Goal: Task Accomplishment & Management: Use online tool/utility

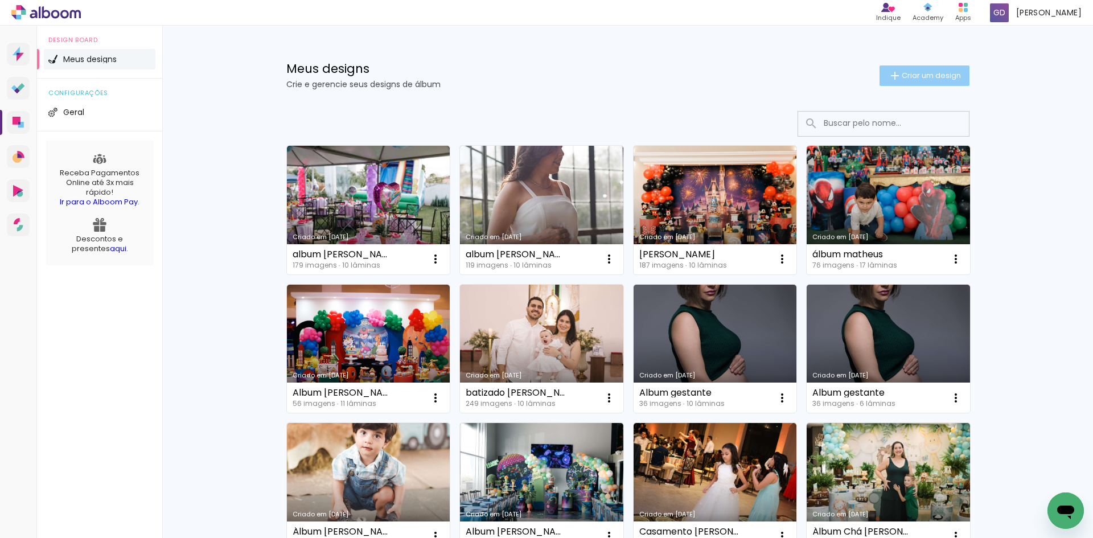
click at [907, 76] on span "Criar um design" at bounding box center [931, 75] width 59 height 7
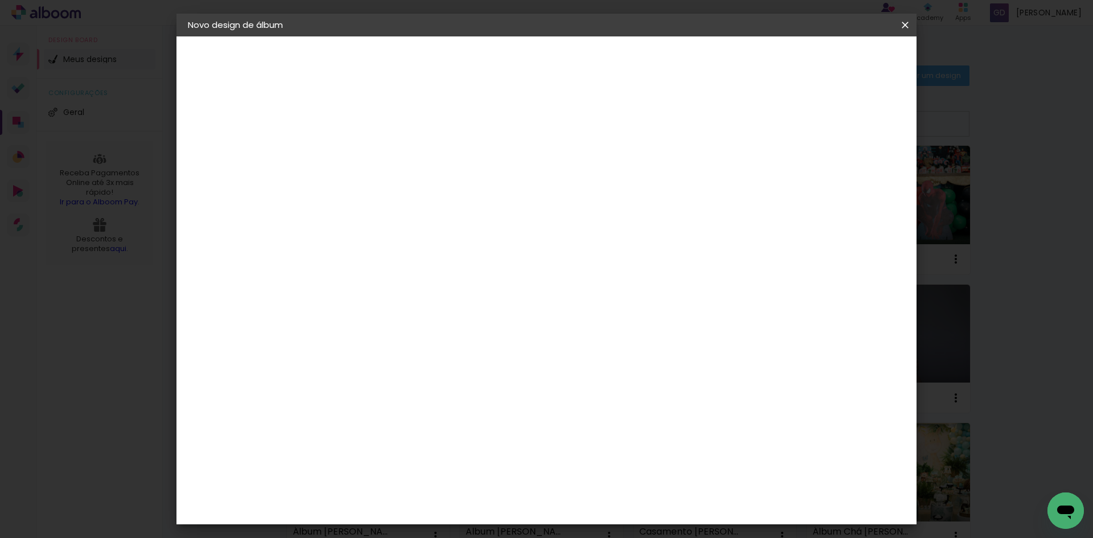
click at [0, 0] on paper-input-container "Título do álbum" at bounding box center [0, 0] width 0 height 0
type input "aniversário [PERSON_NAME]"
type paper-input "aniversário [PERSON_NAME]"
click at [0, 0] on slot "Avançar" at bounding box center [0, 0] width 0 height 0
click at [465, 195] on paper-input-container at bounding box center [403, 183] width 123 height 26
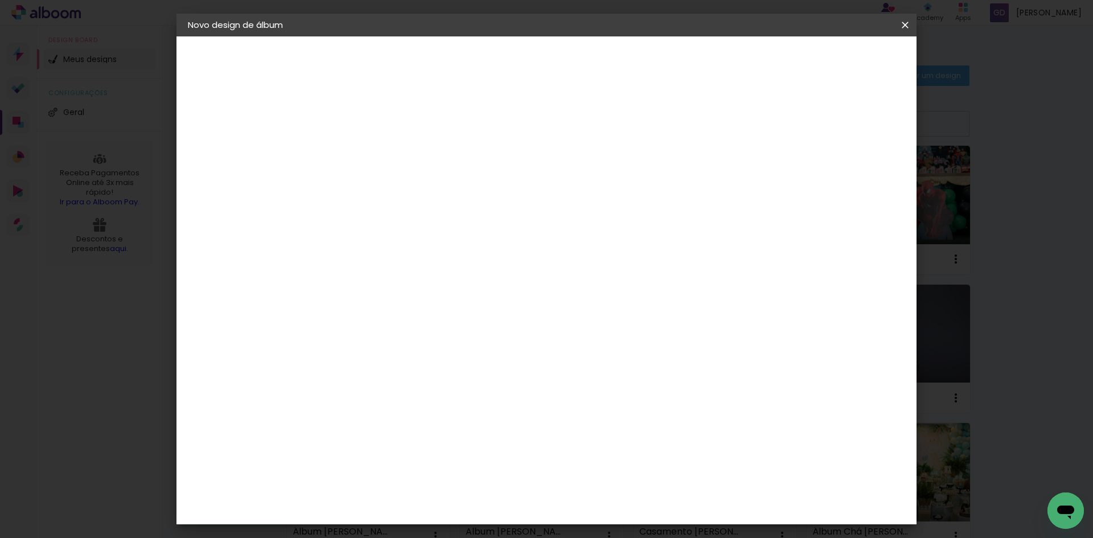
type input "foto 15"
type paper-input "foto 15"
click at [387, 256] on div "Foto 15" at bounding box center [377, 259] width 20 height 18
click at [557, 55] on paper-button "Avançar" at bounding box center [529, 60] width 56 height 19
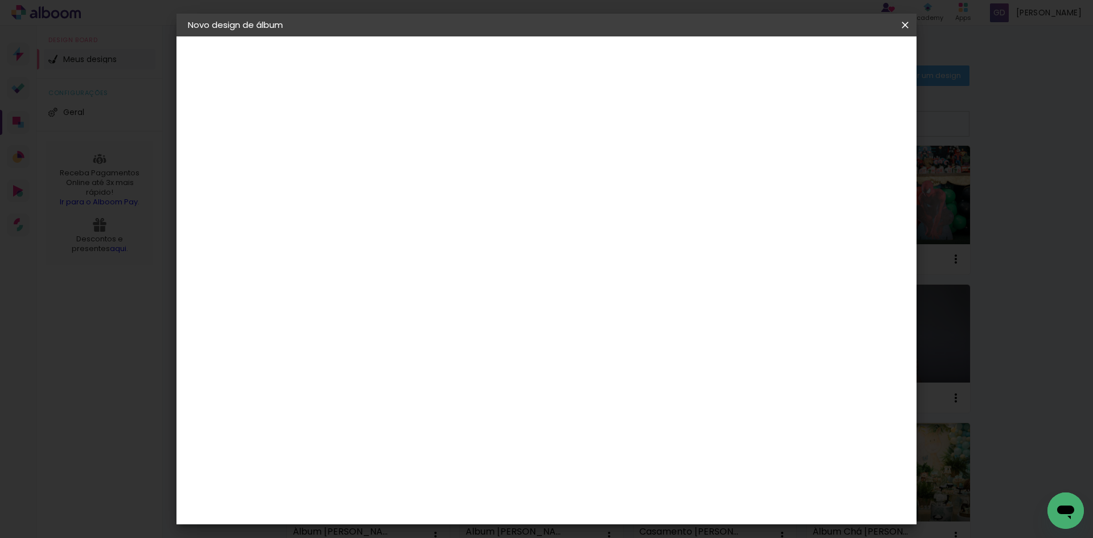
click at [451, 191] on span "20 × 25" at bounding box center [424, 206] width 53 height 30
click at [560, 68] on paper-button "Avançar" at bounding box center [532, 60] width 56 height 19
click at [862, 71] on header "Revisão Verifique as configurações do seu álbum. Voltar Iniciar design" at bounding box center [593, 65] width 538 height 59
click at [845, 69] on paper-button "Iniciar design" at bounding box center [808, 60] width 75 height 19
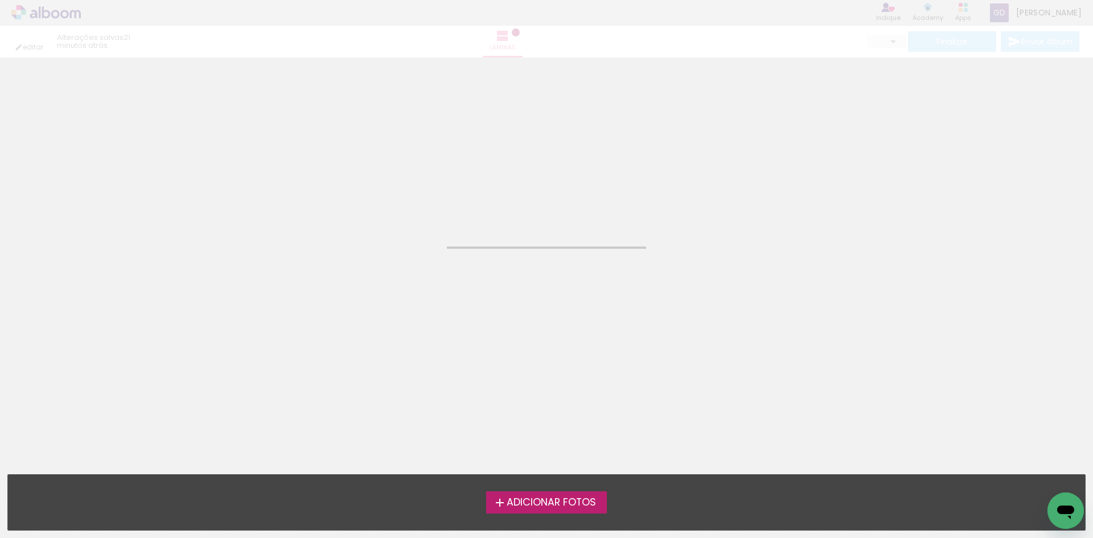
click at [546, 502] on span "Adicionar Fotos" at bounding box center [551, 503] width 89 height 10
click at [0, 0] on input "file" at bounding box center [0, 0] width 0 height 0
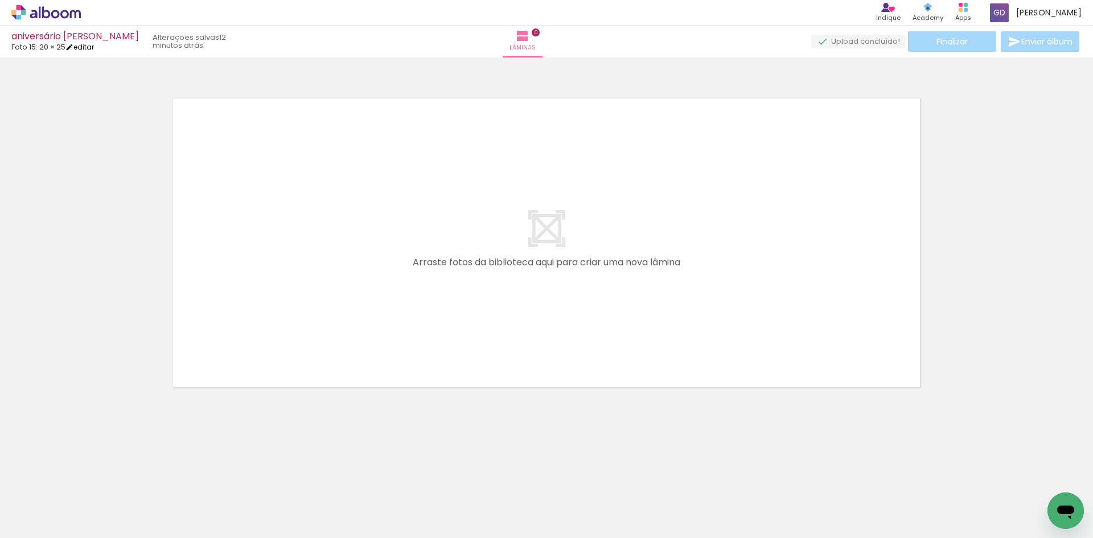
click at [94, 47] on link "editar" at bounding box center [79, 47] width 28 height 10
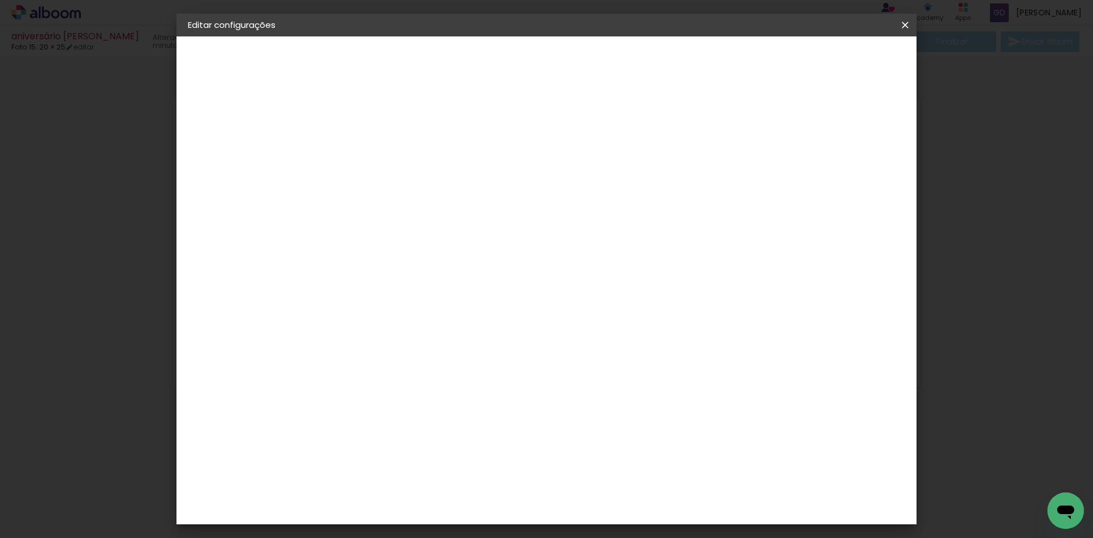
click at [234, 168] on small "20.3 × 50.8 cm" at bounding box center [247, 166] width 50 height 7
drag, startPoint x: 632, startPoint y: 192, endPoint x: 632, endPoint y: 198, distance: 5.7
click at [465, 198] on div "Opções disponíveis Tamanho Escolha o tamanho" at bounding box center [403, 192] width 123 height 164
click at [436, 184] on div "Escolha o tamanho" at bounding box center [403, 210] width 66 height 53
click at [443, 61] on paper-button "Voltar" at bounding box center [420, 60] width 46 height 19
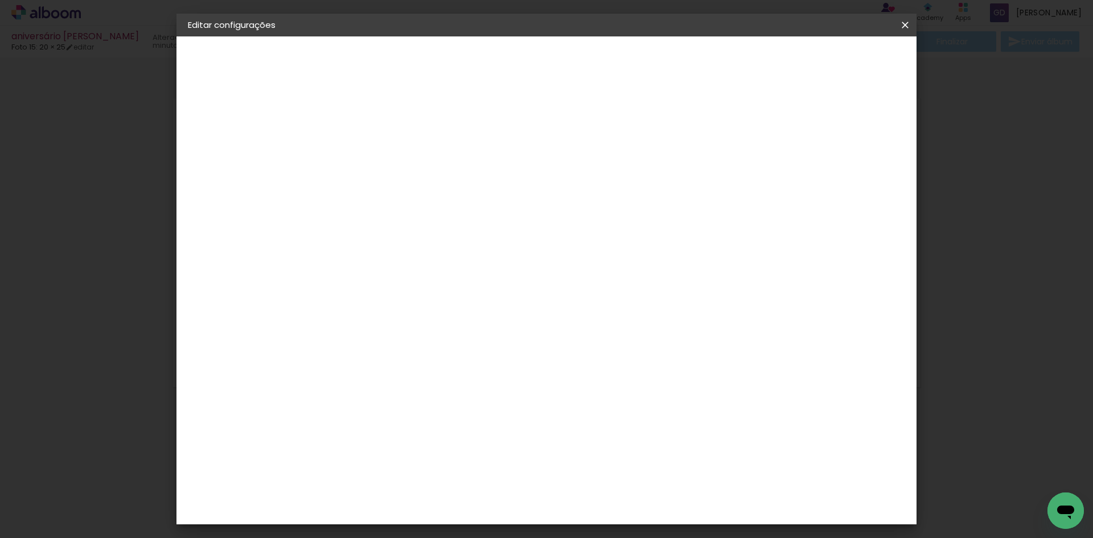
click at [451, 183] on input "[GEOGRAPHIC_DATA]" at bounding box center [399, 182] width 106 height 14
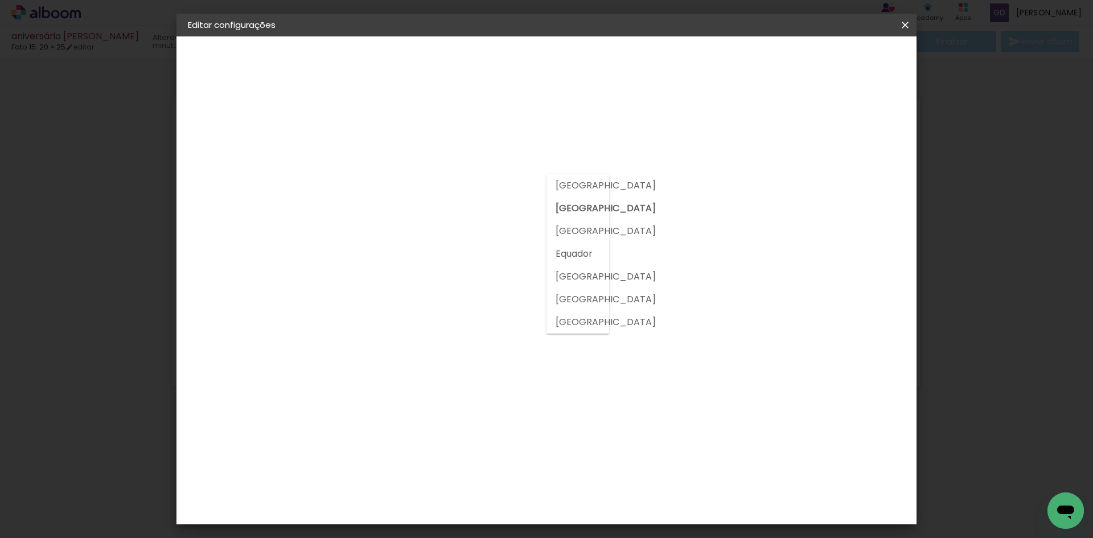
click at [461, 223] on input at bounding box center [403, 216] width 115 height 14
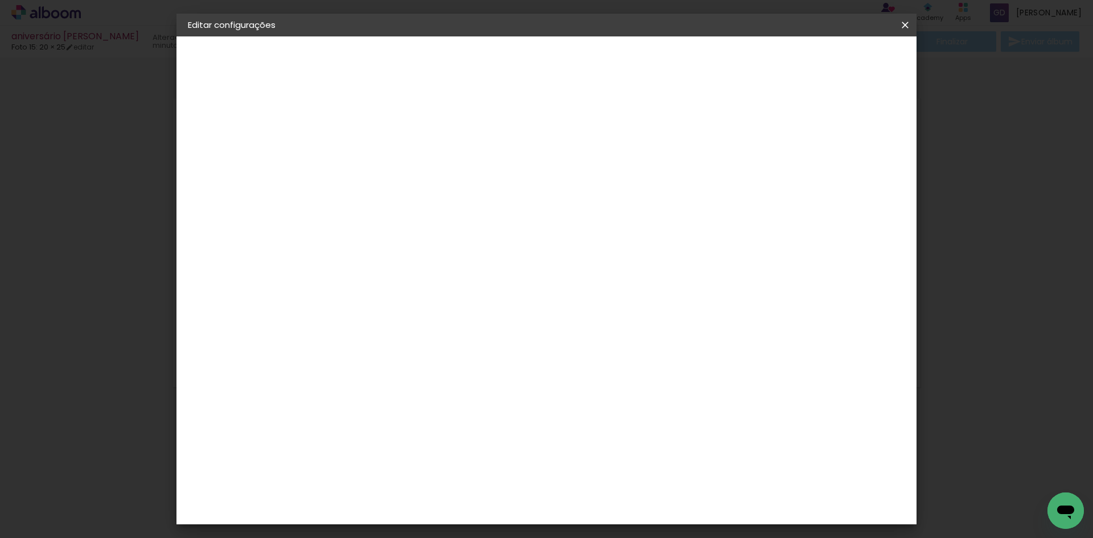
click at [461, 218] on input at bounding box center [403, 216] width 115 height 14
type input "foto"
type paper-input "foto"
click at [387, 255] on div "Foto 15" at bounding box center [377, 259] width 20 height 18
click at [557, 53] on paper-button "Avançar" at bounding box center [529, 60] width 56 height 19
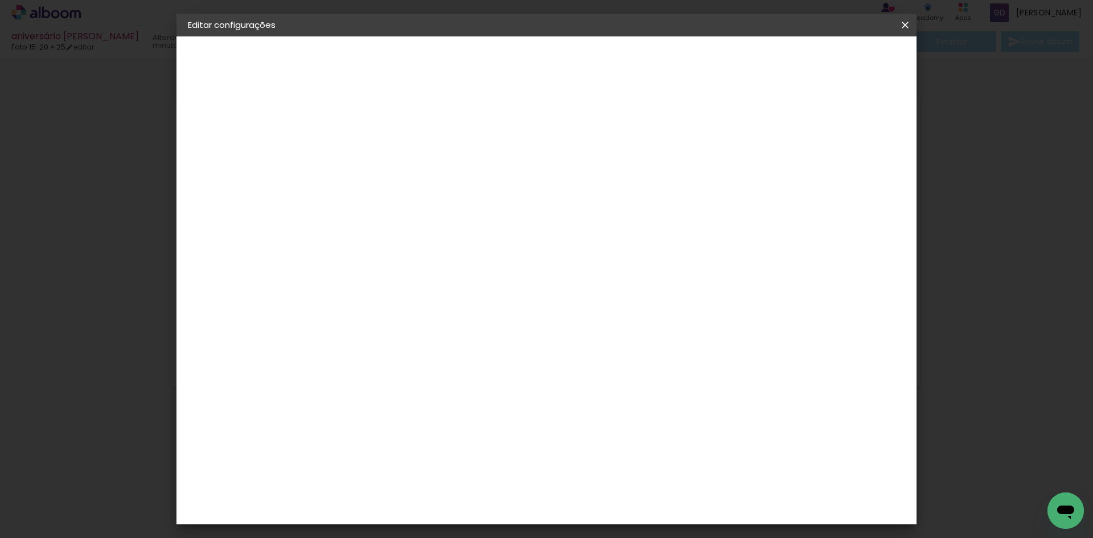
scroll to position [171, 0]
click at [451, 485] on span "30 × 30" at bounding box center [424, 496] width 53 height 23
click at [560, 57] on paper-button "Avançar" at bounding box center [532, 60] width 56 height 19
click at [834, 64] on span "Salvar configurações" at bounding box center [792, 60] width 84 height 8
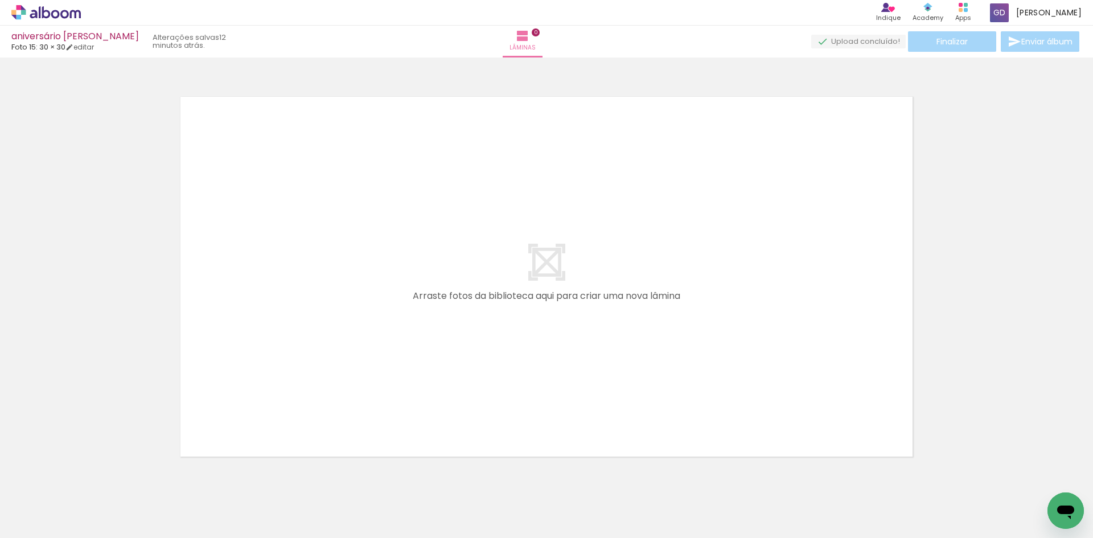
click at [42, 522] on span "Adicionar Fotos" at bounding box center [40, 522] width 34 height 13
click at [0, 0] on input "file" at bounding box center [0, 0] width 0 height 0
drag, startPoint x: 113, startPoint y: 509, endPoint x: 290, endPoint y: 392, distance: 212.7
click at [331, 352] on quentale-workspace at bounding box center [546, 269] width 1093 height 538
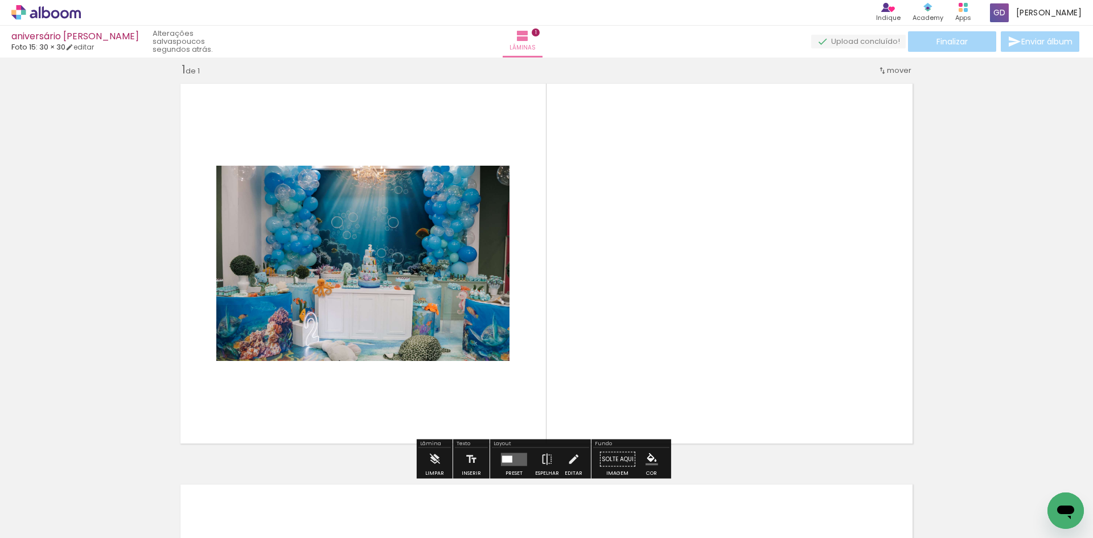
scroll to position [15, 0]
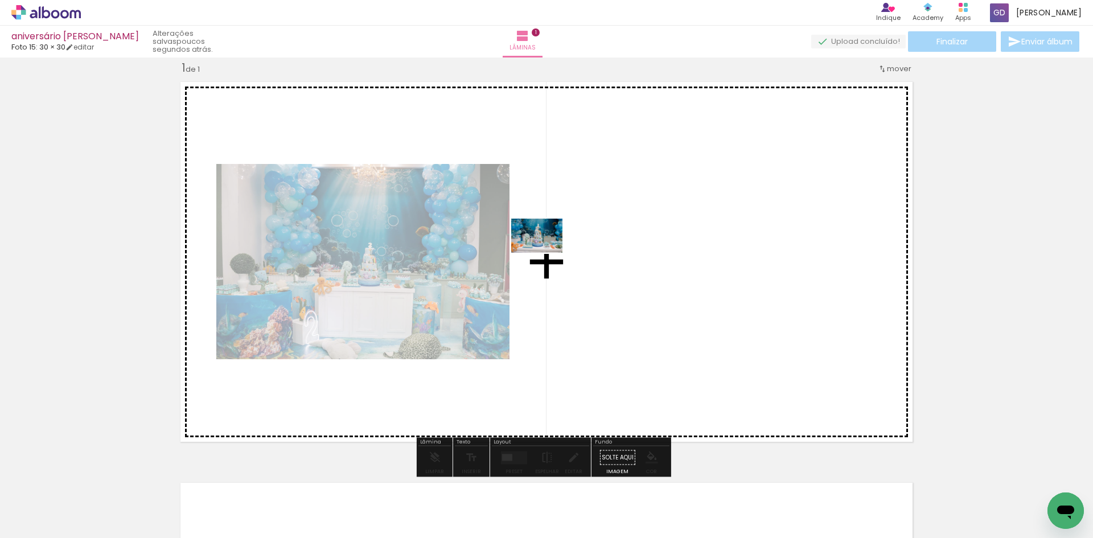
drag, startPoint x: 186, startPoint y: 496, endPoint x: 545, endPoint y: 253, distance: 434.5
click at [545, 253] on quentale-workspace at bounding box center [546, 269] width 1093 height 538
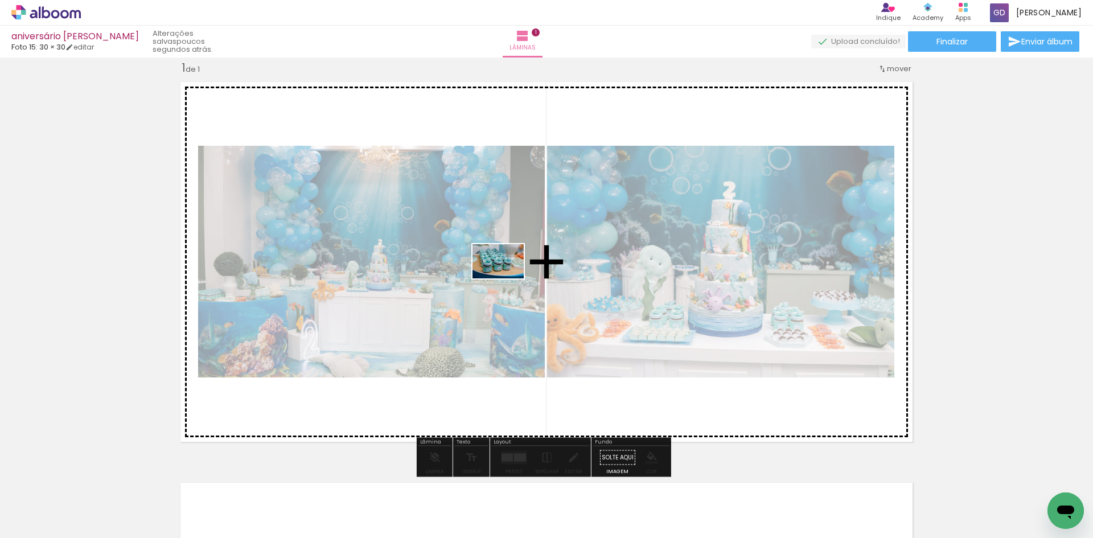
drag, startPoint x: 305, startPoint y: 503, endPoint x: 507, endPoint y: 278, distance: 301.5
click at [507, 278] on quentale-workspace at bounding box center [546, 269] width 1093 height 538
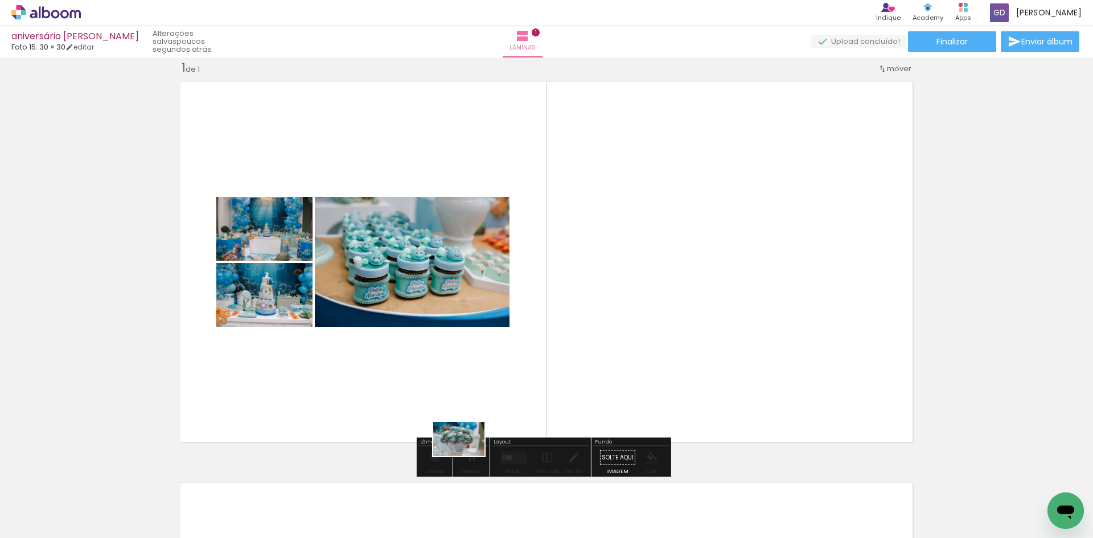
drag, startPoint x: 430, startPoint y: 515, endPoint x: 442, endPoint y: 517, distance: 11.7
click at [139, 517] on div at bounding box center [113, 500] width 51 height 34
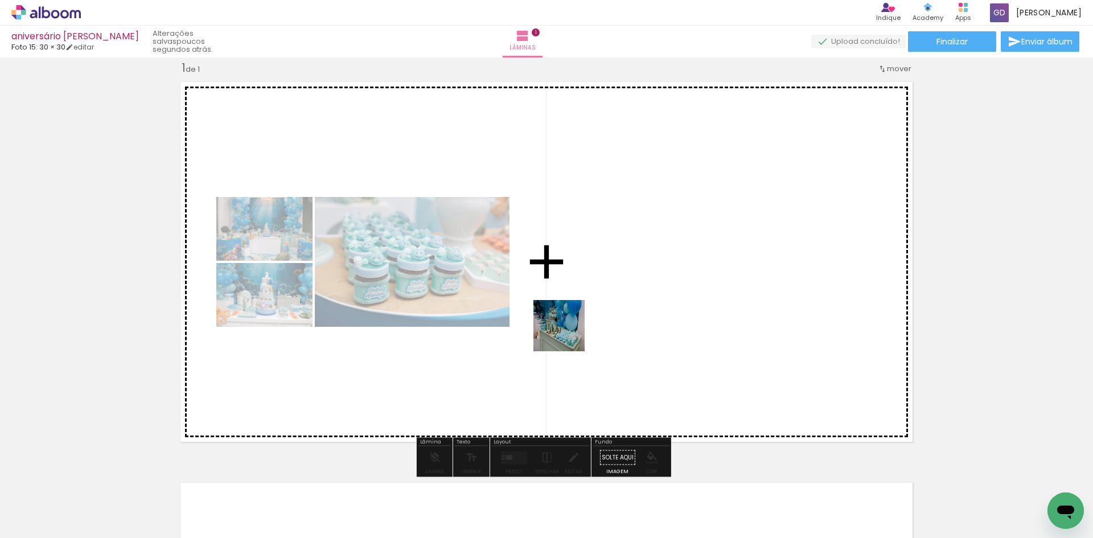
drag, startPoint x: 602, startPoint y: 507, endPoint x: 500, endPoint y: 351, distance: 186.8
click at [567, 325] on quentale-workspace at bounding box center [546, 269] width 1093 height 538
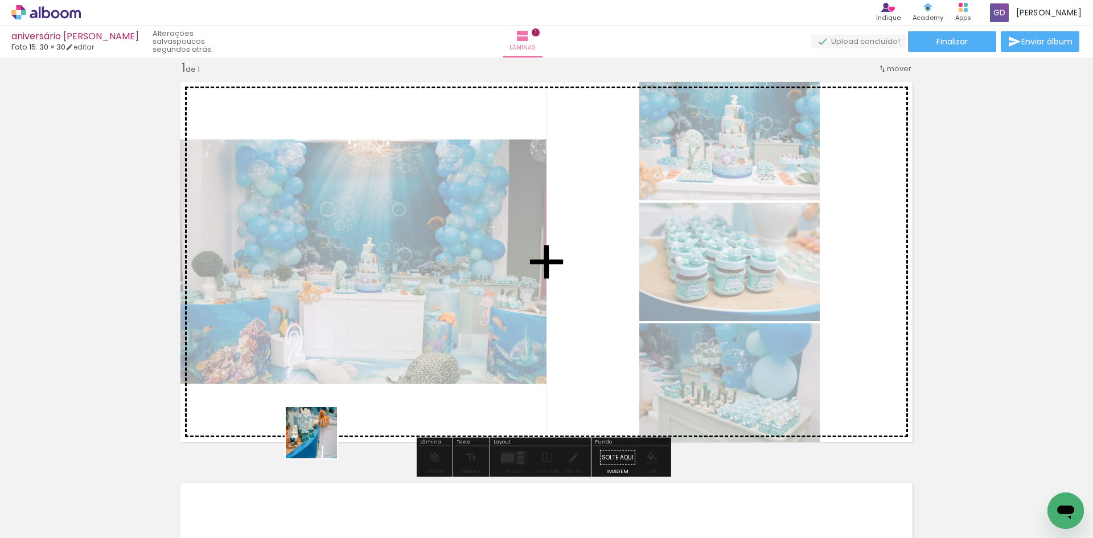
drag, startPoint x: 258, startPoint y: 491, endPoint x: 497, endPoint y: 393, distance: 257.8
click at [598, 259] on quentale-workspace at bounding box center [546, 269] width 1093 height 538
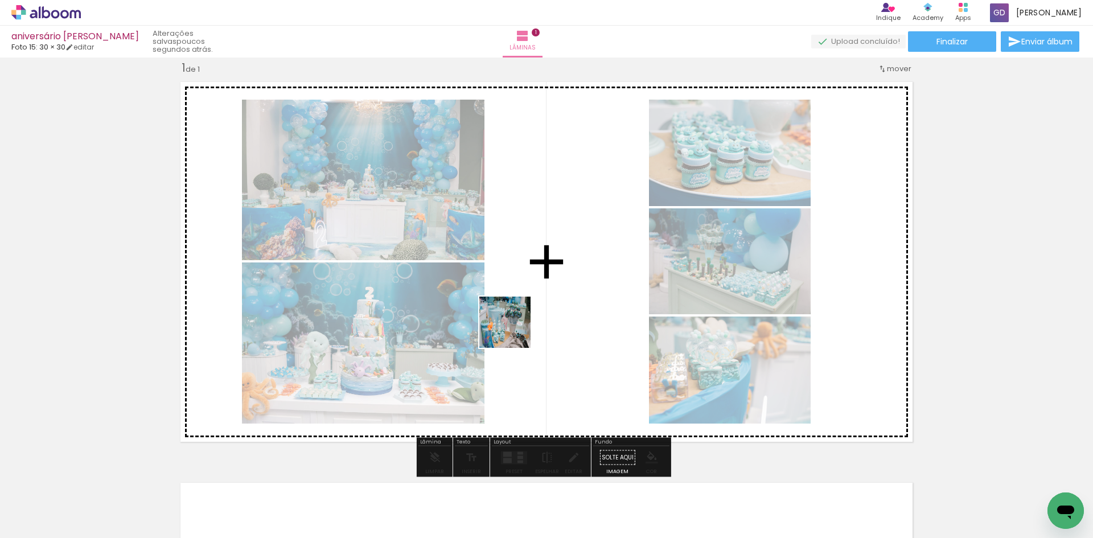
drag, startPoint x: 394, startPoint y: 507, endPoint x: 525, endPoint y: 319, distance: 228.8
click at [525, 319] on quentale-workspace at bounding box center [546, 269] width 1093 height 538
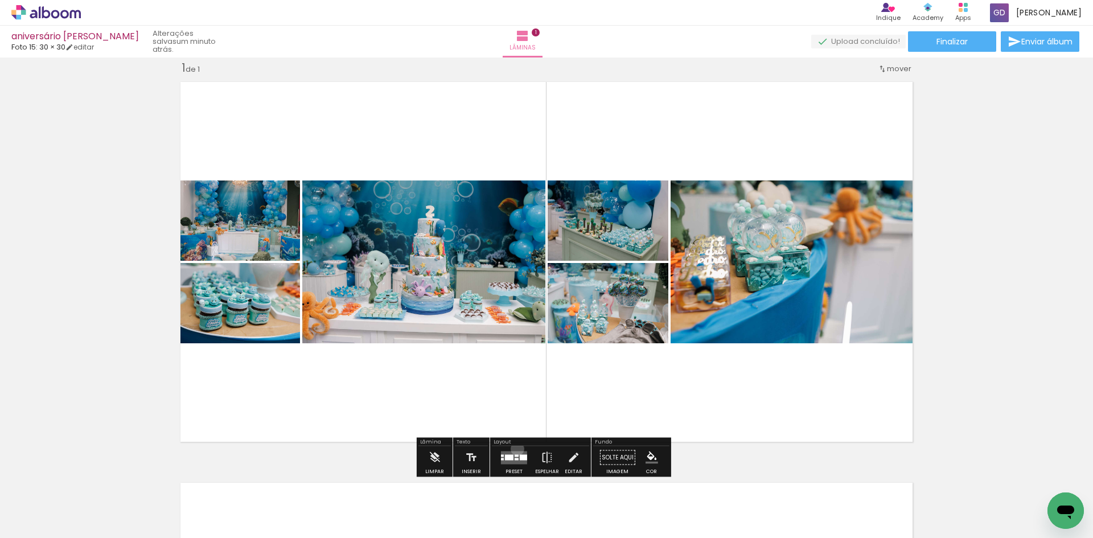
click at [515, 449] on div at bounding box center [514, 457] width 31 height 23
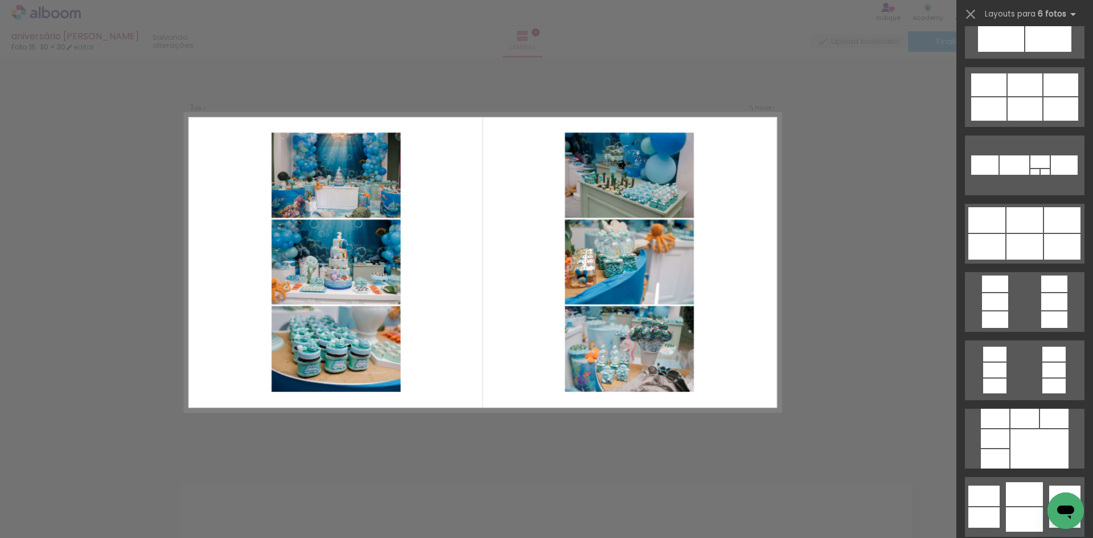
scroll to position [2789, 0]
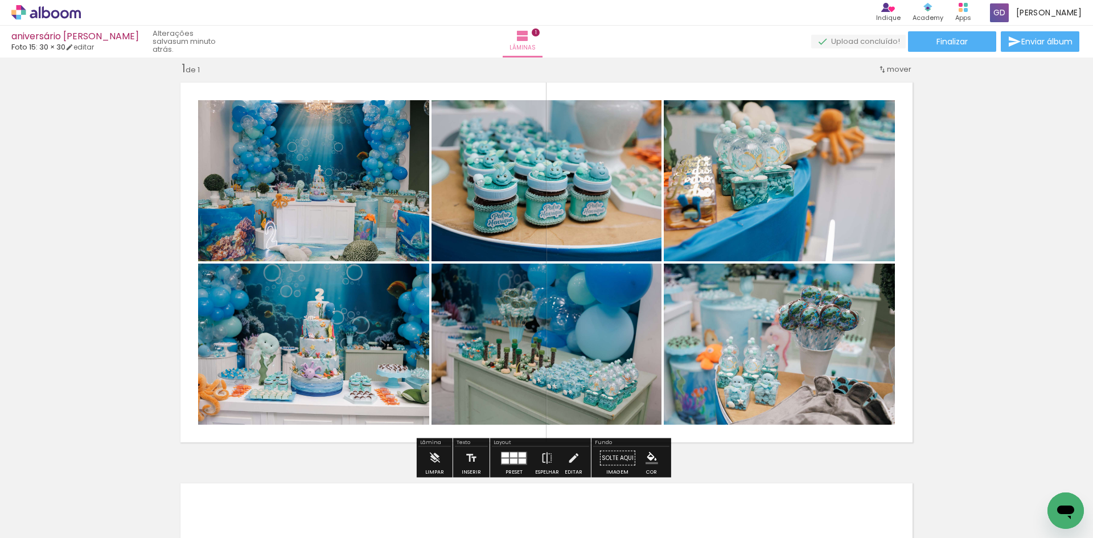
click at [507, 459] on quentale-layouter at bounding box center [514, 457] width 26 height 13
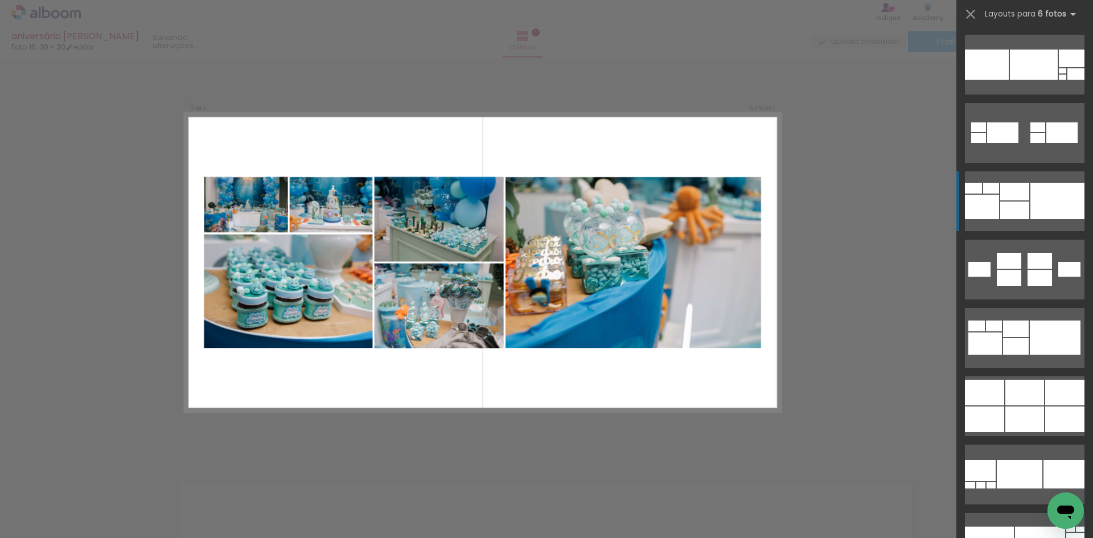
scroll to position [6239, 0]
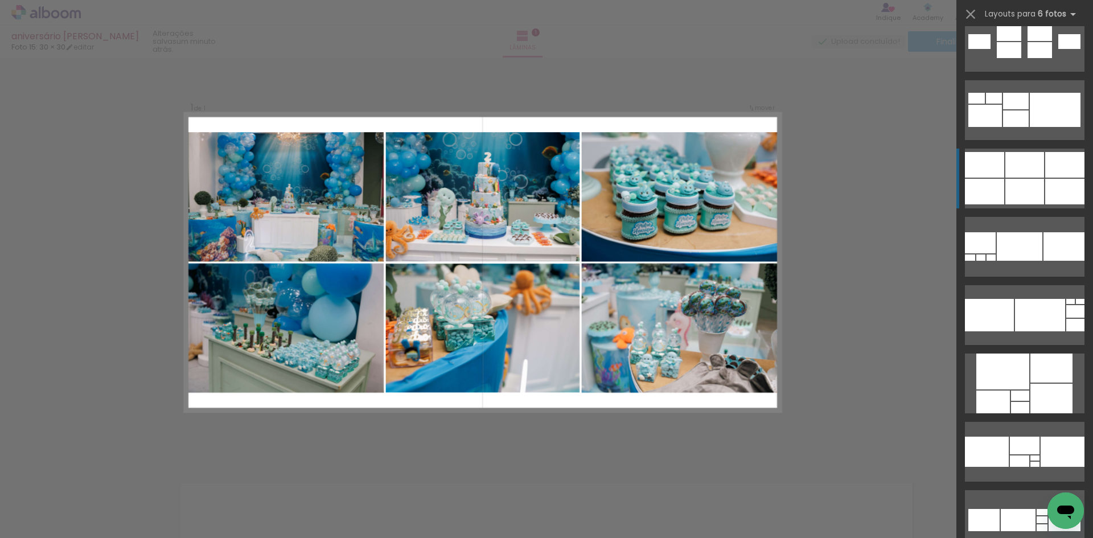
click at [1024, 162] on div at bounding box center [1024, 165] width 39 height 26
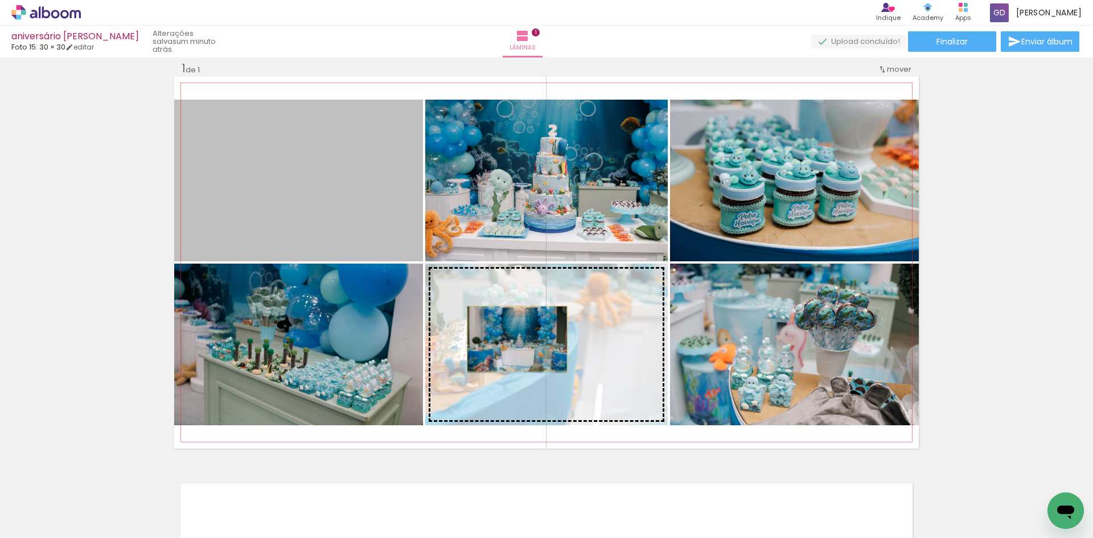
drag, startPoint x: 363, startPoint y: 225, endPoint x: 513, endPoint y: 339, distance: 187.7
click at [0, 0] on slot at bounding box center [0, 0] width 0 height 0
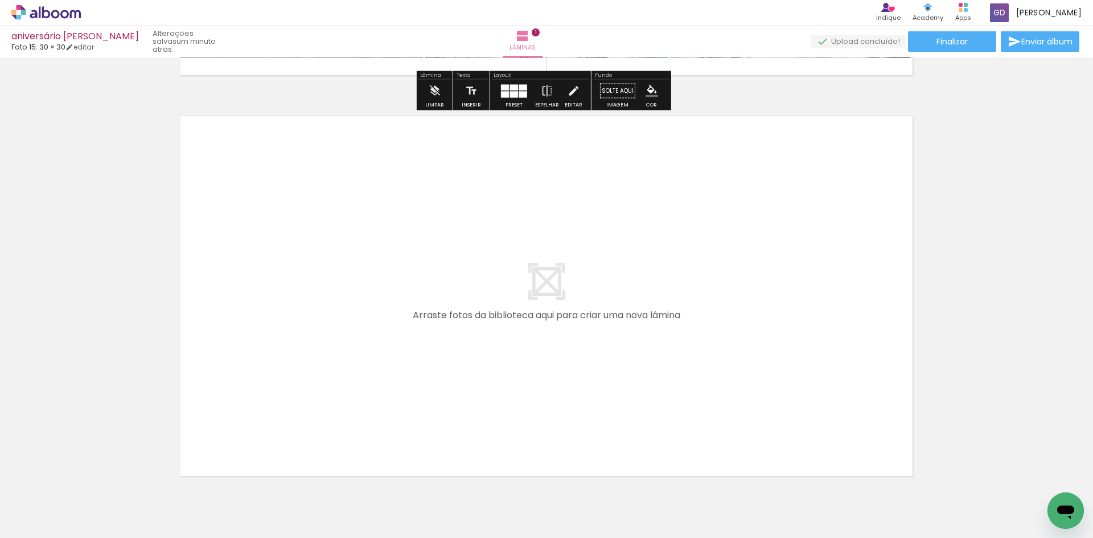
scroll to position [413, 0]
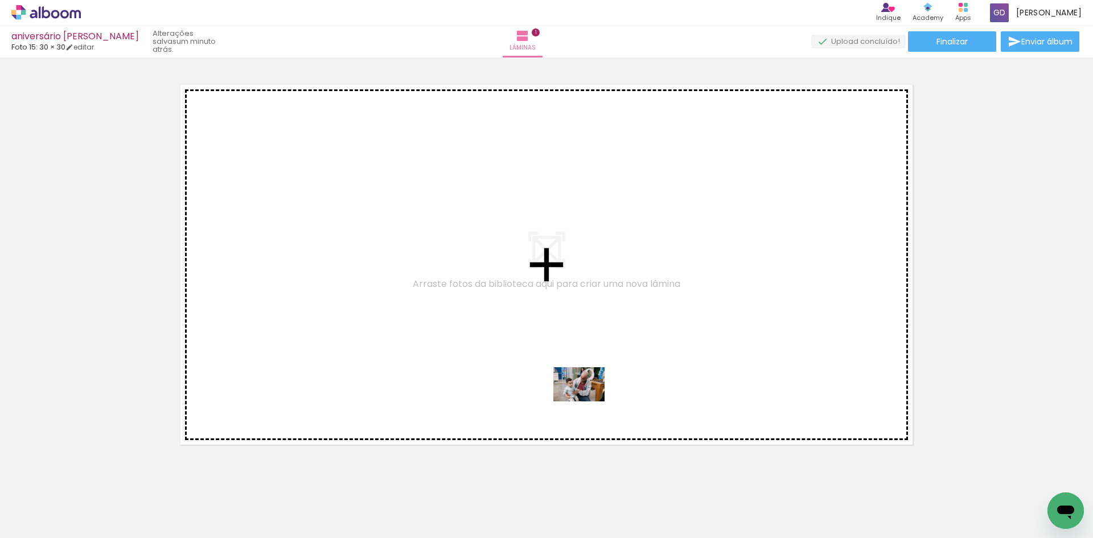
drag, startPoint x: 743, startPoint y: 504, endPoint x: 540, endPoint y: 371, distance: 243.3
click at [540, 371] on quentale-workspace at bounding box center [546, 269] width 1093 height 538
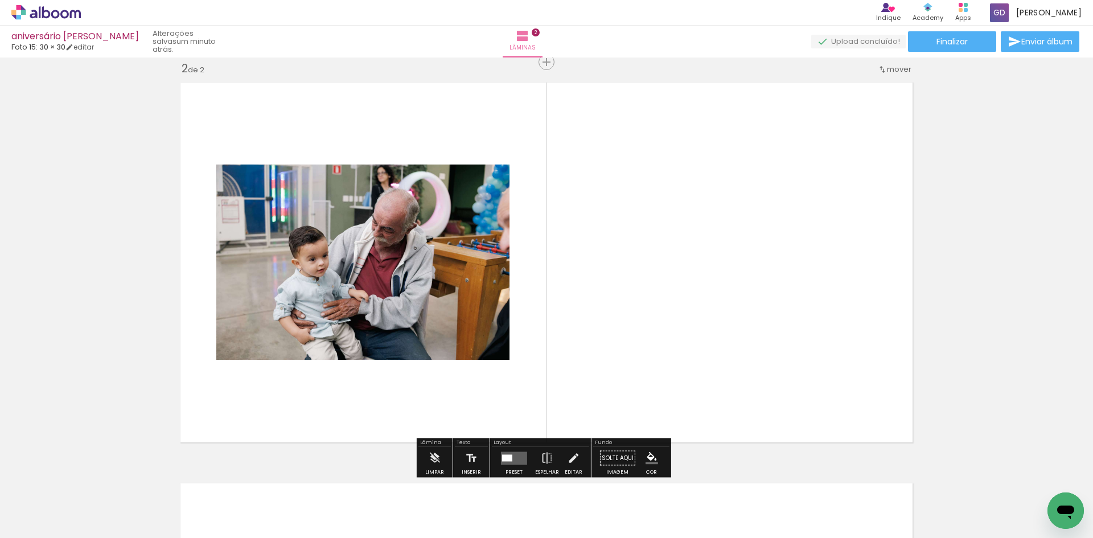
scroll to position [416, 0]
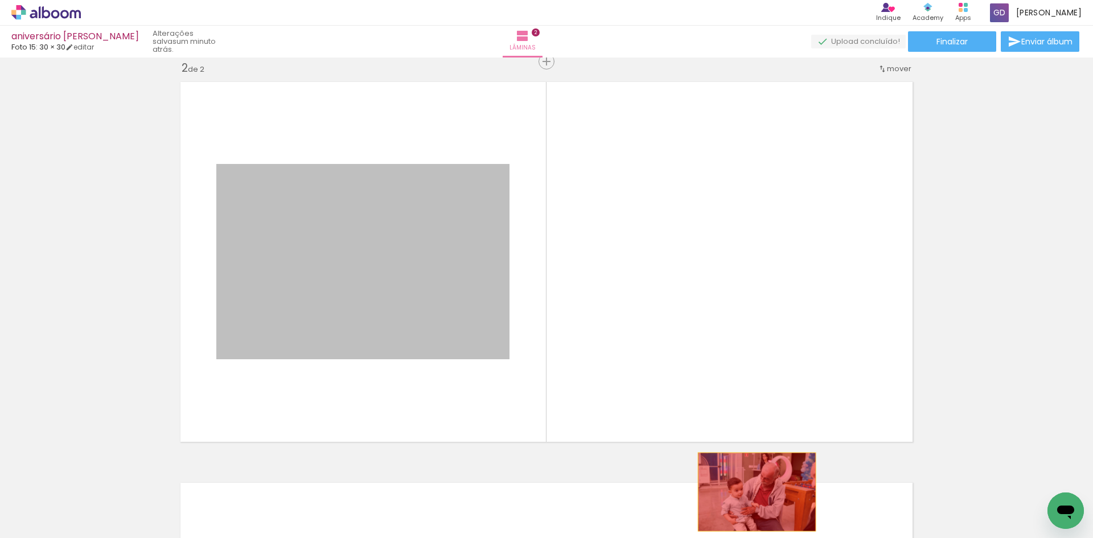
drag, startPoint x: 443, startPoint y: 326, endPoint x: 753, endPoint y: 492, distance: 351.2
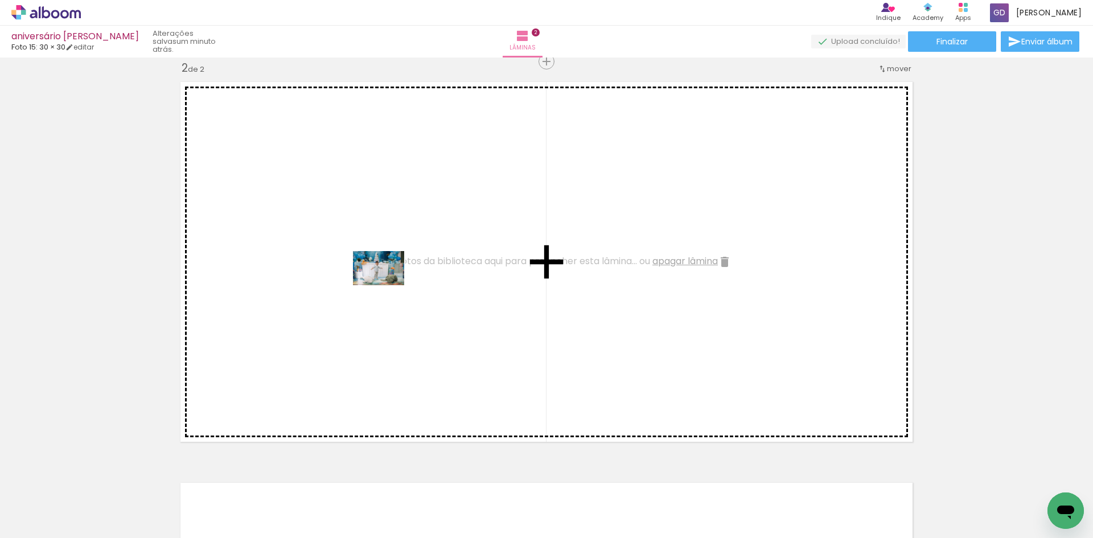
drag, startPoint x: 873, startPoint y: 503, endPoint x: 387, endPoint y: 285, distance: 532.6
click at [387, 285] on quentale-workspace at bounding box center [546, 269] width 1093 height 538
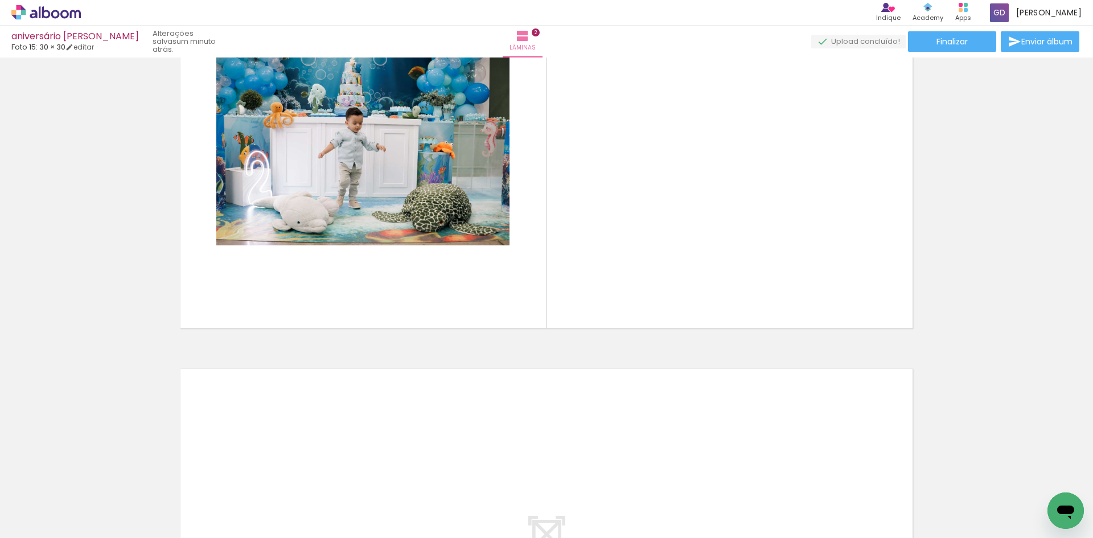
scroll to position [0, 457]
drag, startPoint x: 572, startPoint y: 508, endPoint x: 679, endPoint y: 279, distance: 253.2
click at [679, 279] on quentale-workspace at bounding box center [546, 269] width 1093 height 538
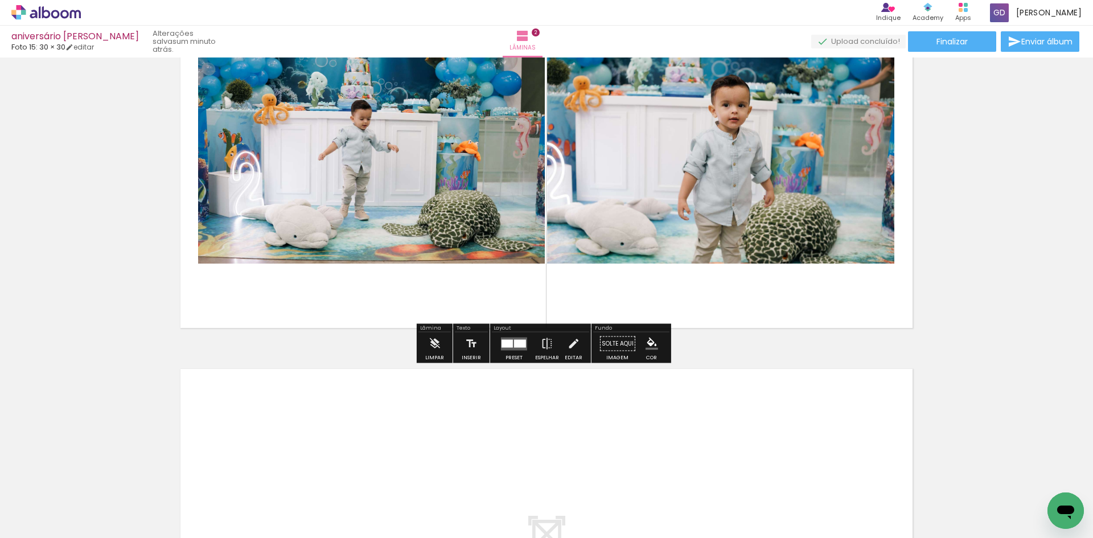
click at [501, 344] on quentale-layouter at bounding box center [514, 343] width 26 height 13
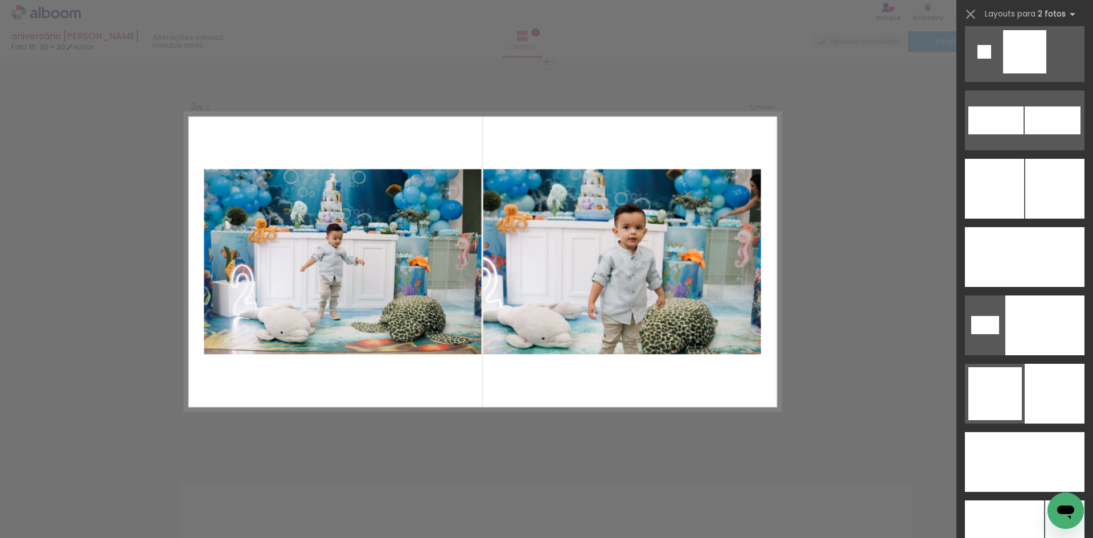
scroll to position [3504, 0]
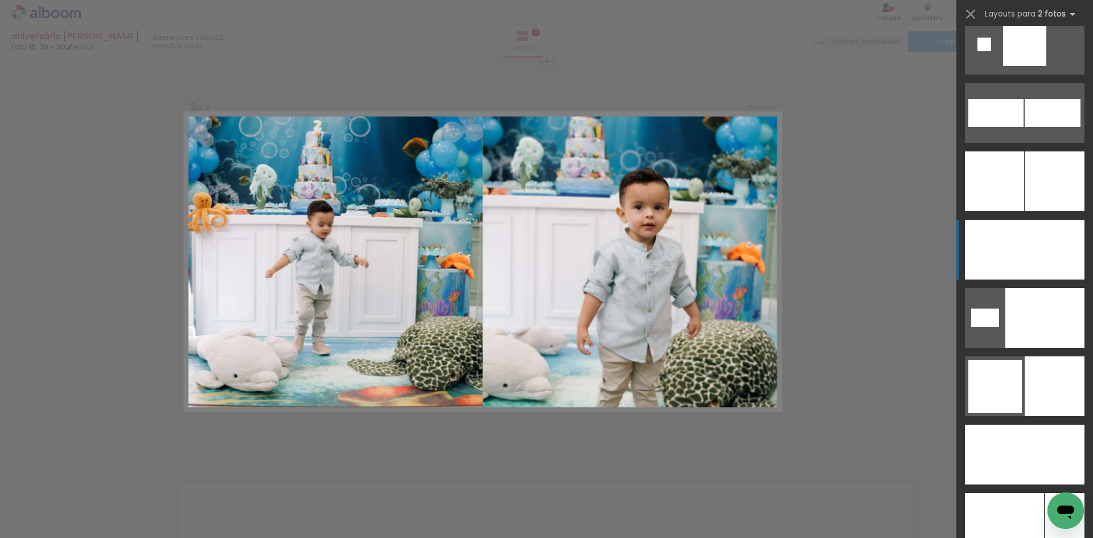
click at [1029, 288] on div at bounding box center [1044, 318] width 79 height 60
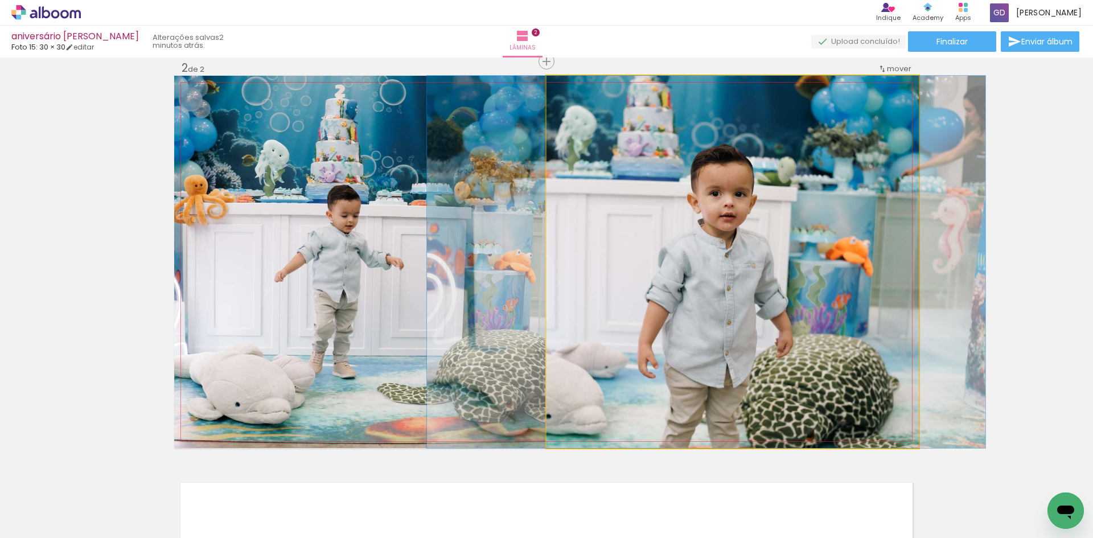
drag, startPoint x: 784, startPoint y: 243, endPoint x: 758, endPoint y: 232, distance: 28.1
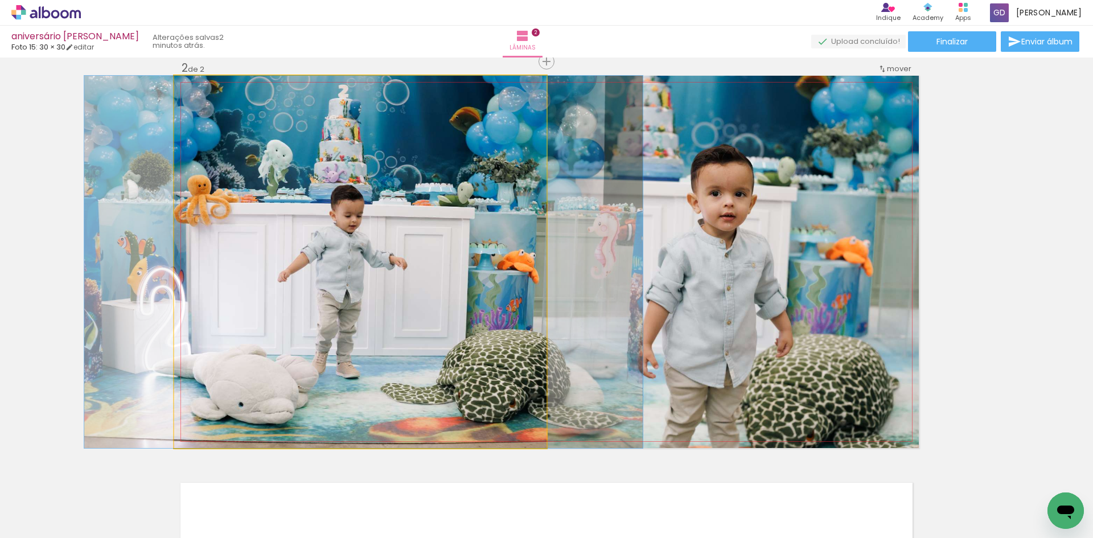
drag, startPoint x: 427, startPoint y: 237, endPoint x: 434, endPoint y: 240, distance: 7.9
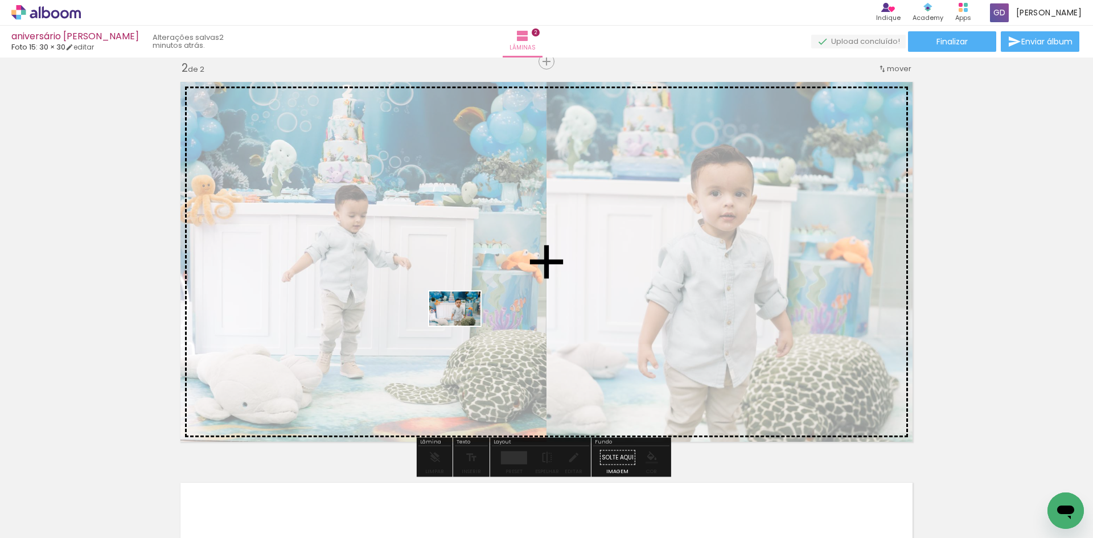
drag, startPoint x: 622, startPoint y: 511, endPoint x: 463, endPoint y: 326, distance: 243.9
click at [463, 326] on quentale-workspace at bounding box center [546, 269] width 1093 height 538
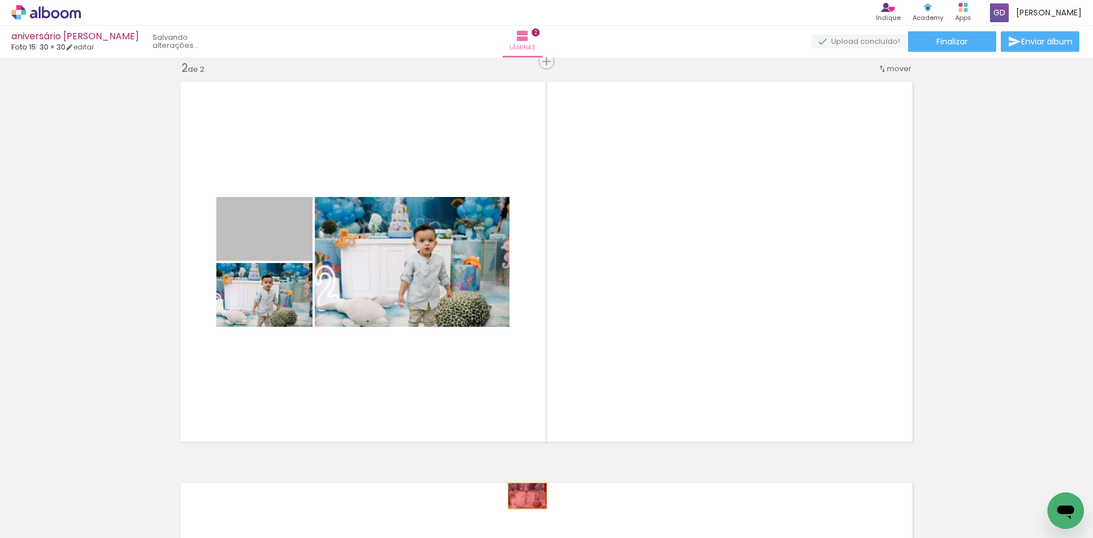
drag, startPoint x: 263, startPoint y: 237, endPoint x: 523, endPoint y: 496, distance: 367.1
click at [523, 496] on quentale-workspace at bounding box center [546, 269] width 1093 height 538
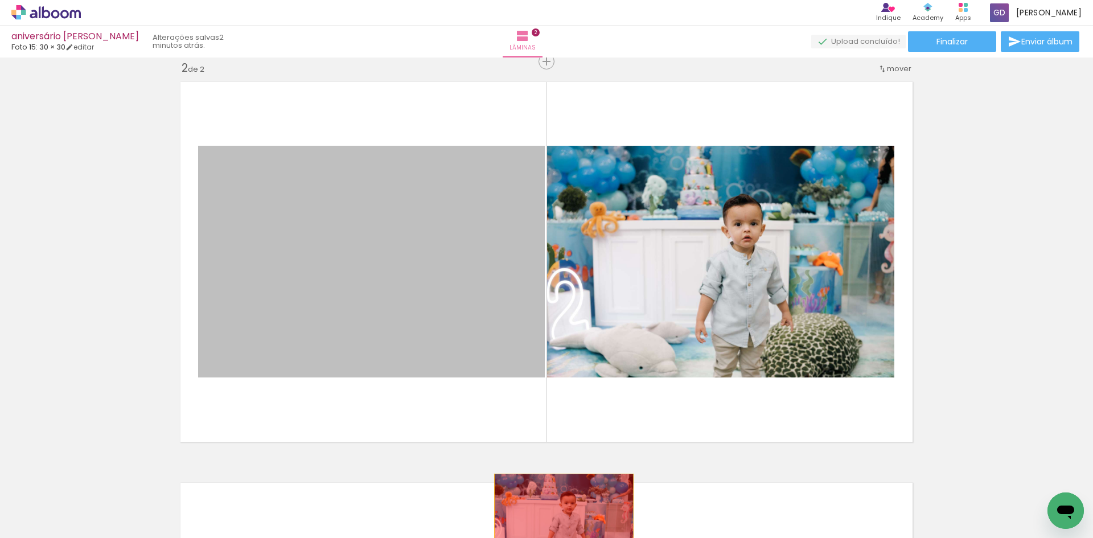
drag, startPoint x: 476, startPoint y: 287, endPoint x: 560, endPoint y: 520, distance: 247.9
click at [560, 520] on quentale-workspace at bounding box center [546, 269] width 1093 height 538
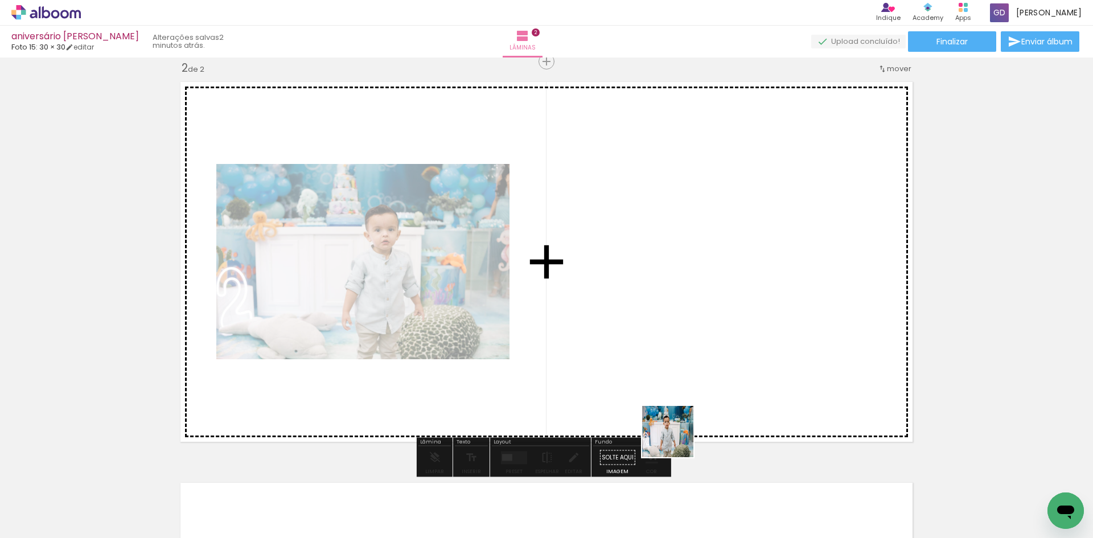
drag, startPoint x: 667, startPoint y: 501, endPoint x: 702, endPoint y: 346, distance: 158.8
click at [702, 346] on quentale-workspace at bounding box center [546, 269] width 1093 height 538
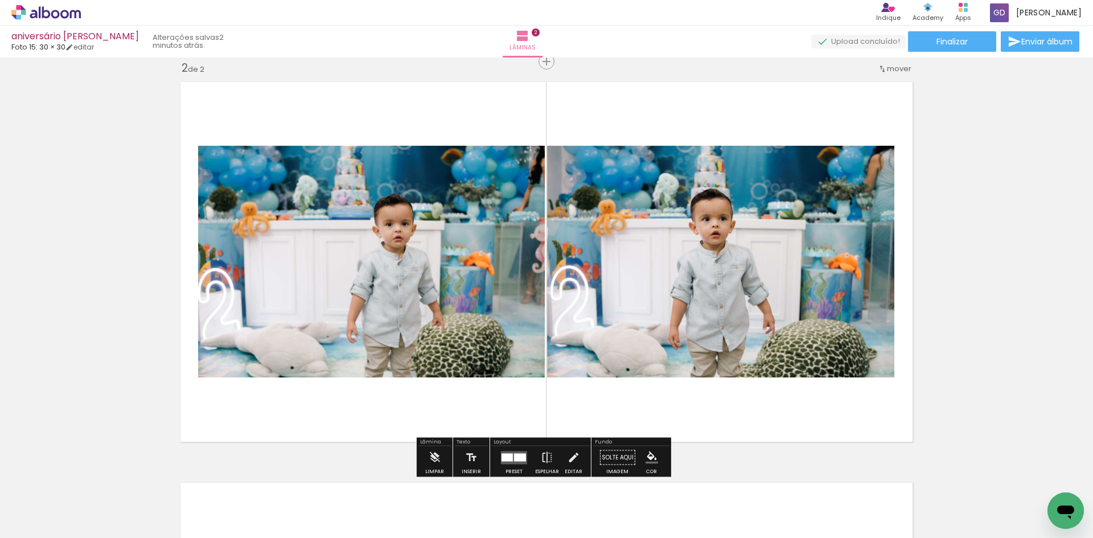
click at [506, 454] on div at bounding box center [507, 457] width 11 height 8
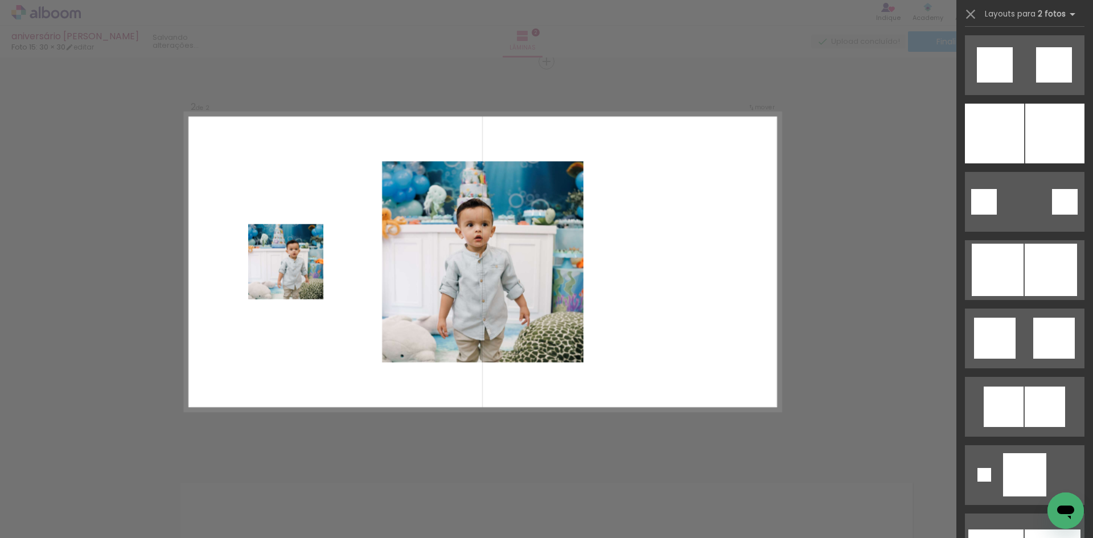
scroll to position [3359, 0]
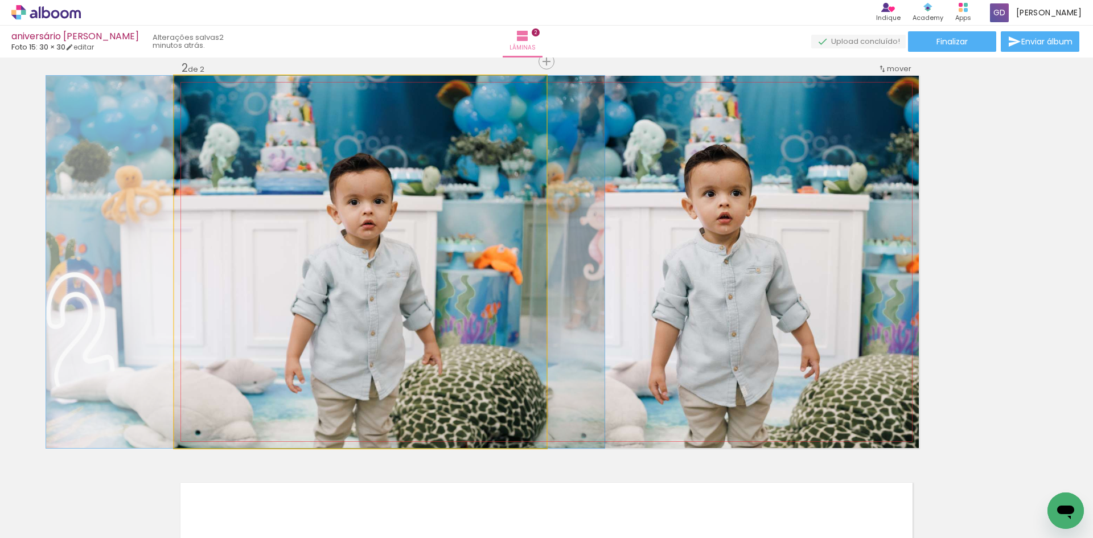
drag, startPoint x: 324, startPoint y: 252, endPoint x: 293, endPoint y: 229, distance: 38.4
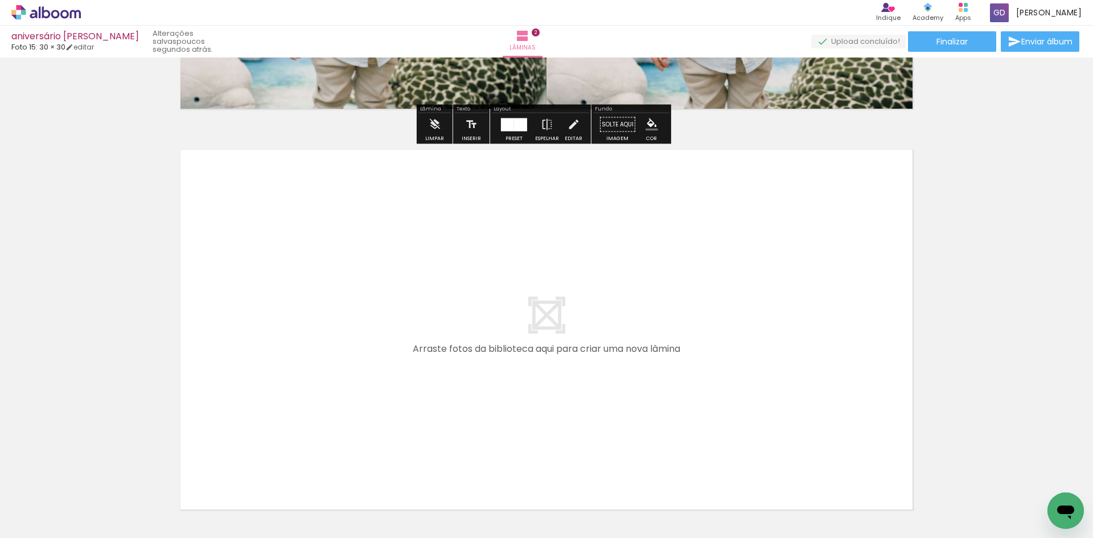
scroll to position [783, 0]
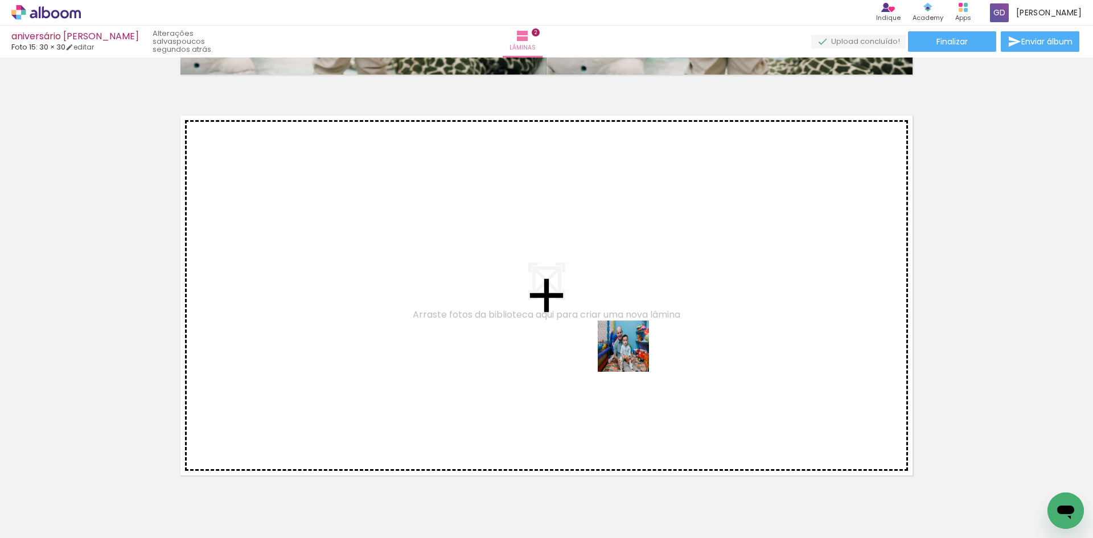
drag, startPoint x: 809, startPoint y: 508, endPoint x: 631, endPoint y: 354, distance: 236.1
click at [631, 354] on quentale-workspace at bounding box center [546, 269] width 1093 height 538
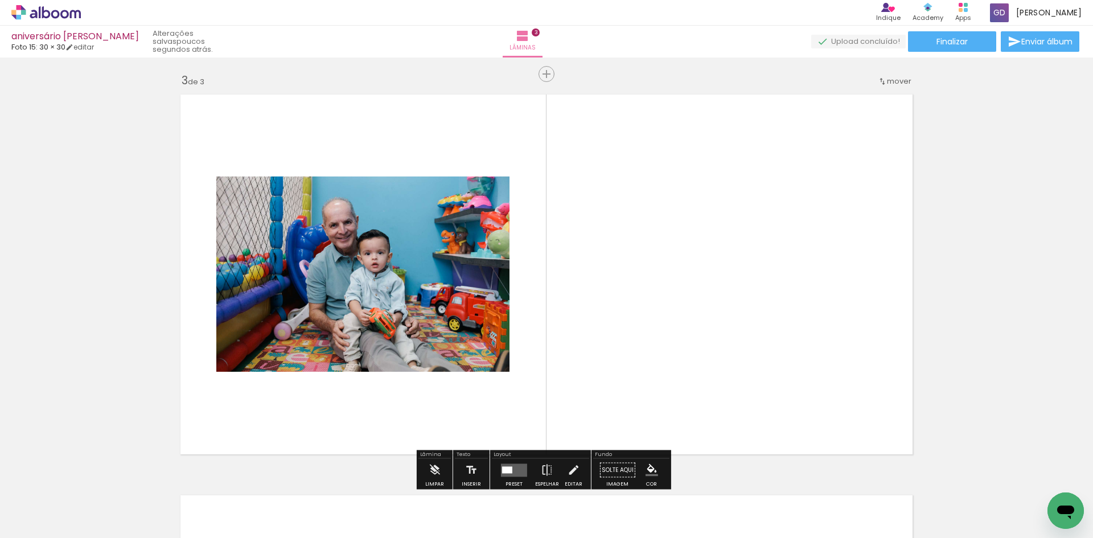
scroll to position [816, 0]
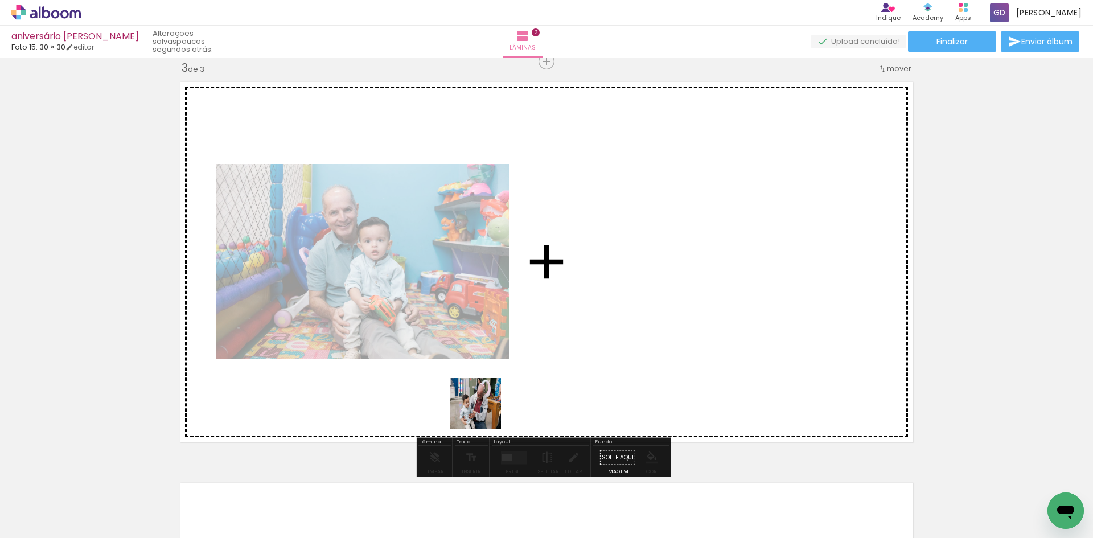
drag, startPoint x: 296, startPoint y: 508, endPoint x: 601, endPoint y: 344, distance: 346.7
click at [601, 344] on quentale-workspace at bounding box center [546, 269] width 1093 height 538
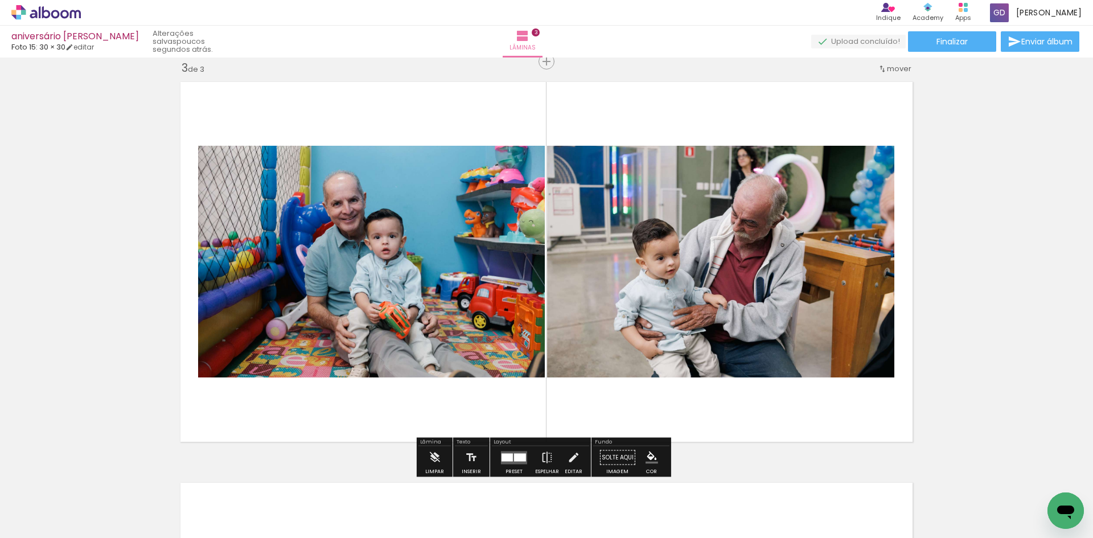
click at [500, 448] on div at bounding box center [514, 457] width 31 height 23
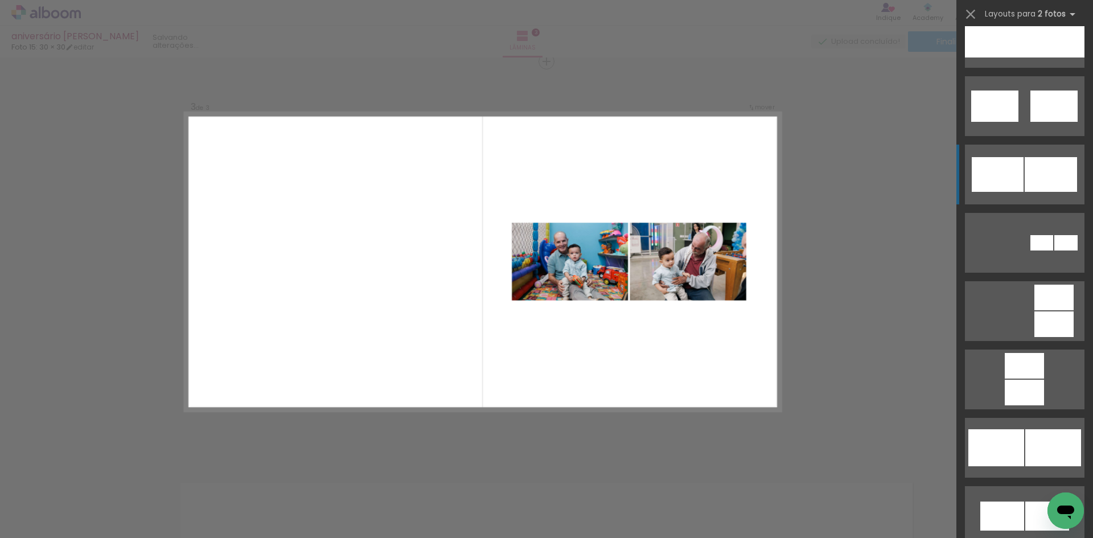
scroll to position [797, 0]
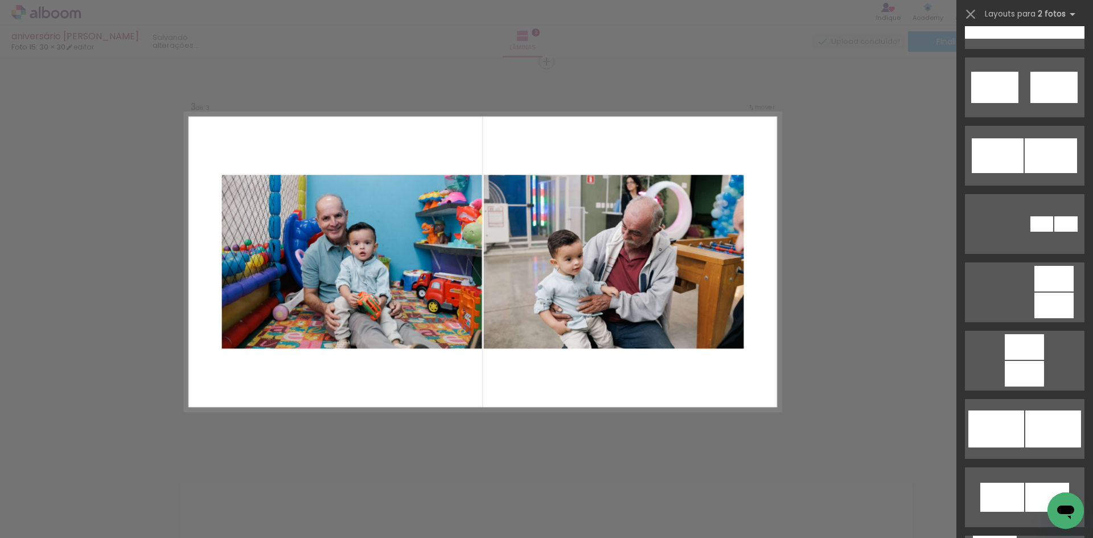
click at [927, 148] on div "Confirmar Cancelar" at bounding box center [546, 56] width 1093 height 1630
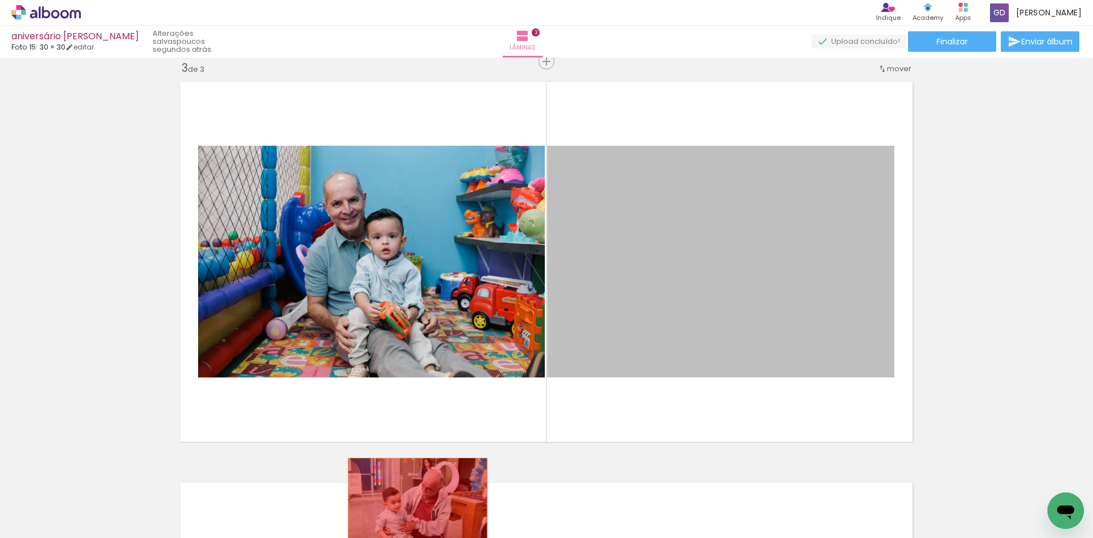
drag, startPoint x: 687, startPoint y: 235, endPoint x: 420, endPoint y: 391, distance: 309.2
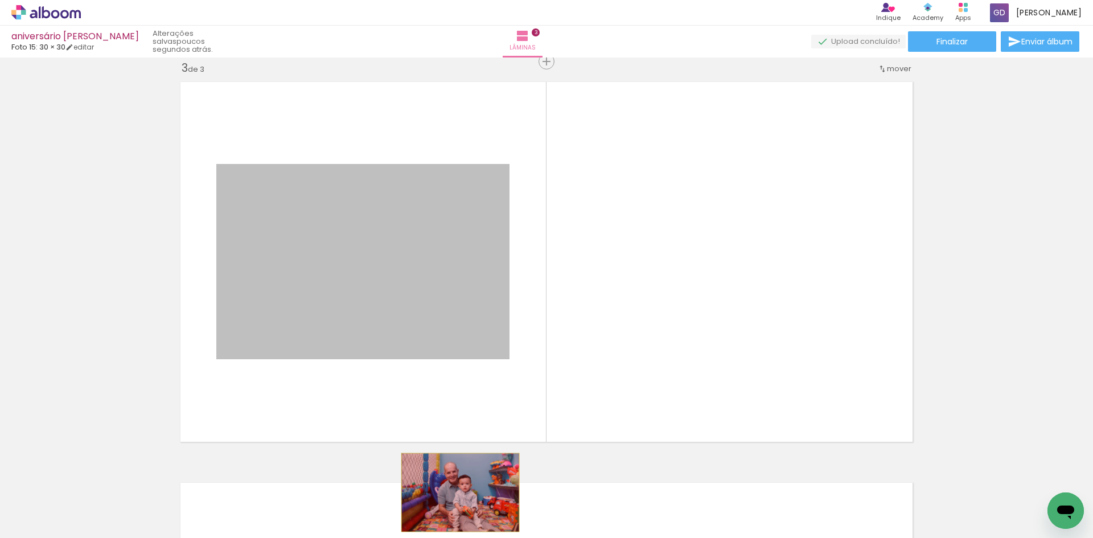
drag, startPoint x: 402, startPoint y: 343, endPoint x: 456, endPoint y: 492, distance: 159.0
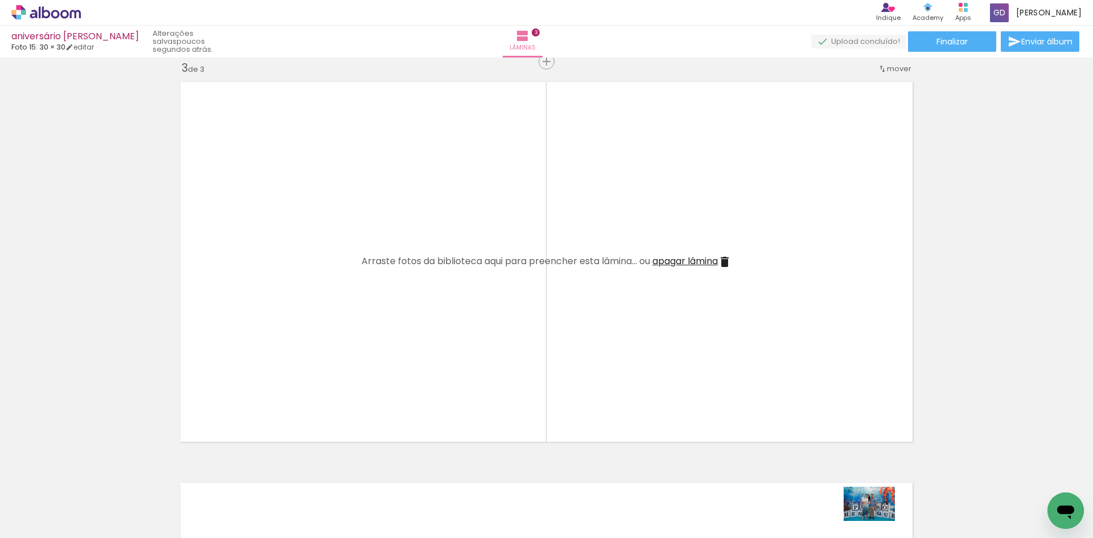
drag, startPoint x: 878, startPoint y: 509, endPoint x: 887, endPoint y: 522, distance: 15.6
click at [887, 519] on div at bounding box center [869, 500] width 56 height 38
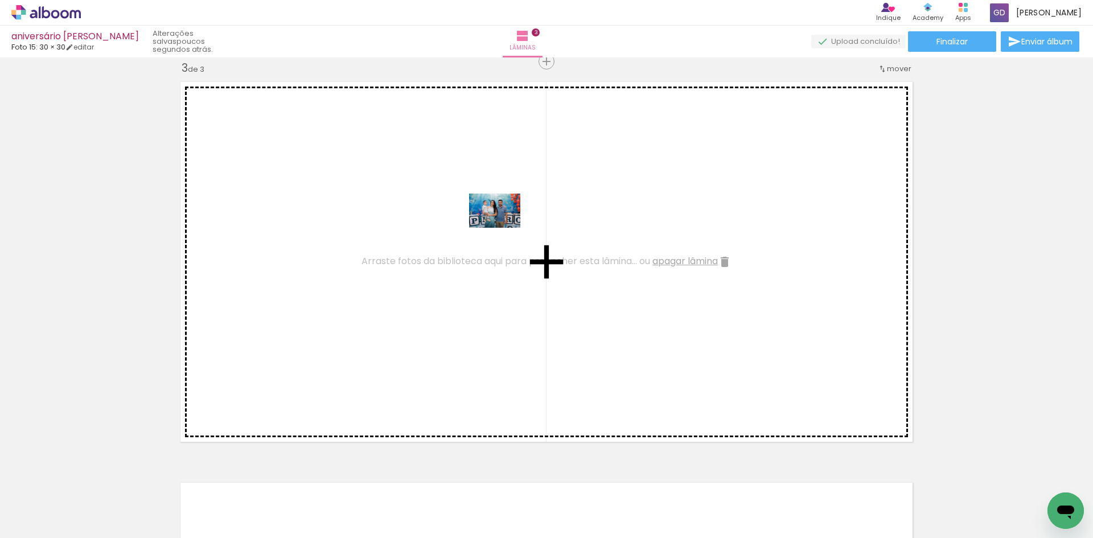
drag, startPoint x: 939, startPoint y: 502, endPoint x: 503, endPoint y: 228, distance: 514.7
click at [503, 228] on quentale-workspace at bounding box center [546, 269] width 1093 height 538
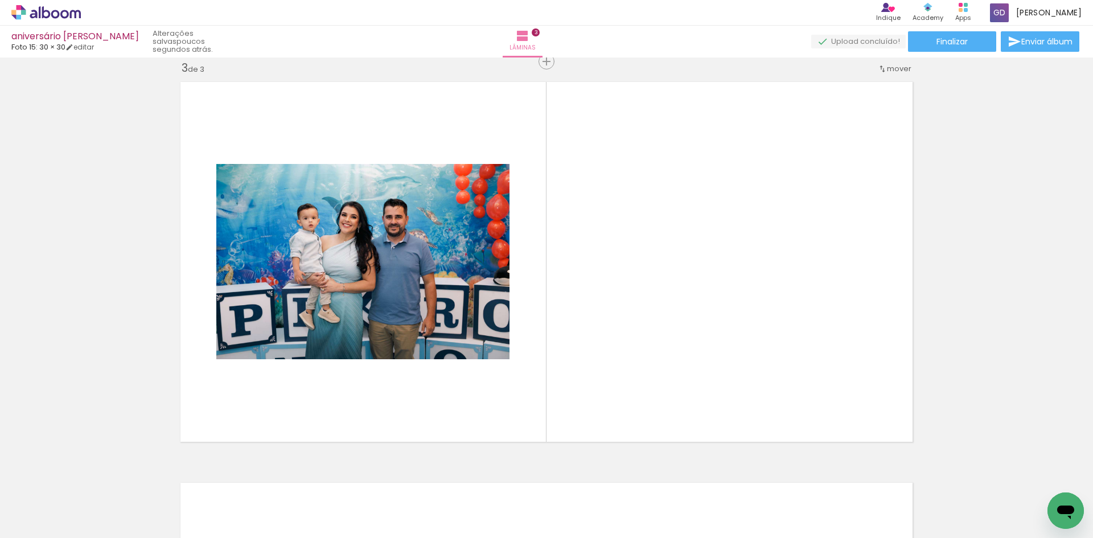
scroll to position [0, 1041]
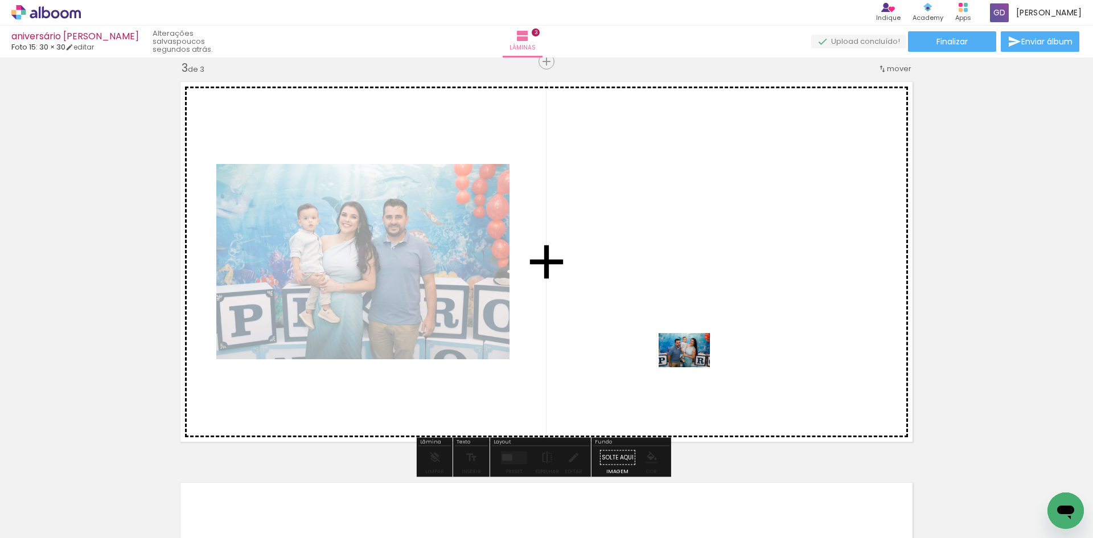
drag, startPoint x: 482, startPoint y: 513, endPoint x: 693, endPoint y: 367, distance: 256.9
click at [693, 367] on quentale-workspace at bounding box center [546, 269] width 1093 height 538
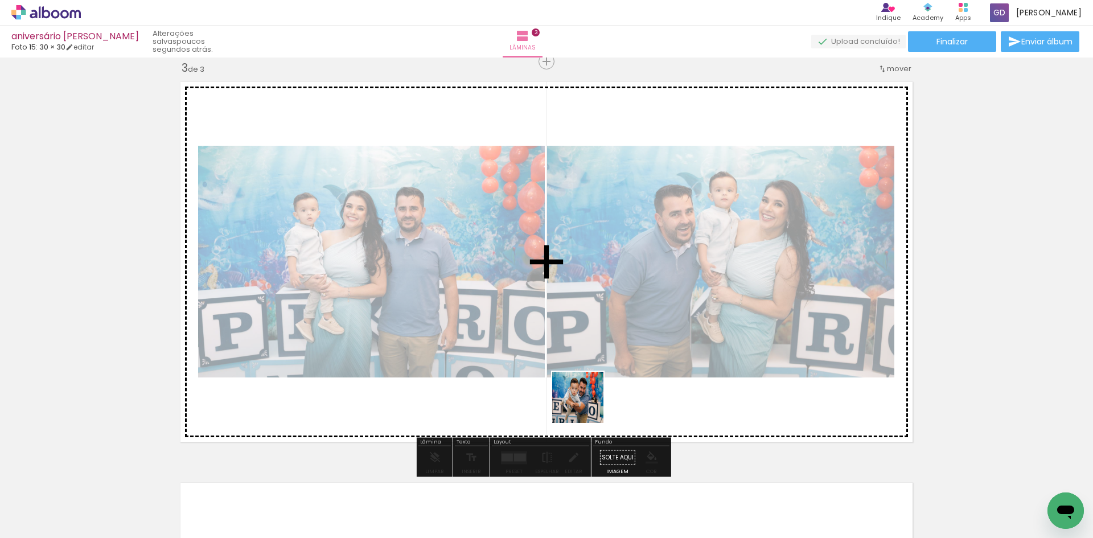
drag, startPoint x: 672, startPoint y: 506, endPoint x: 552, endPoint y: 347, distance: 198.8
click at [552, 347] on quentale-workspace at bounding box center [546, 269] width 1093 height 538
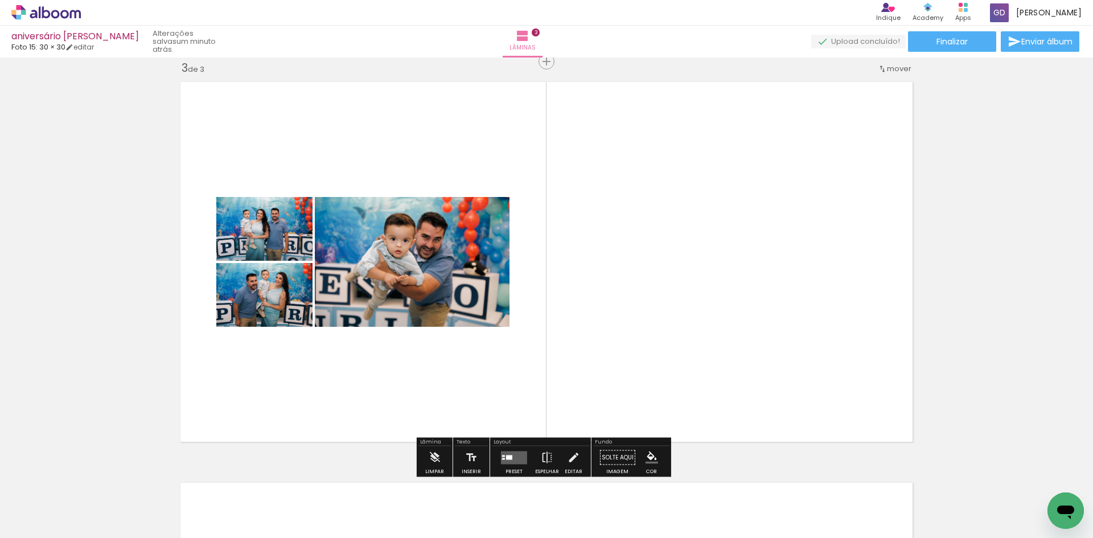
click at [521, 453] on quentale-layouter at bounding box center [514, 457] width 26 height 13
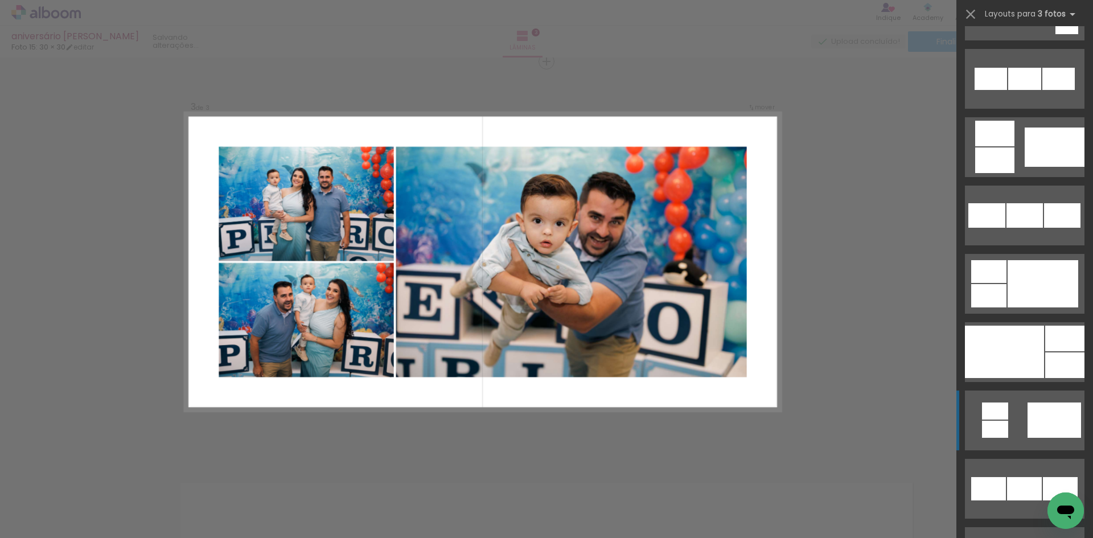
scroll to position [1082, 0]
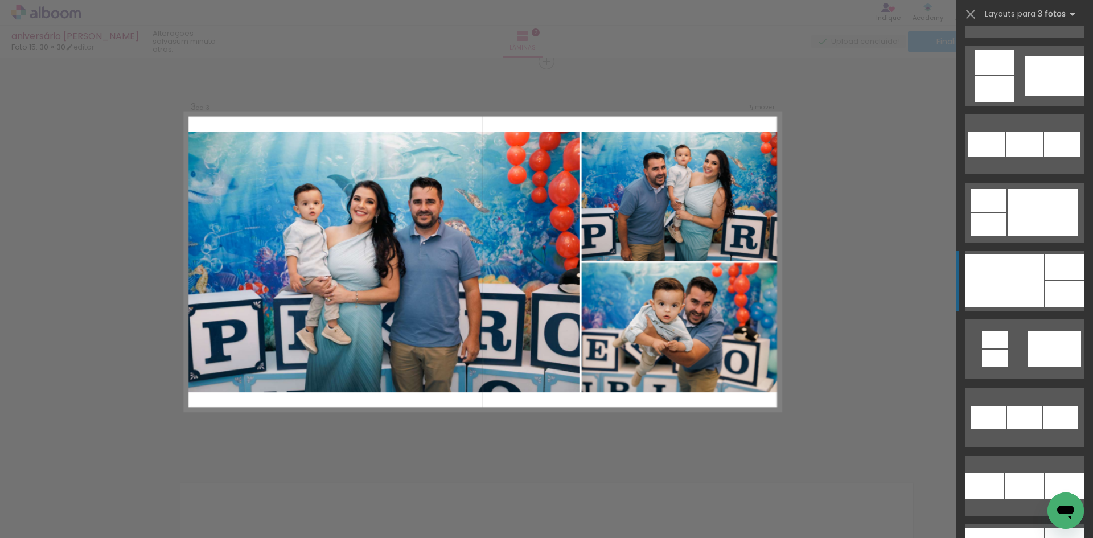
click at [1054, 282] on div at bounding box center [1064, 294] width 39 height 26
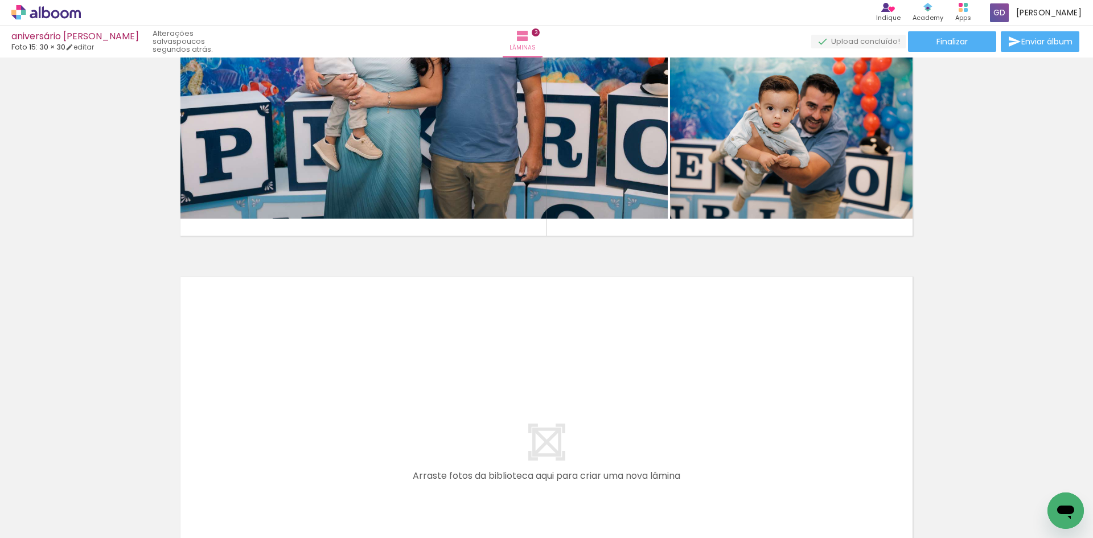
scroll to position [968, 0]
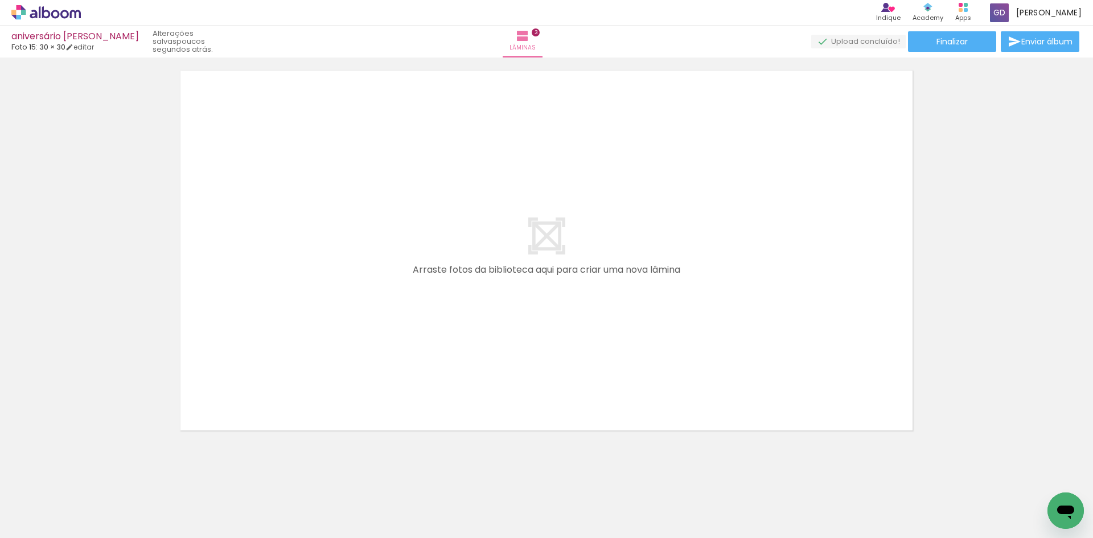
scroll to position [1238, 0]
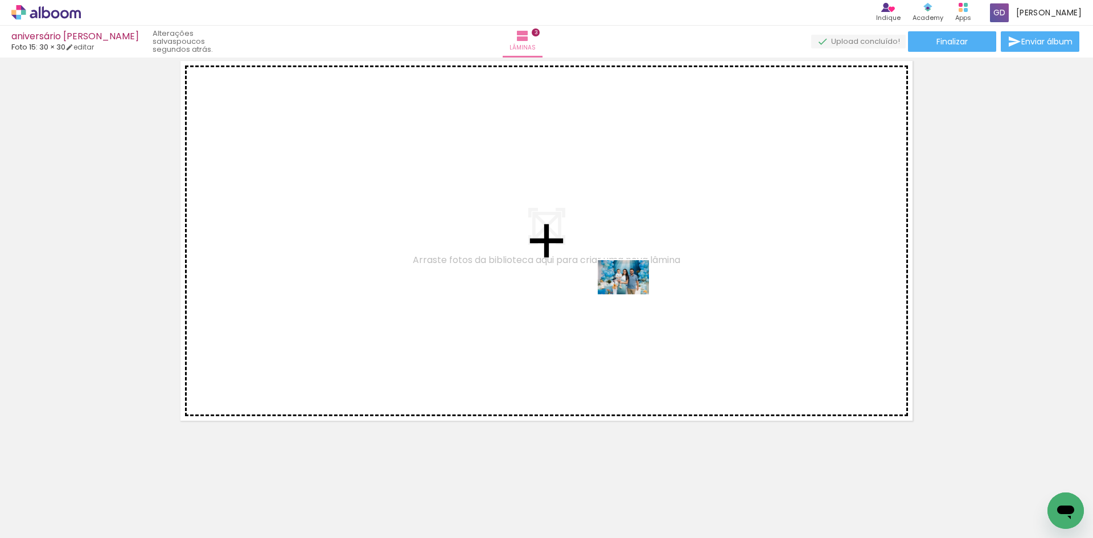
drag, startPoint x: 739, startPoint y: 502, endPoint x: 632, endPoint y: 294, distance: 234.0
click at [632, 294] on quentale-workspace at bounding box center [546, 269] width 1093 height 538
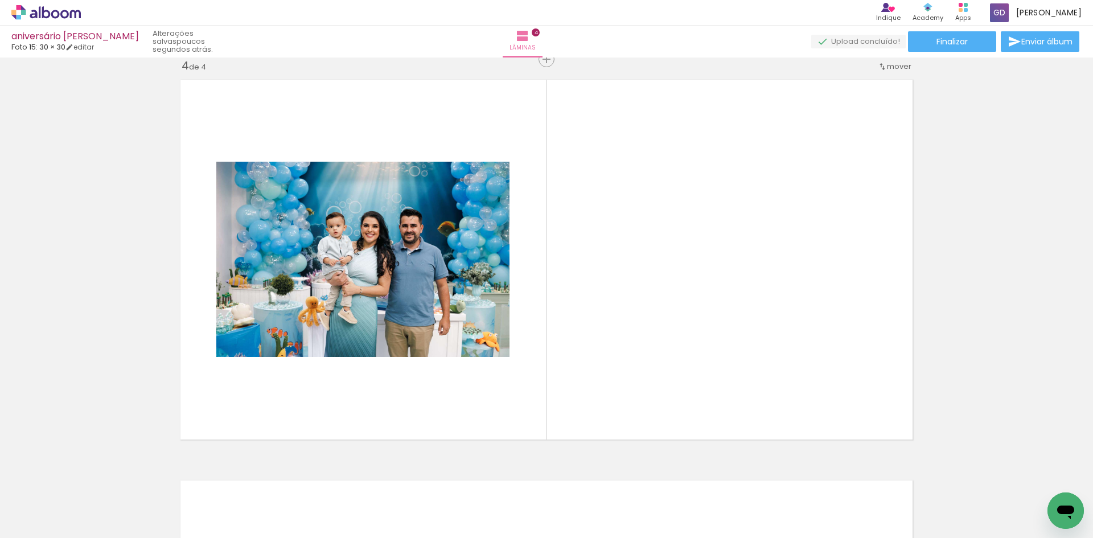
scroll to position [1217, 0]
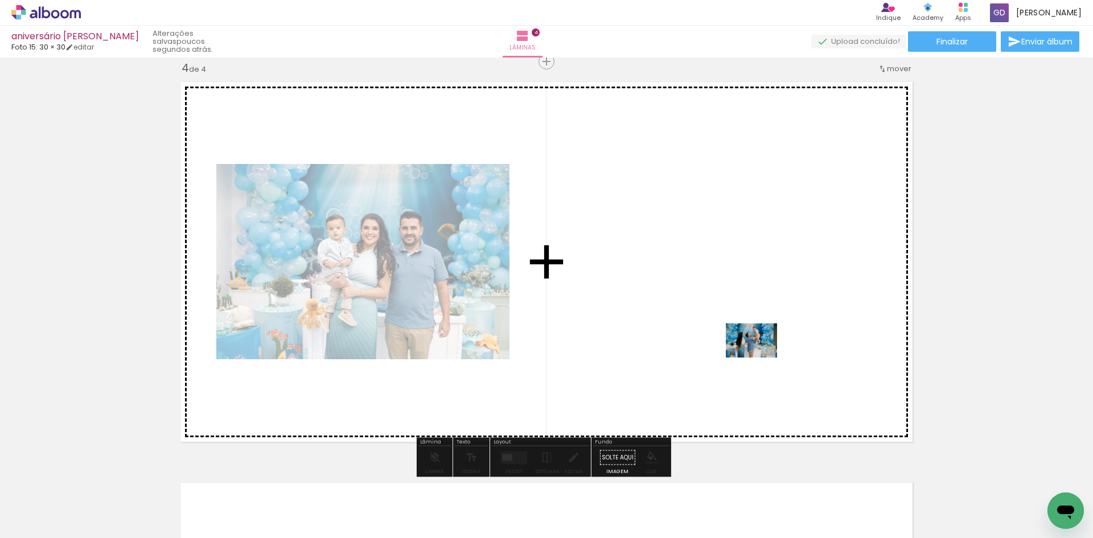
drag, startPoint x: 819, startPoint y: 504, endPoint x: 751, endPoint y: 331, distance: 185.6
click at [751, 331] on quentale-workspace at bounding box center [546, 269] width 1093 height 538
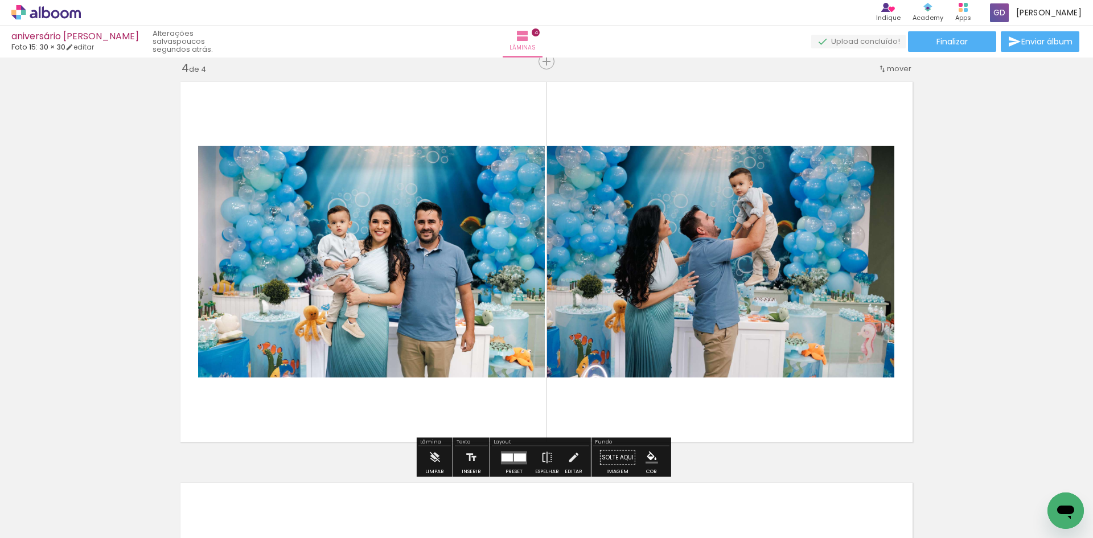
click at [517, 458] on div at bounding box center [520, 457] width 12 height 8
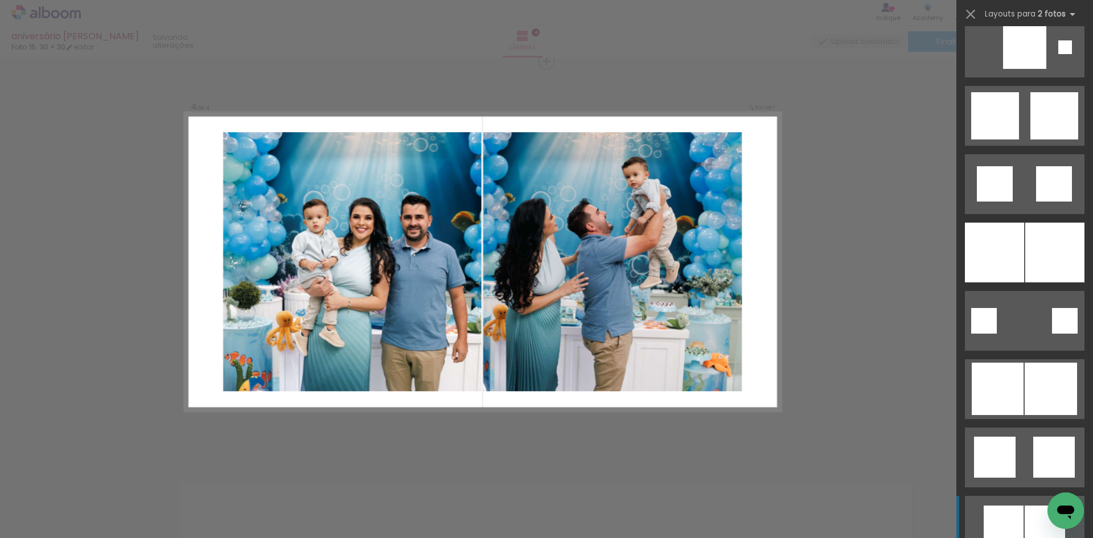
scroll to position [3131, 0]
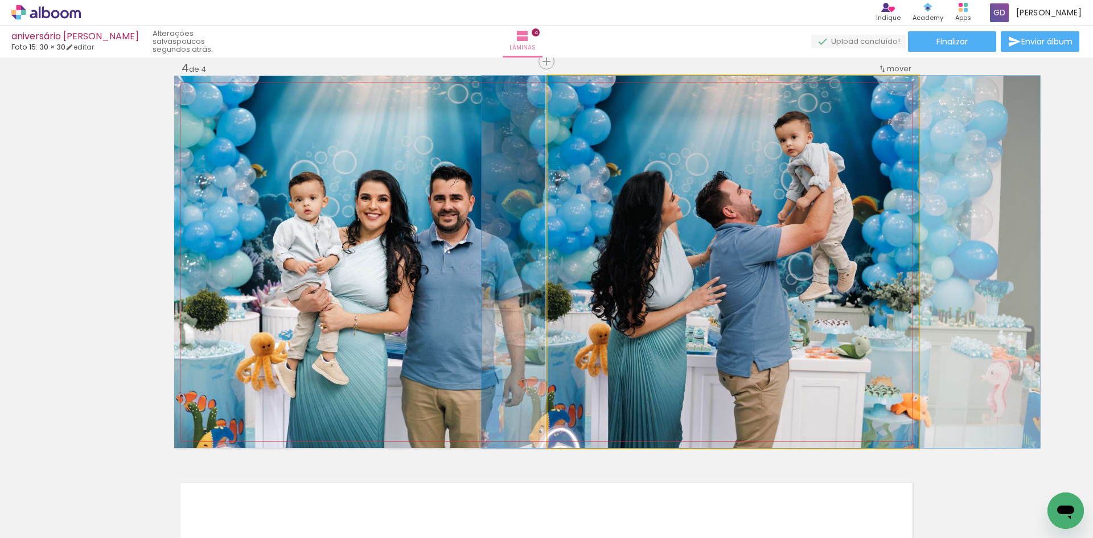
drag, startPoint x: 782, startPoint y: 243, endPoint x: 810, endPoint y: 237, distance: 28.5
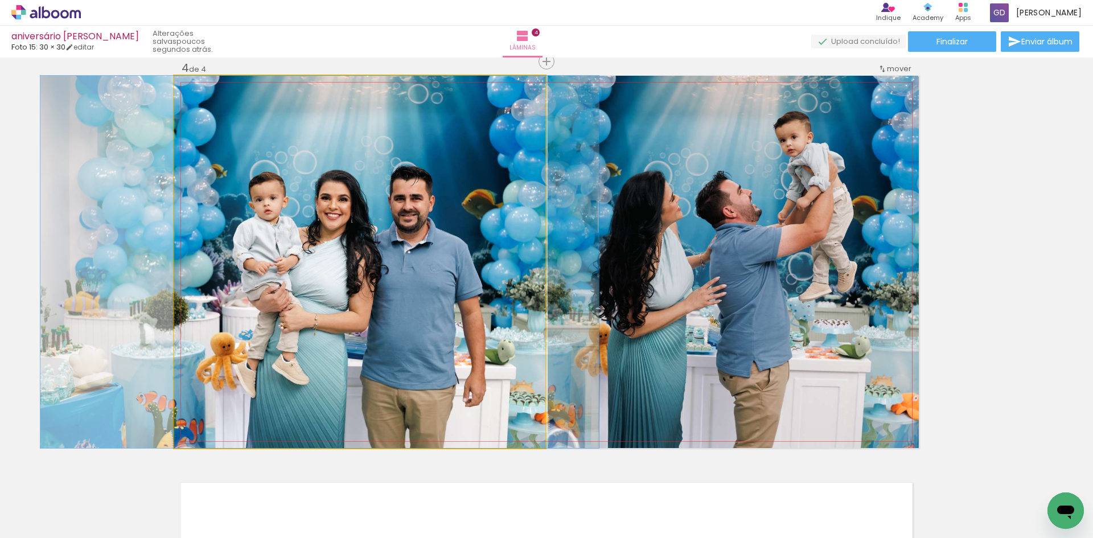
drag, startPoint x: 423, startPoint y: 262, endPoint x: 383, endPoint y: 260, distance: 39.9
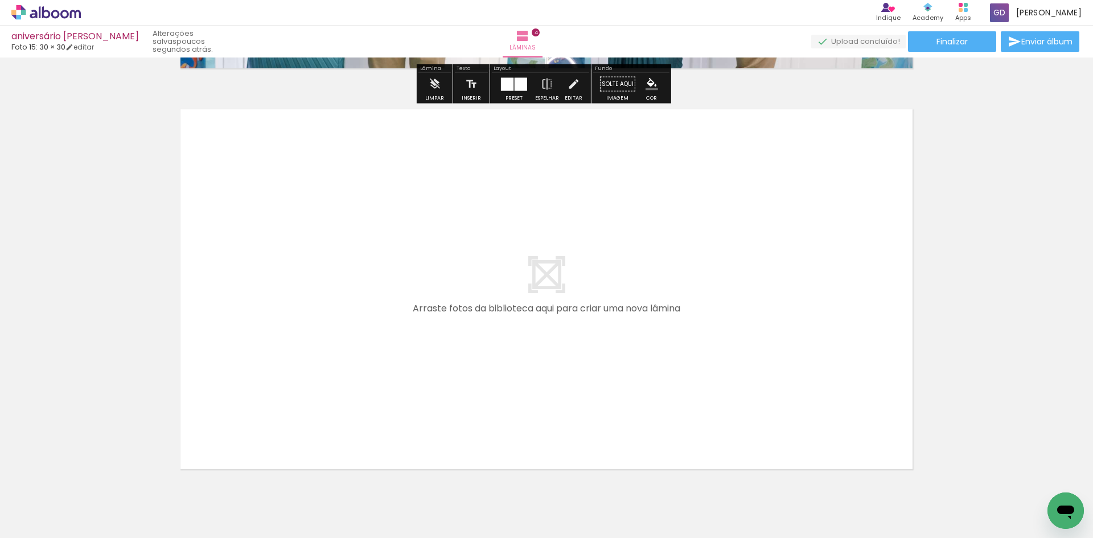
scroll to position [0, 1731]
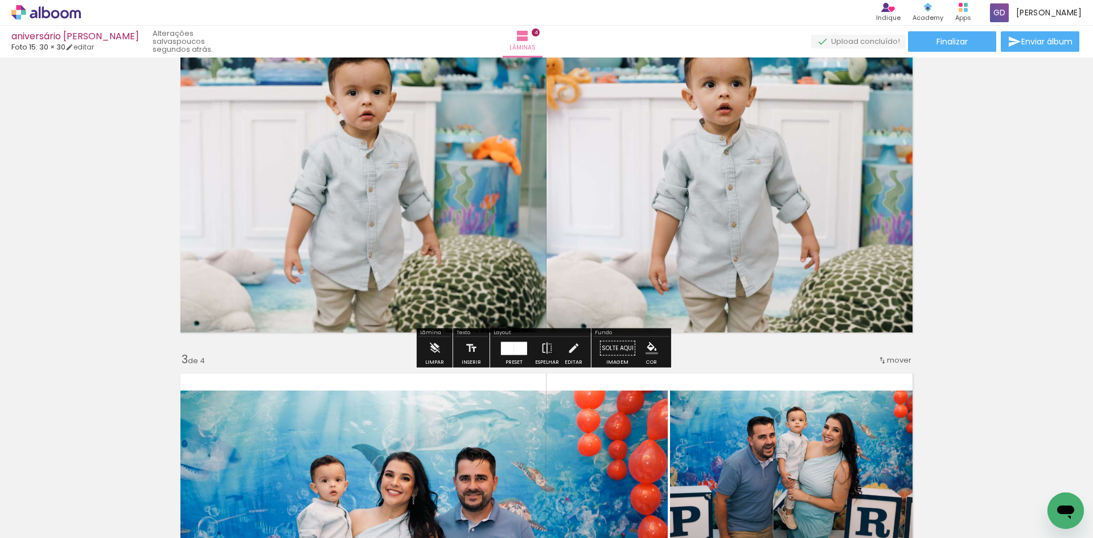
scroll to position [566, 0]
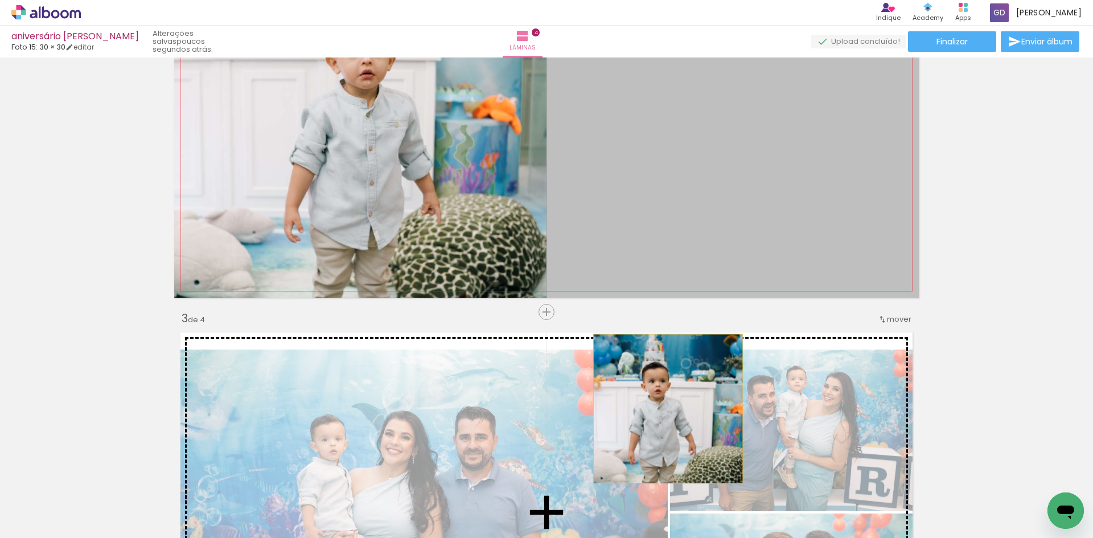
drag, startPoint x: 682, startPoint y: 143, endPoint x: 664, endPoint y: 409, distance: 265.9
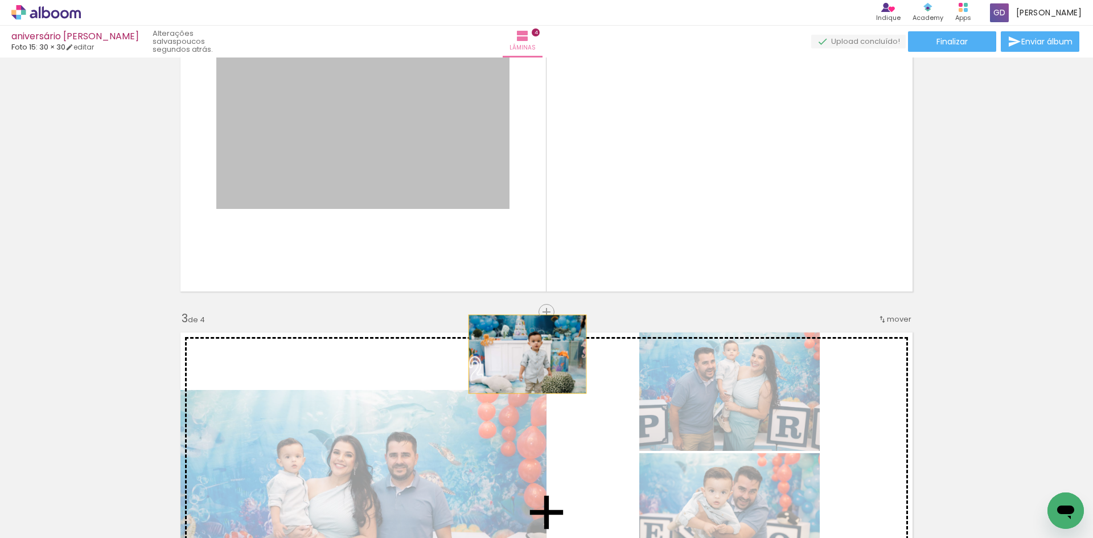
drag, startPoint x: 469, startPoint y: 151, endPoint x: 544, endPoint y: 421, distance: 280.0
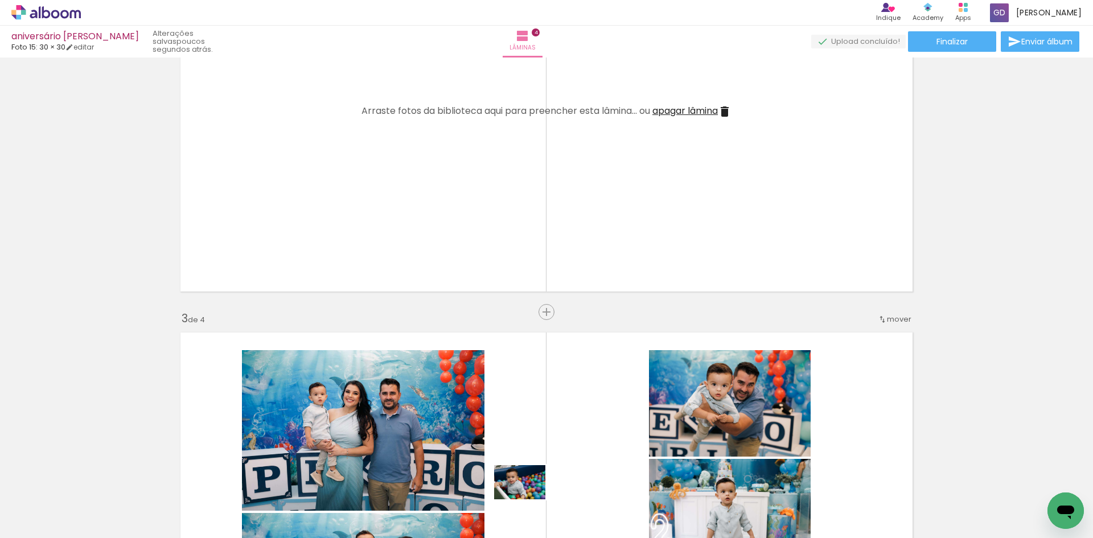
drag, startPoint x: 491, startPoint y: 507, endPoint x: 528, endPoint y: 499, distance: 38.4
click at [0, 0] on slot at bounding box center [0, 0] width 0 height 0
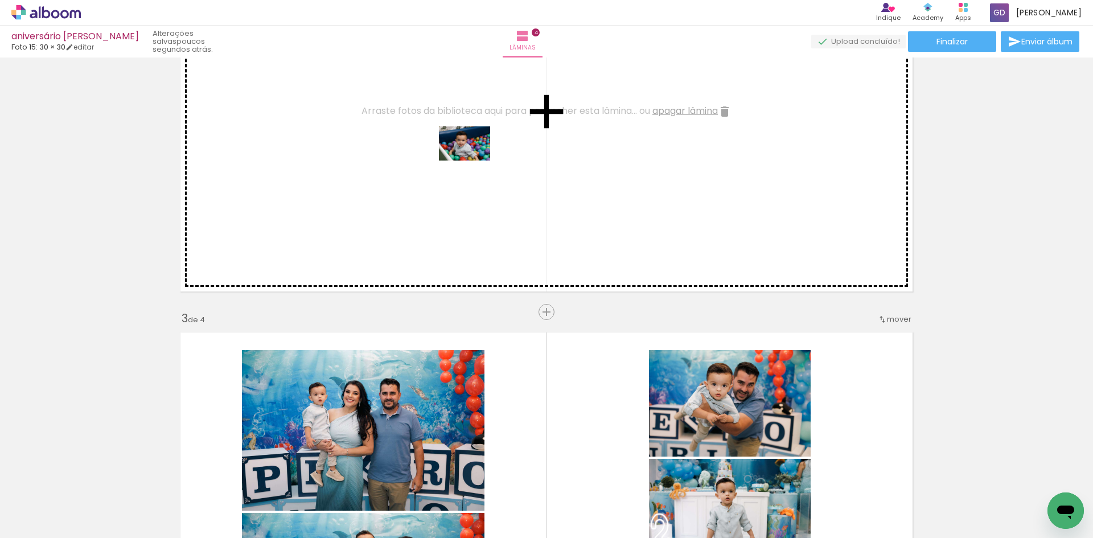
drag, startPoint x: 439, startPoint y: 500, endPoint x: 473, endPoint y: 158, distance: 344.4
click at [473, 158] on quentale-workspace at bounding box center [546, 269] width 1093 height 538
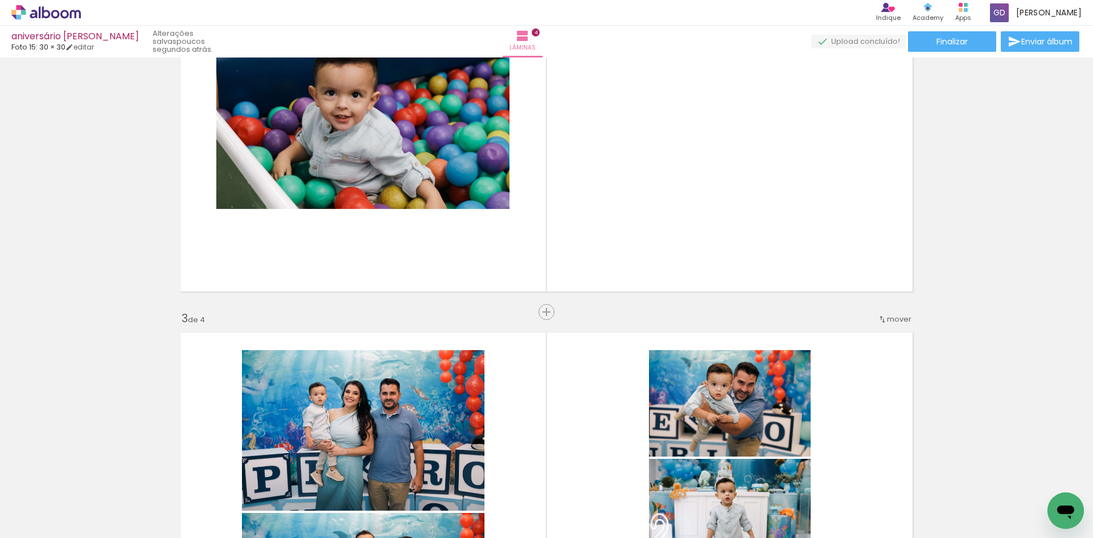
scroll to position [0, 4392]
click at [49, 516] on span "Adicionar Fotos" at bounding box center [40, 522] width 34 height 13
click at [0, 0] on input "file" at bounding box center [0, 0] width 0 height 0
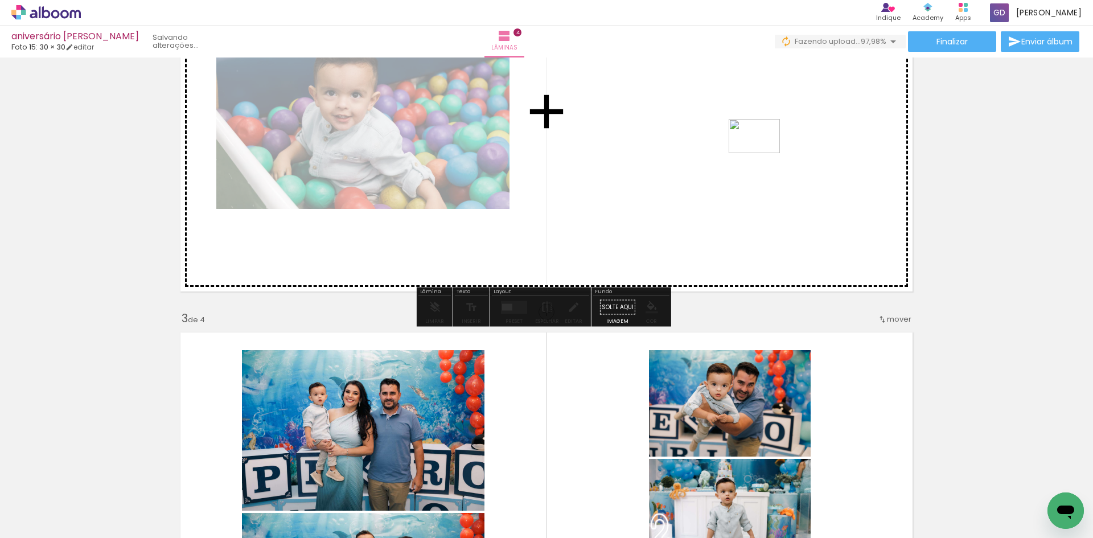
drag, startPoint x: 1043, startPoint y: 508, endPoint x: 761, endPoint y: 151, distance: 454.3
click at [761, 151] on quentale-workspace at bounding box center [546, 269] width 1093 height 538
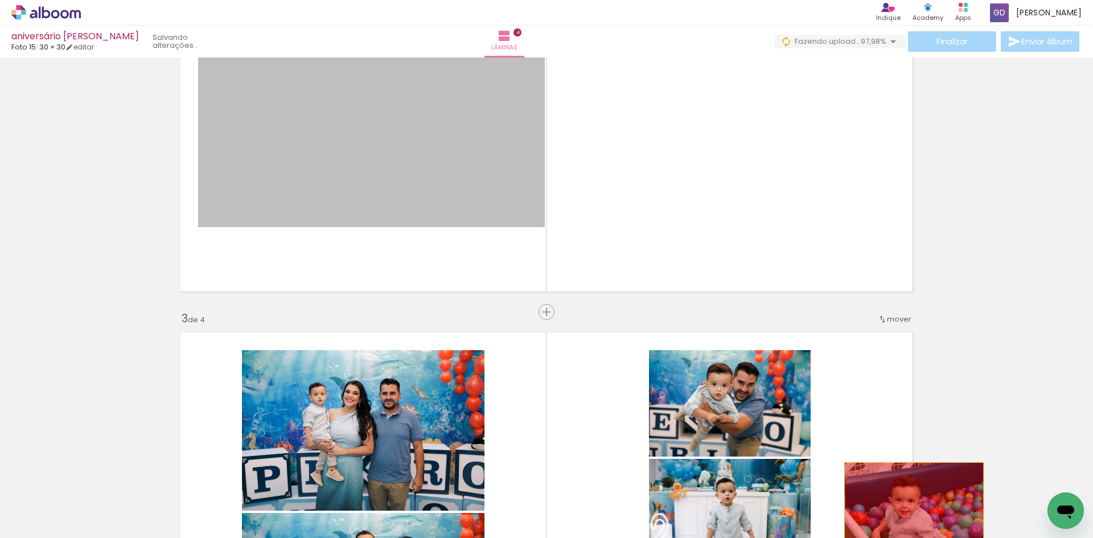
drag, startPoint x: 464, startPoint y: 157, endPoint x: 910, endPoint y: 509, distance: 568.2
click at [910, 509] on quentale-workspace at bounding box center [546, 269] width 1093 height 538
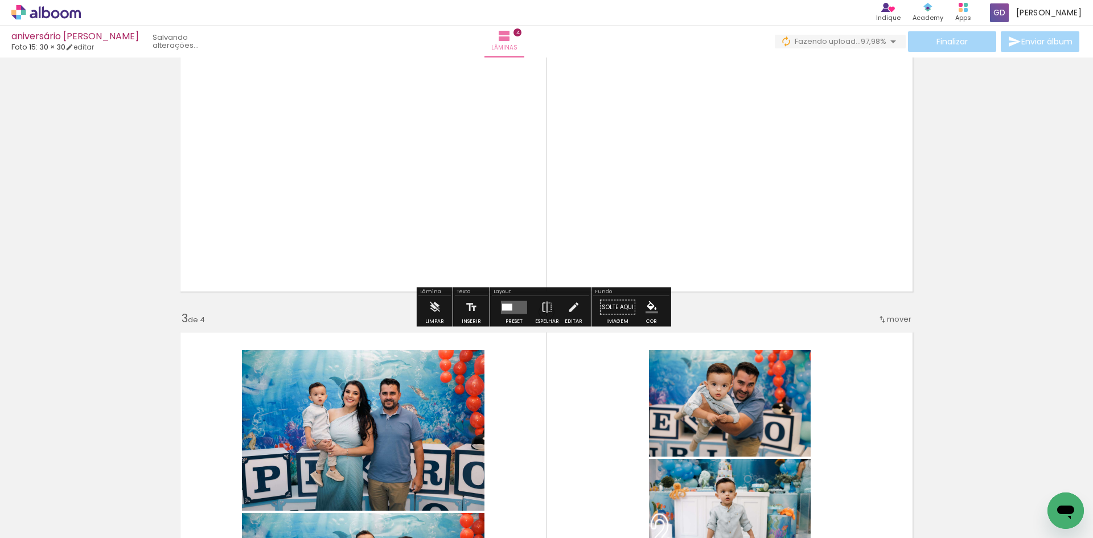
click at [506, 305] on div at bounding box center [507, 306] width 10 height 7
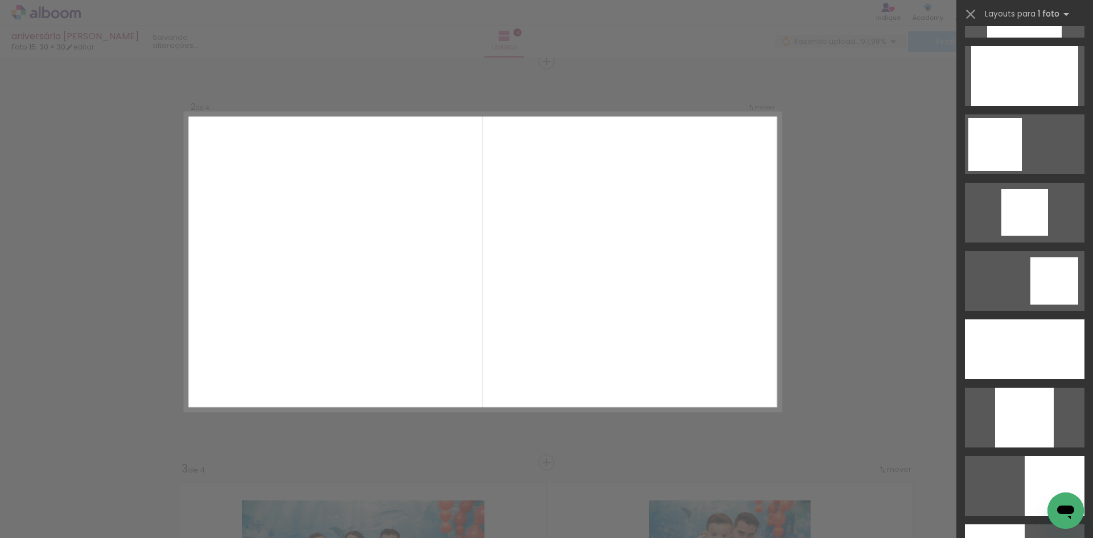
scroll to position [1025, 0]
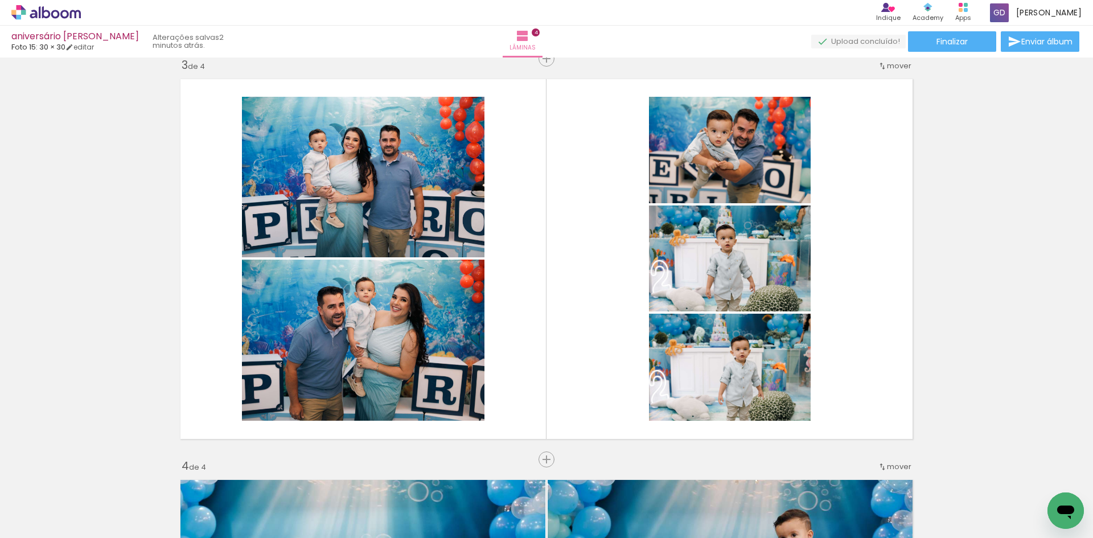
scroll to position [825, 0]
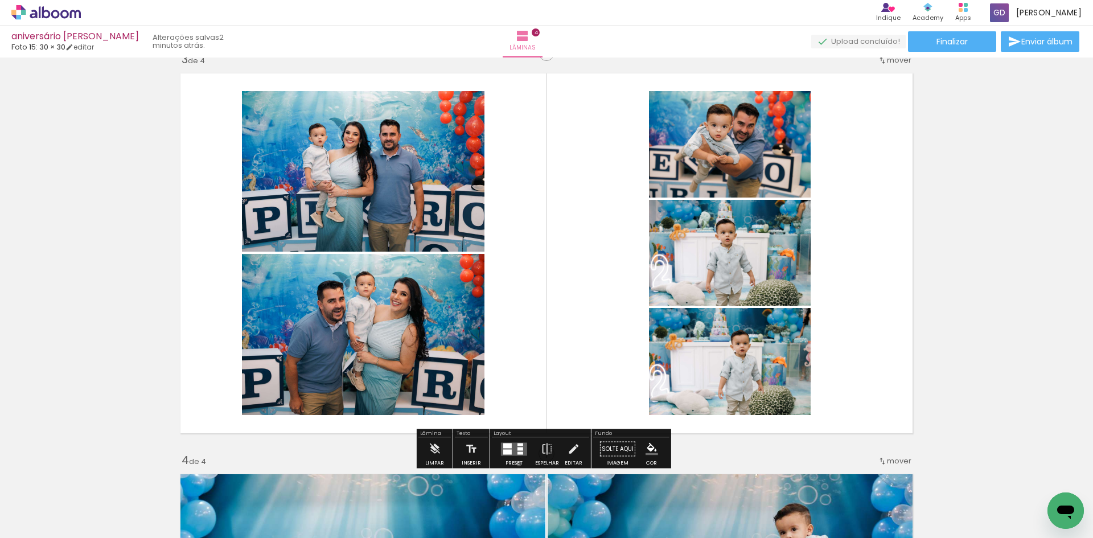
click at [516, 463] on div "Preset" at bounding box center [514, 463] width 17 height 5
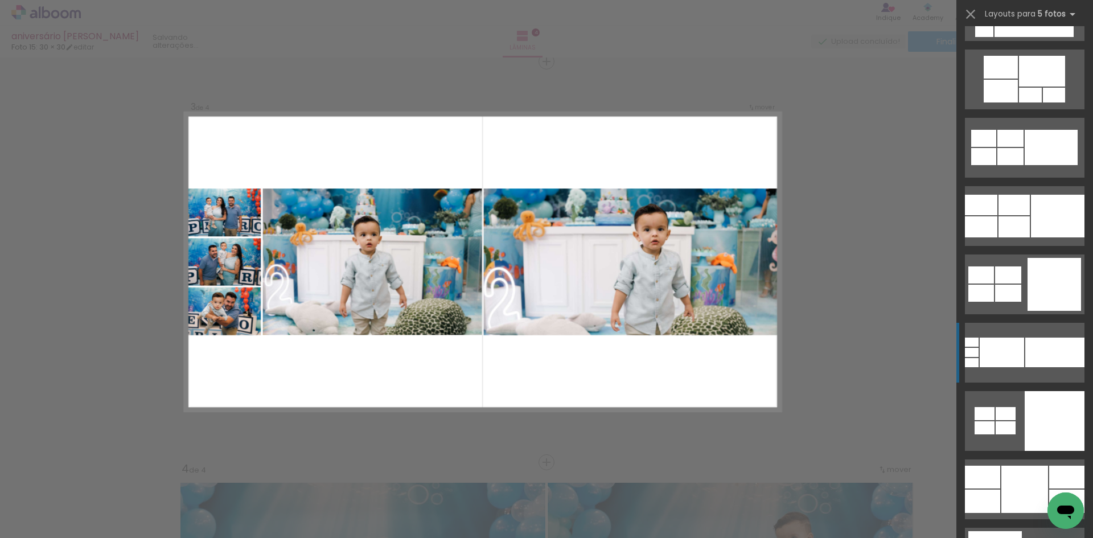
scroll to position [6547, 0]
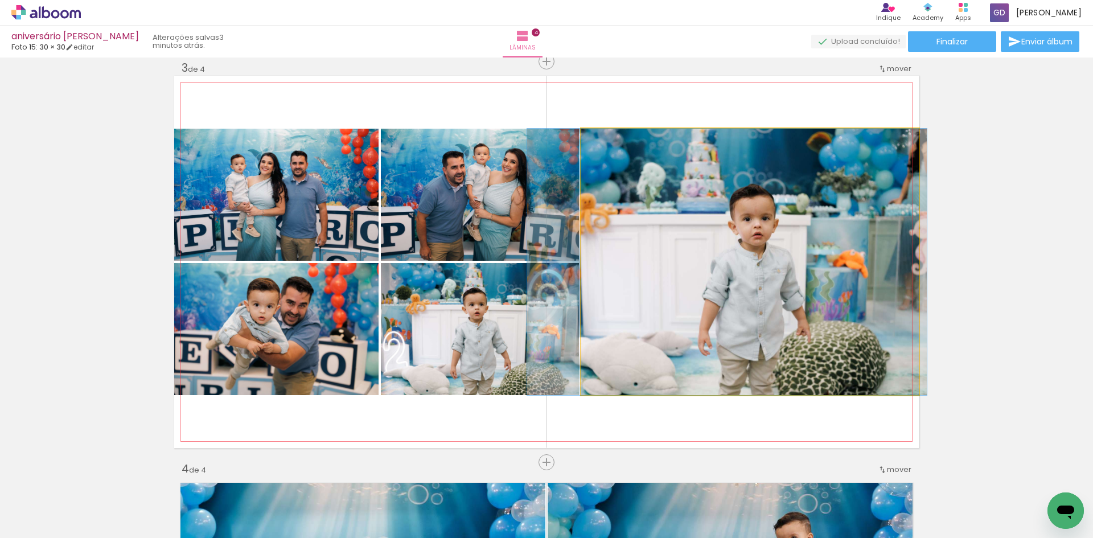
drag, startPoint x: 780, startPoint y: 295, endPoint x: 755, endPoint y: 294, distance: 25.1
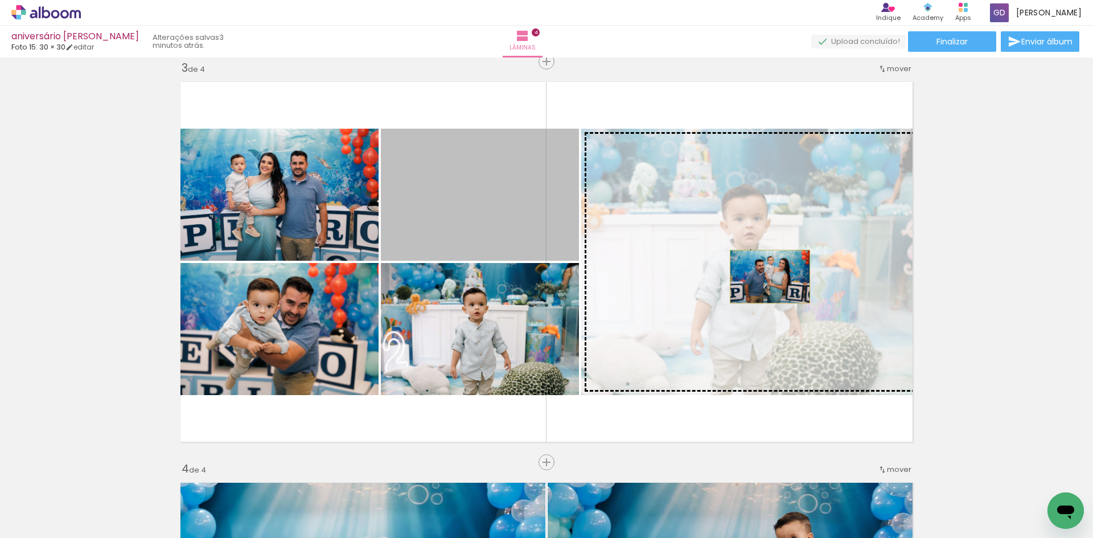
drag, startPoint x: 448, startPoint y: 209, endPoint x: 766, endPoint y: 277, distance: 324.8
click at [0, 0] on slot at bounding box center [0, 0] width 0 height 0
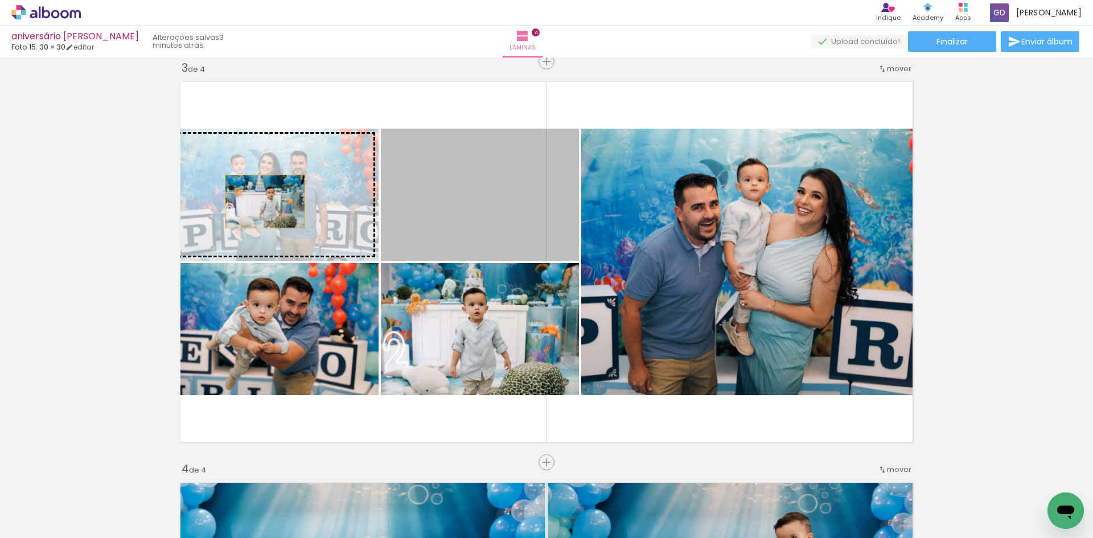
drag, startPoint x: 424, startPoint y: 232, endPoint x: 261, endPoint y: 202, distance: 166.2
click at [0, 0] on slot at bounding box center [0, 0] width 0 height 0
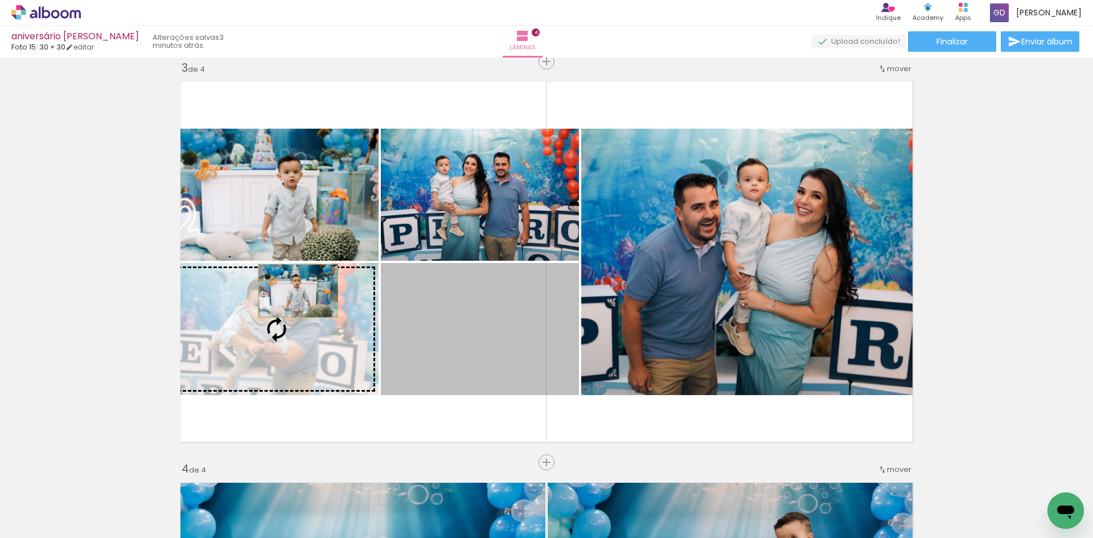
drag, startPoint x: 423, startPoint y: 314, endPoint x: 292, endPoint y: 291, distance: 133.0
click at [0, 0] on slot at bounding box center [0, 0] width 0 height 0
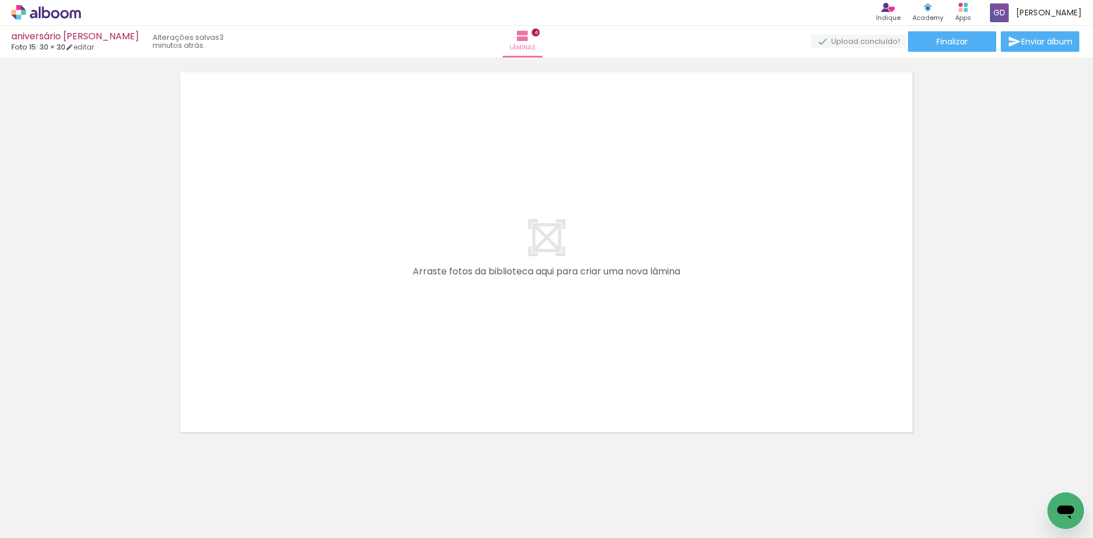
scroll to position [1647, 0]
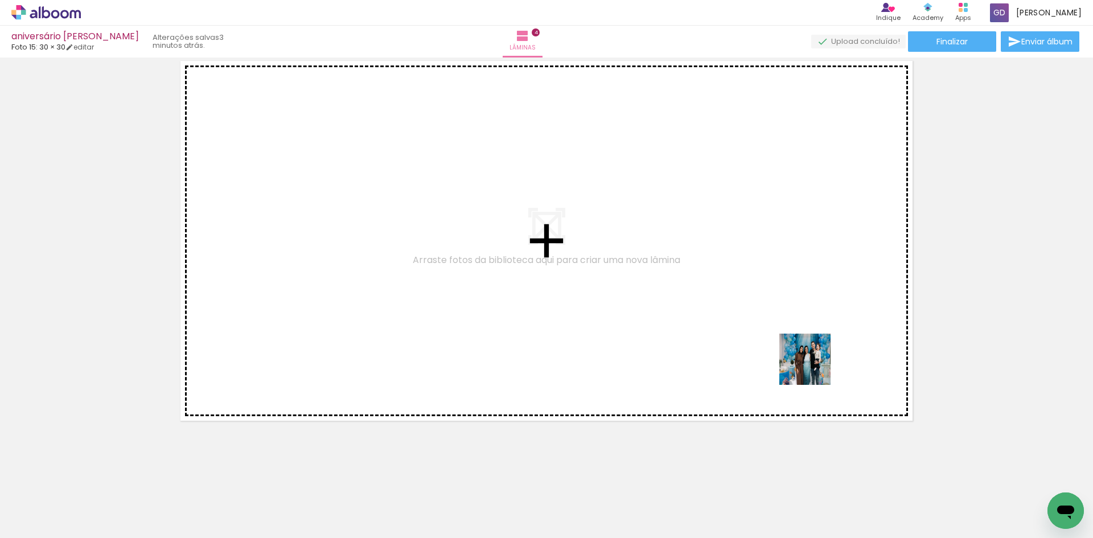
drag, startPoint x: 923, startPoint y: 515, endPoint x: 796, endPoint y: 330, distance: 224.4
click at [796, 330] on quentale-workspace at bounding box center [546, 269] width 1093 height 538
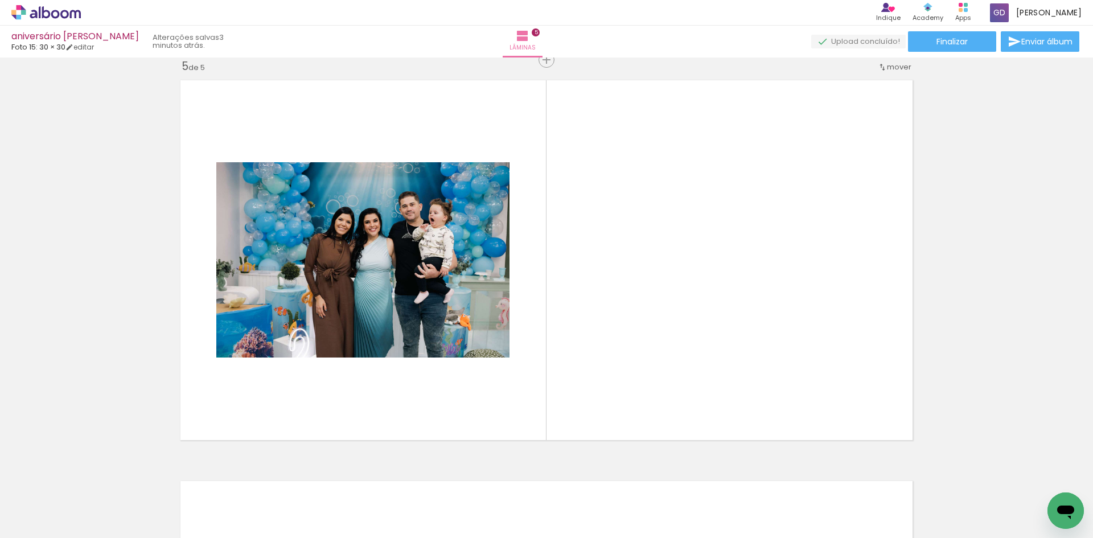
scroll to position [1618, 0]
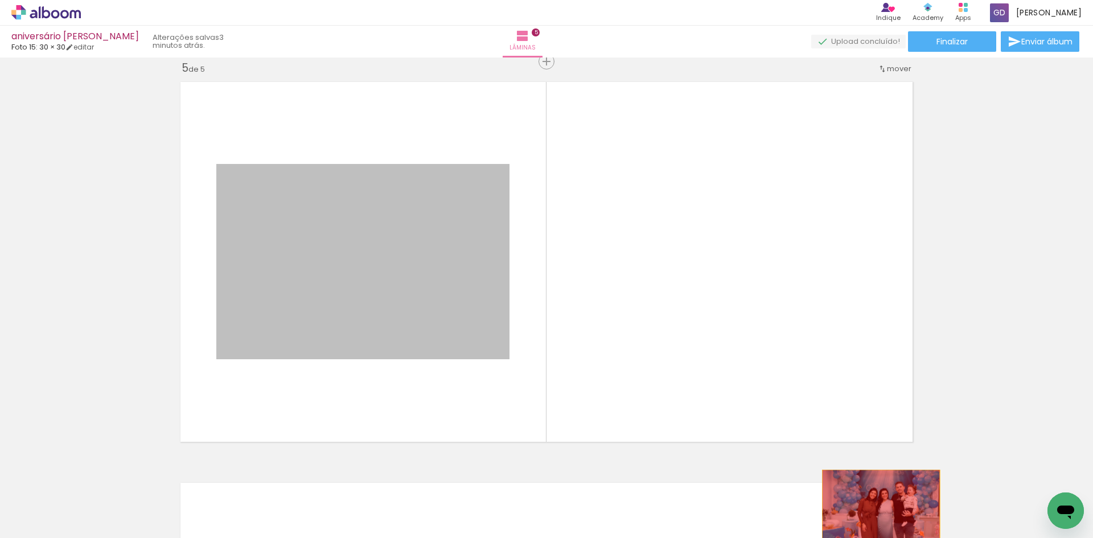
drag, startPoint x: 463, startPoint y: 317, endPoint x: 880, endPoint y: 510, distance: 459.2
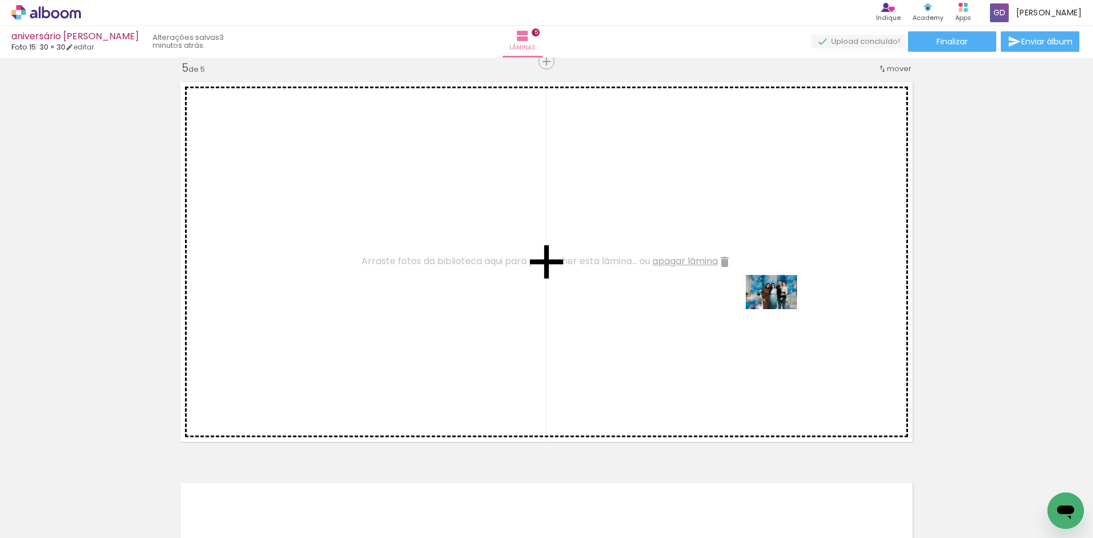
drag, startPoint x: 857, startPoint y: 510, endPoint x: 780, endPoint y: 309, distance: 215.4
click at [780, 309] on quentale-workspace at bounding box center [546, 269] width 1093 height 538
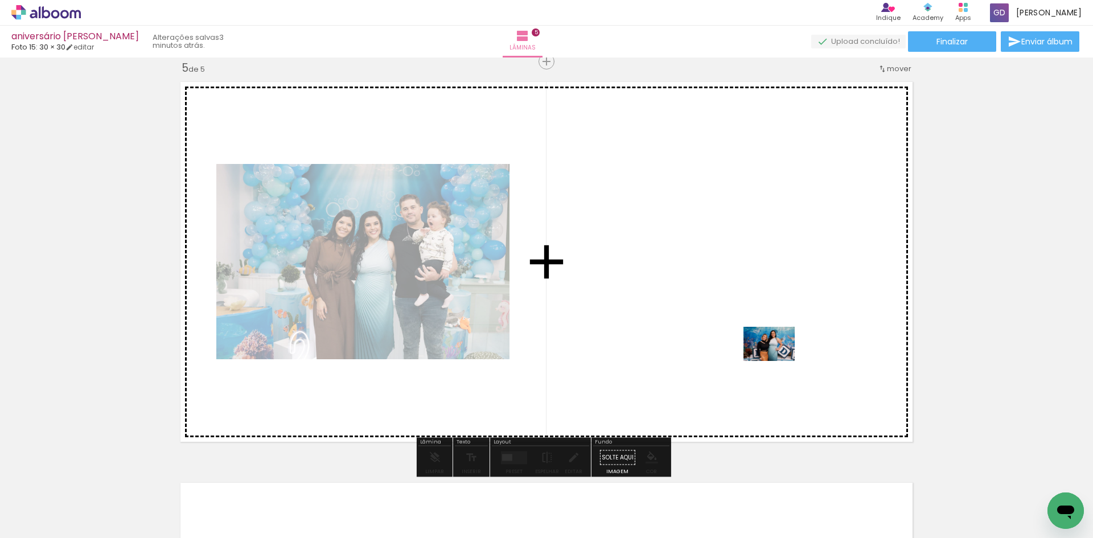
drag, startPoint x: 790, startPoint y: 502, endPoint x: 778, endPoint y: 361, distance: 141.1
click at [778, 361] on quentale-workspace at bounding box center [546, 269] width 1093 height 538
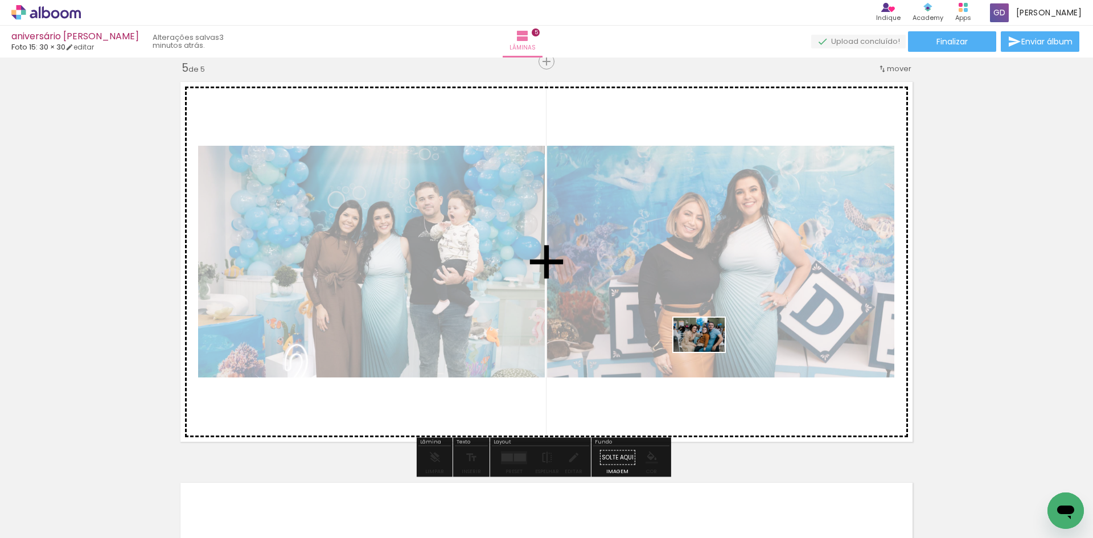
drag, startPoint x: 678, startPoint y: 507, endPoint x: 708, endPoint y: 352, distance: 157.6
click at [708, 352] on quentale-workspace at bounding box center [546, 269] width 1093 height 538
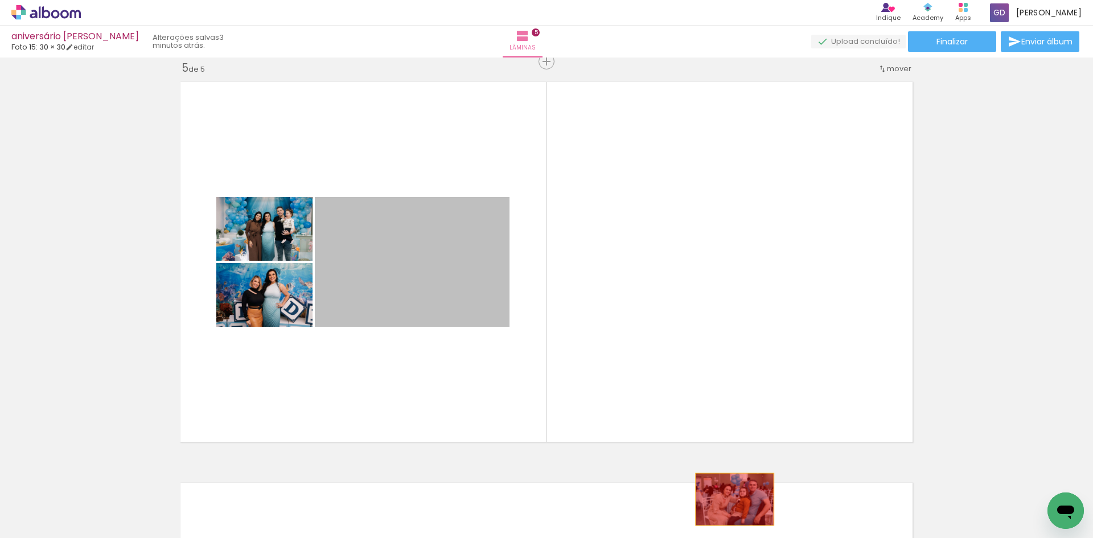
drag, startPoint x: 465, startPoint y: 242, endPoint x: 730, endPoint y: 499, distance: 369.6
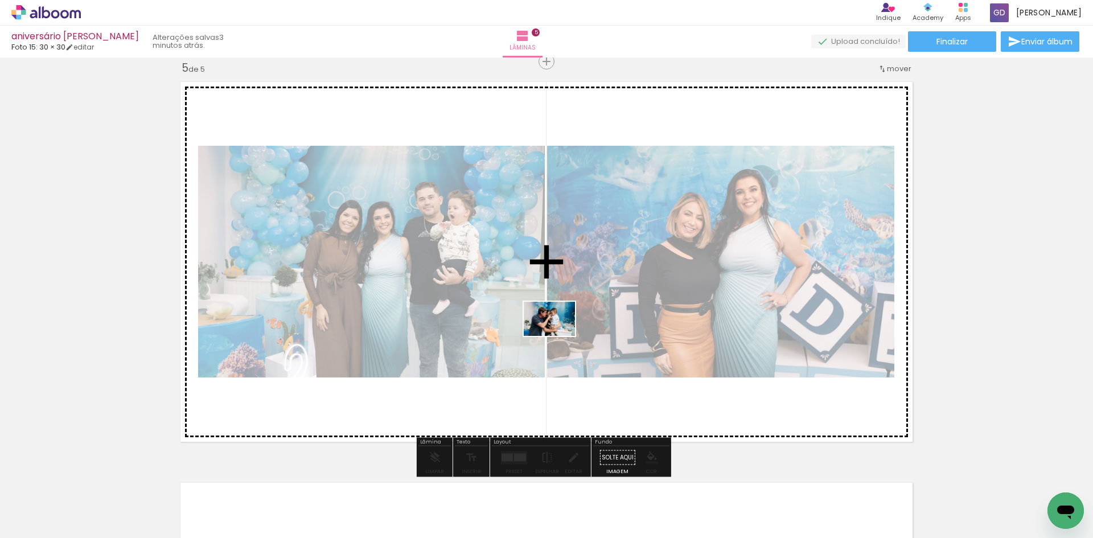
drag, startPoint x: 408, startPoint y: 511, endPoint x: 558, endPoint y: 336, distance: 230.1
click at [558, 336] on quentale-workspace at bounding box center [546, 269] width 1093 height 538
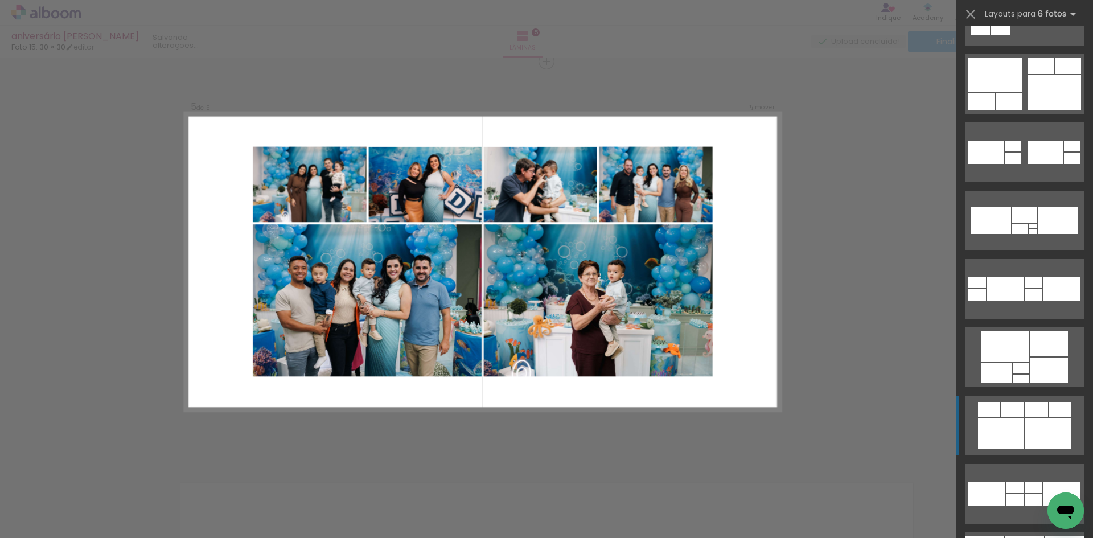
scroll to position [4727, 0]
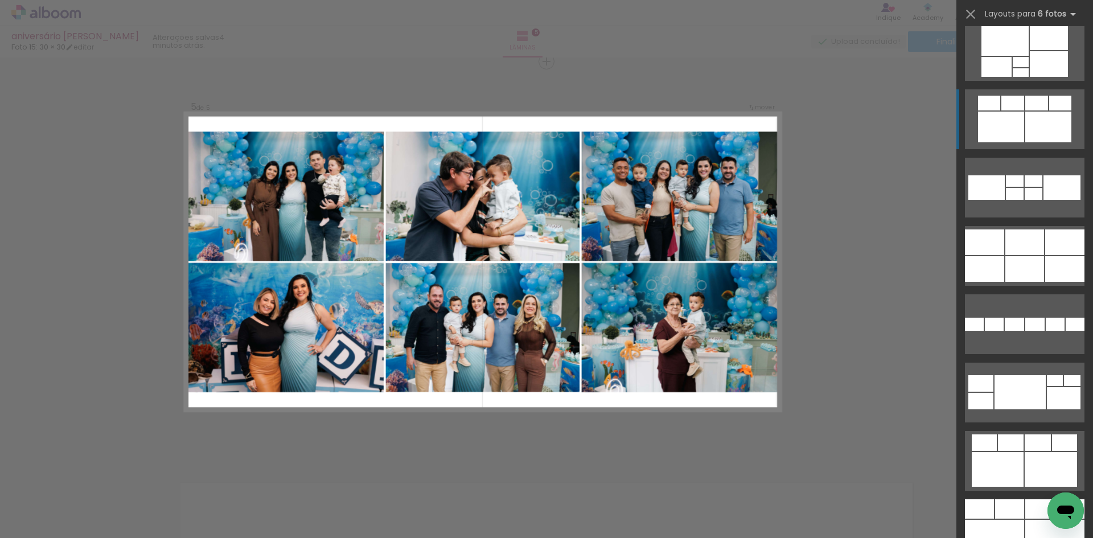
click at [1019, 375] on div at bounding box center [1020, 392] width 51 height 34
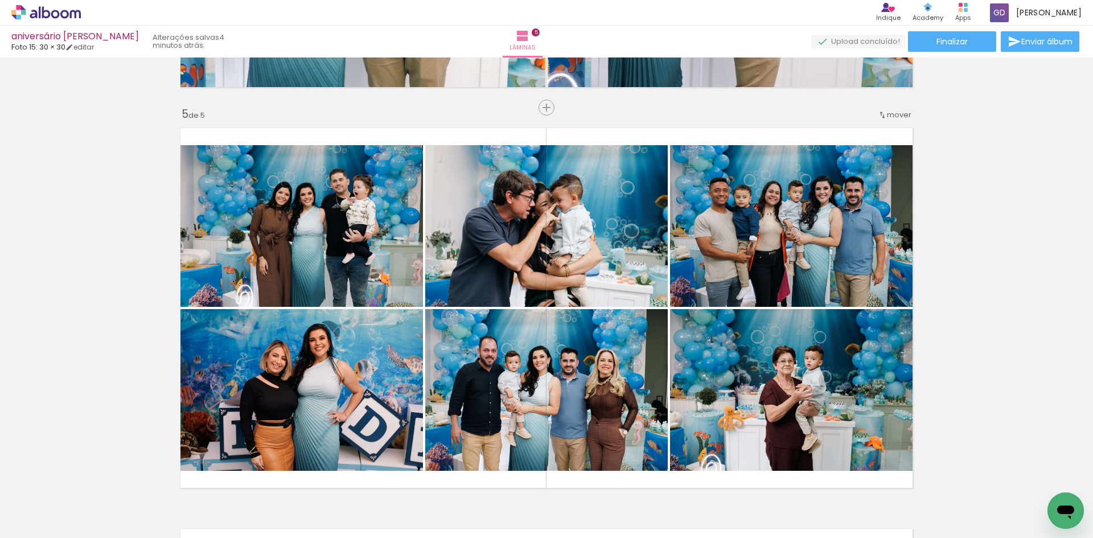
scroll to position [1504, 0]
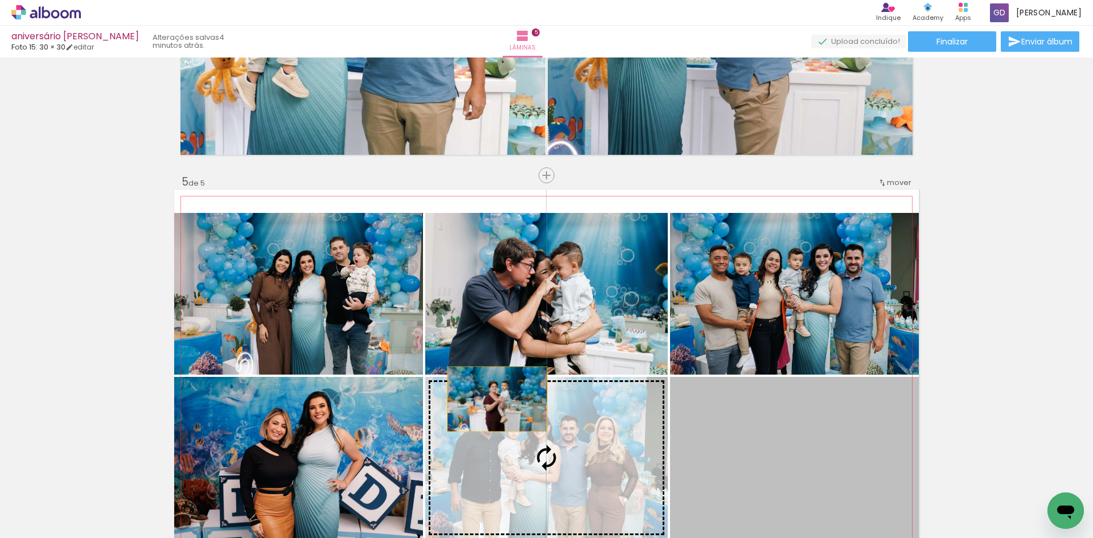
drag, startPoint x: 819, startPoint y: 405, endPoint x: 505, endPoint y: 413, distance: 313.8
click at [0, 0] on slot at bounding box center [0, 0] width 0 height 0
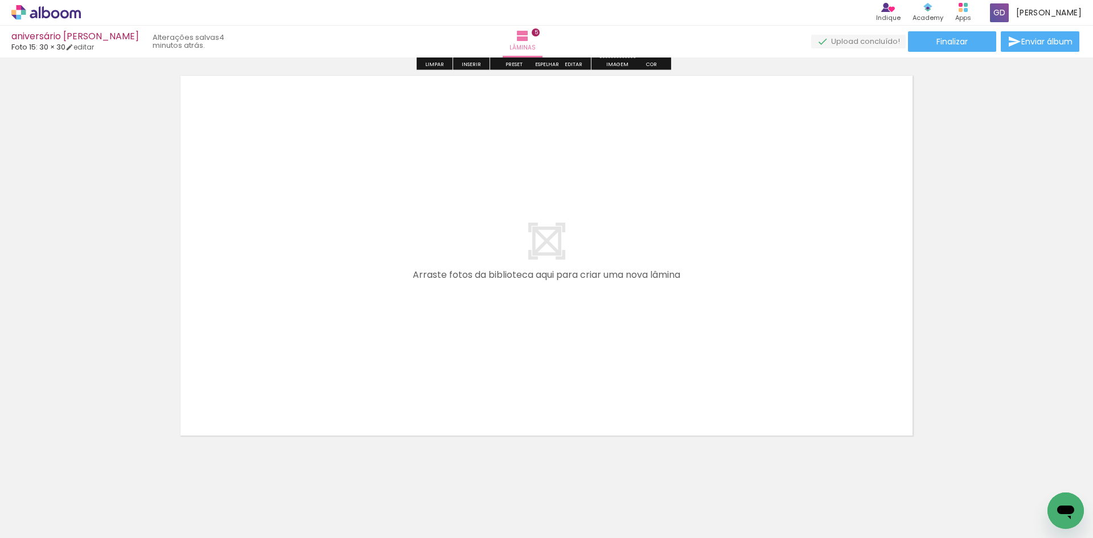
scroll to position [2048, 0]
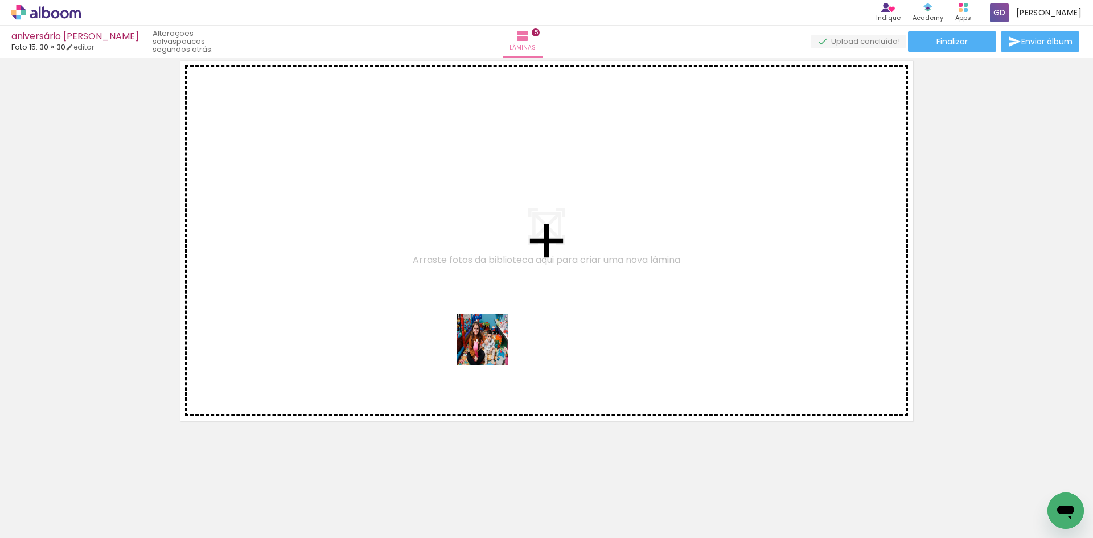
drag, startPoint x: 569, startPoint y: 504, endPoint x: 611, endPoint y: 467, distance: 55.6
click at [491, 347] on quentale-workspace at bounding box center [546, 269] width 1093 height 538
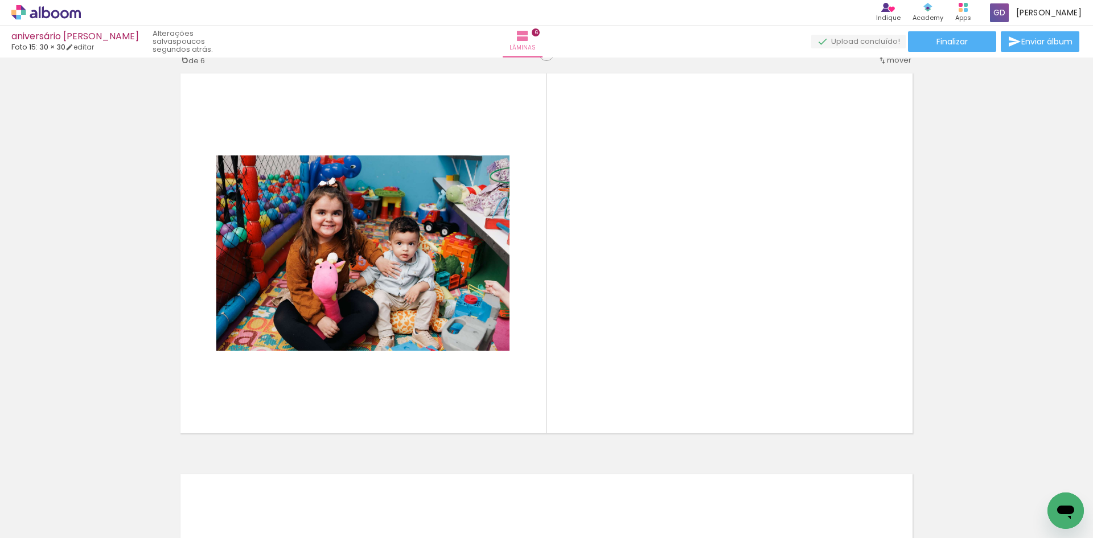
scroll to position [2019, 0]
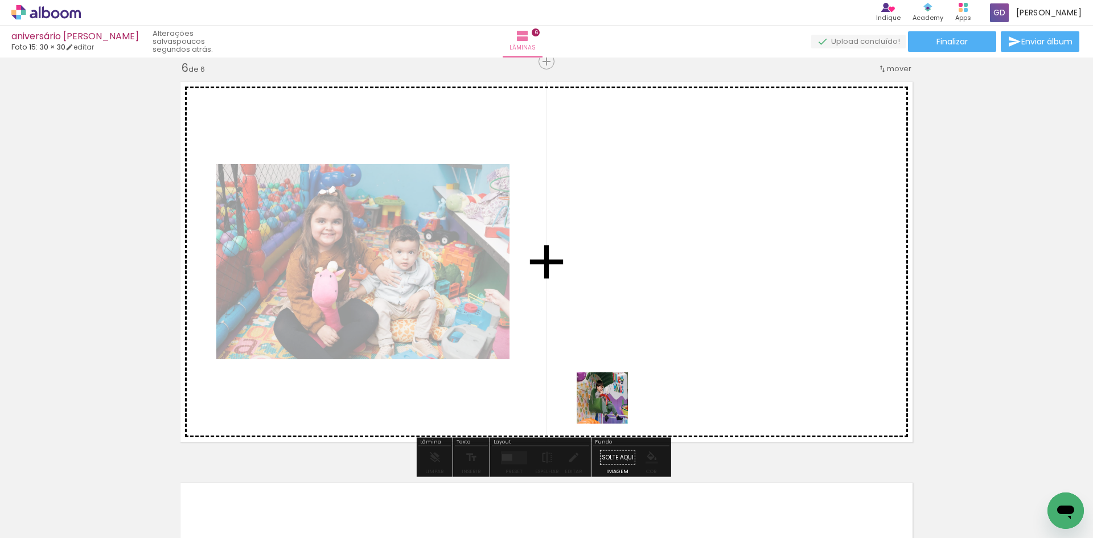
drag, startPoint x: 636, startPoint y: 504, endPoint x: 606, endPoint y: 346, distance: 160.7
click at [606, 346] on quentale-workspace at bounding box center [546, 269] width 1093 height 538
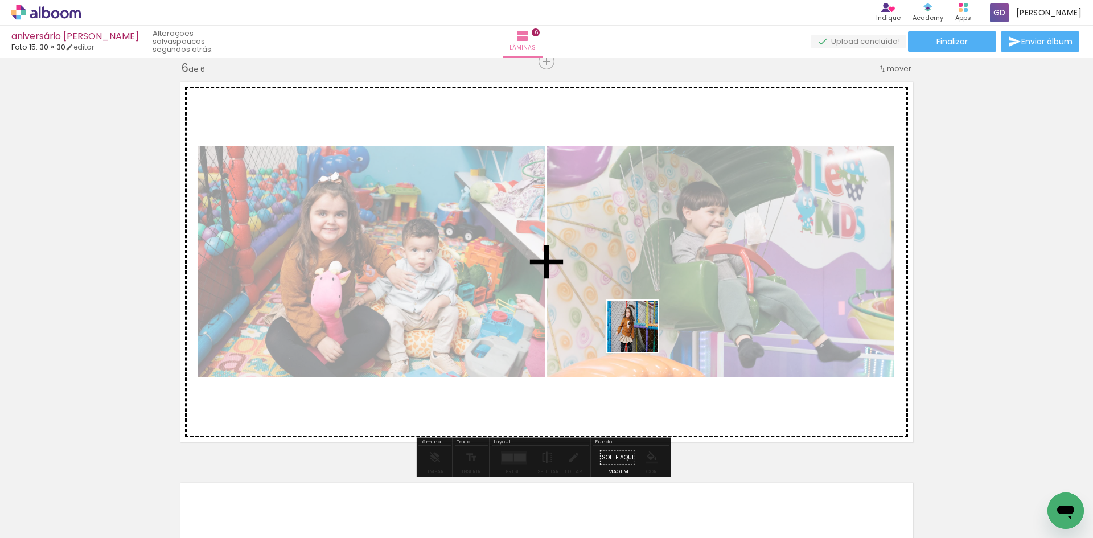
drag, startPoint x: 695, startPoint y: 492, endPoint x: 771, endPoint y: 455, distance: 84.8
click at [638, 313] on quentale-workspace at bounding box center [546, 269] width 1093 height 538
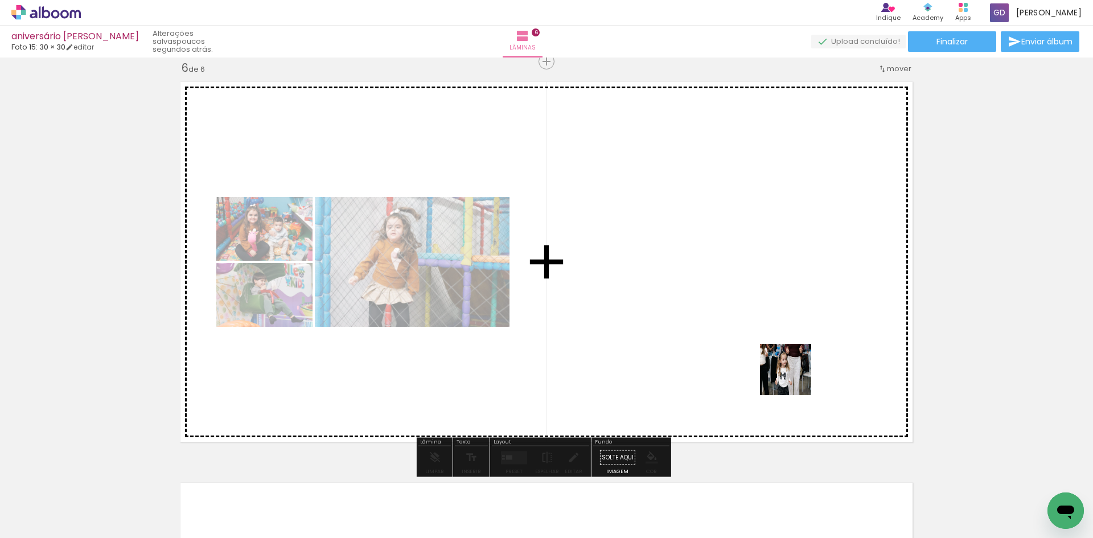
drag, startPoint x: 954, startPoint y: 503, endPoint x: 661, endPoint y: 528, distance: 293.1
click at [792, 373] on quentale-workspace at bounding box center [546, 269] width 1093 height 538
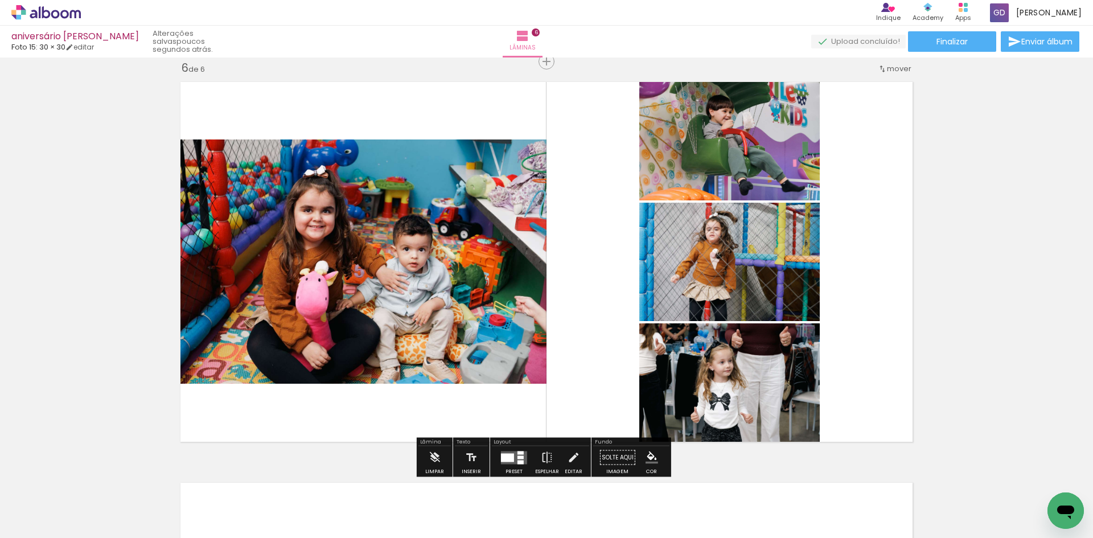
scroll to position [0, 2748]
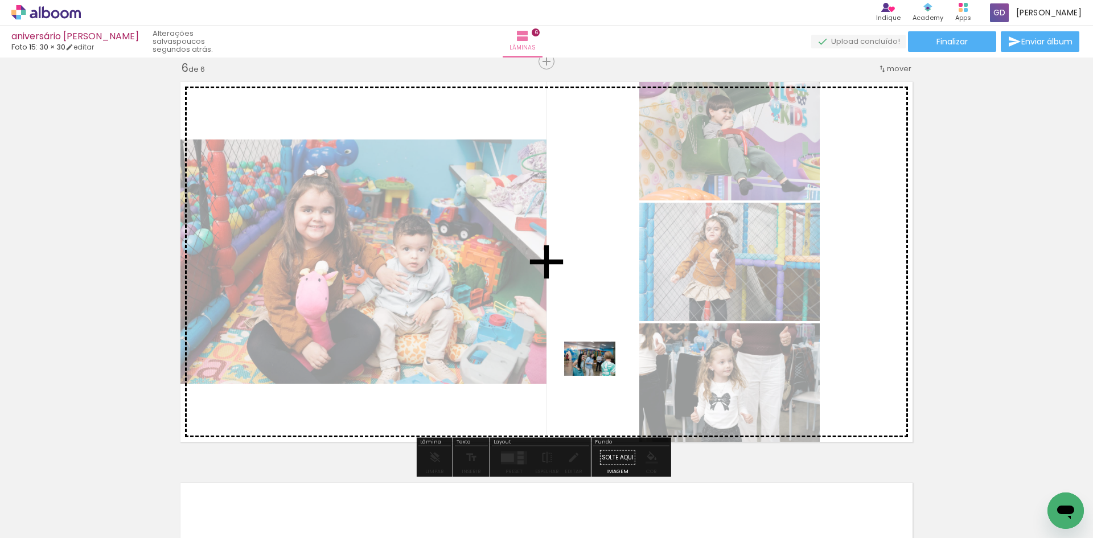
drag, startPoint x: 638, startPoint y: 521, endPoint x: 597, endPoint y: 371, distance: 155.9
click at [597, 371] on quentale-workspace at bounding box center [546, 269] width 1093 height 538
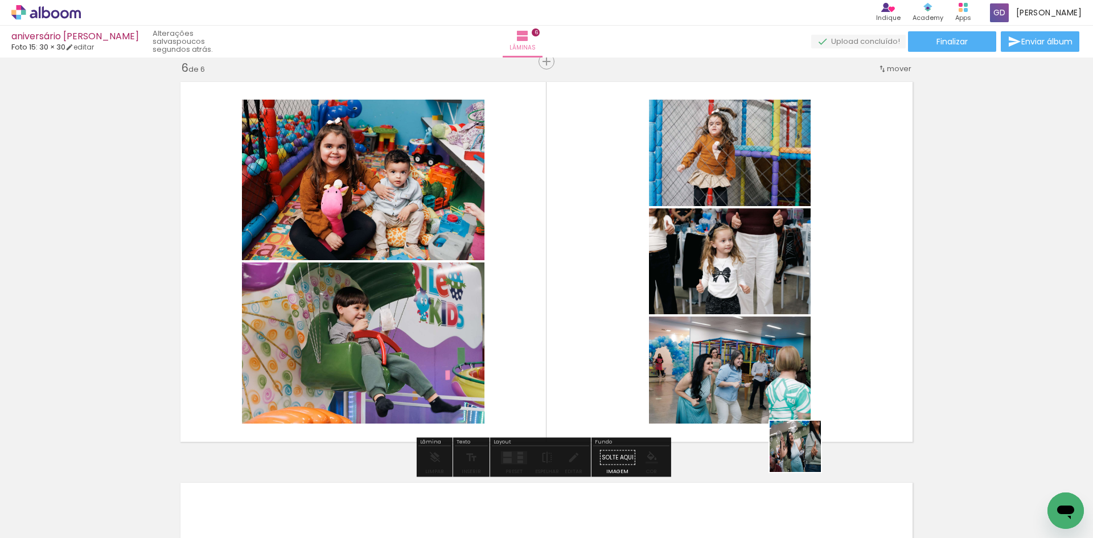
drag, startPoint x: 857, startPoint y: 505, endPoint x: 730, endPoint y: 373, distance: 182.8
click at [730, 373] on quentale-workspace at bounding box center [546, 269] width 1093 height 538
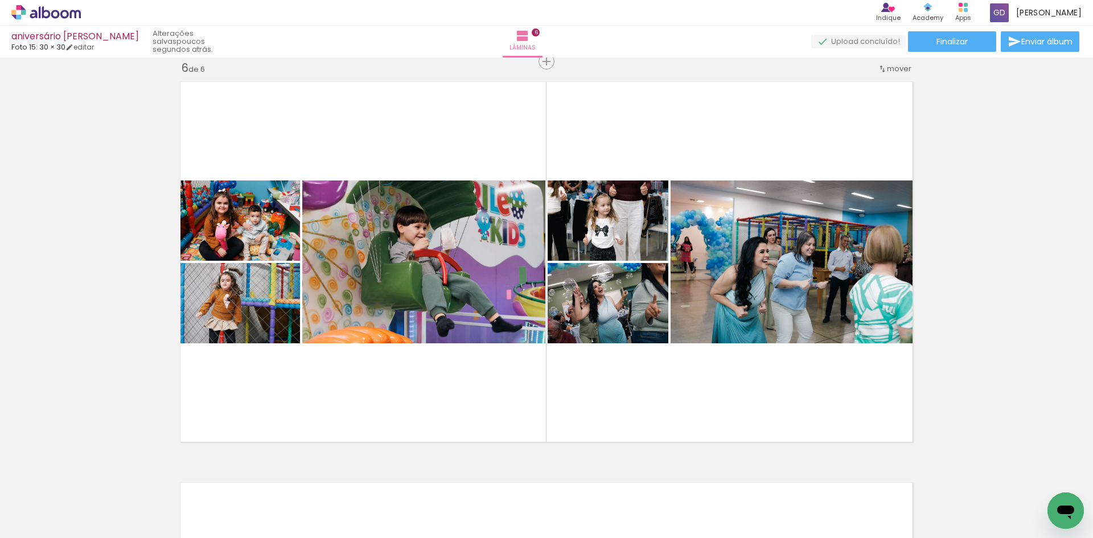
scroll to position [0, 3200]
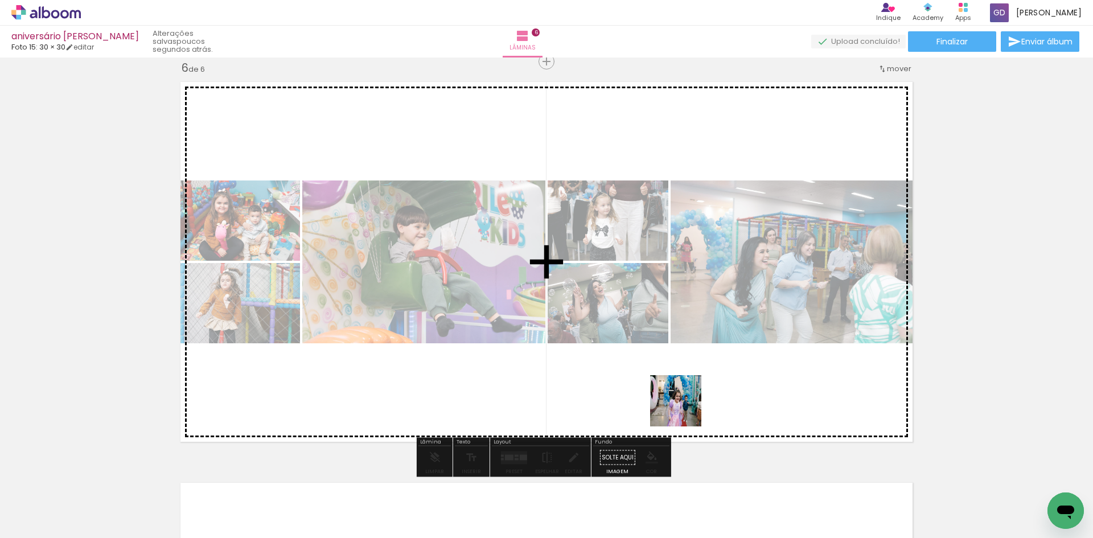
drag, startPoint x: 757, startPoint y: 507, endPoint x: 677, endPoint y: 400, distance: 133.0
click at [677, 400] on quentale-workspace at bounding box center [546, 269] width 1093 height 538
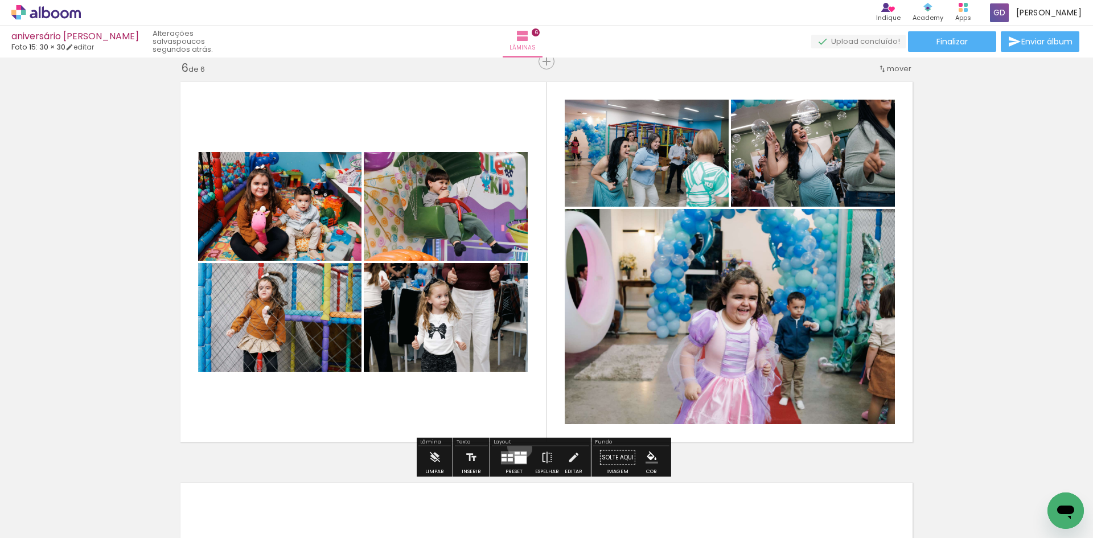
click at [516, 446] on div at bounding box center [514, 457] width 31 height 23
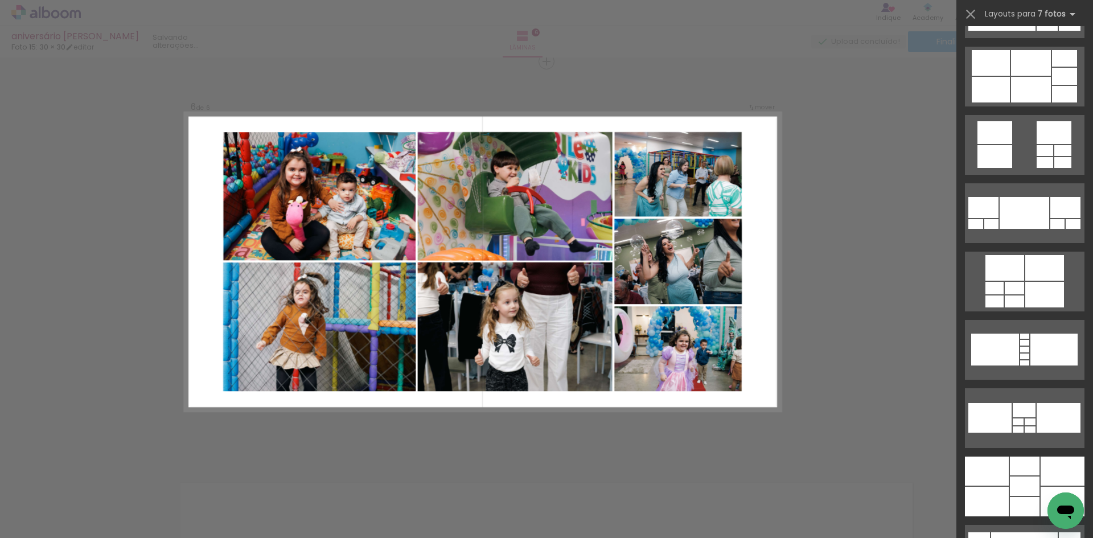
scroll to position [740, 0]
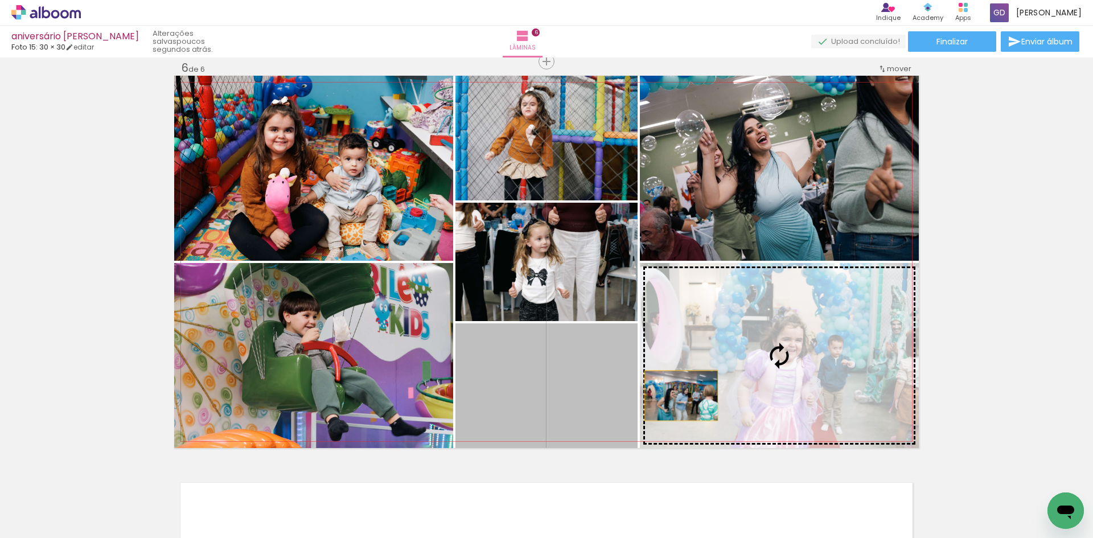
drag, startPoint x: 549, startPoint y: 407, endPoint x: 701, endPoint y: 393, distance: 152.0
click at [0, 0] on slot at bounding box center [0, 0] width 0 height 0
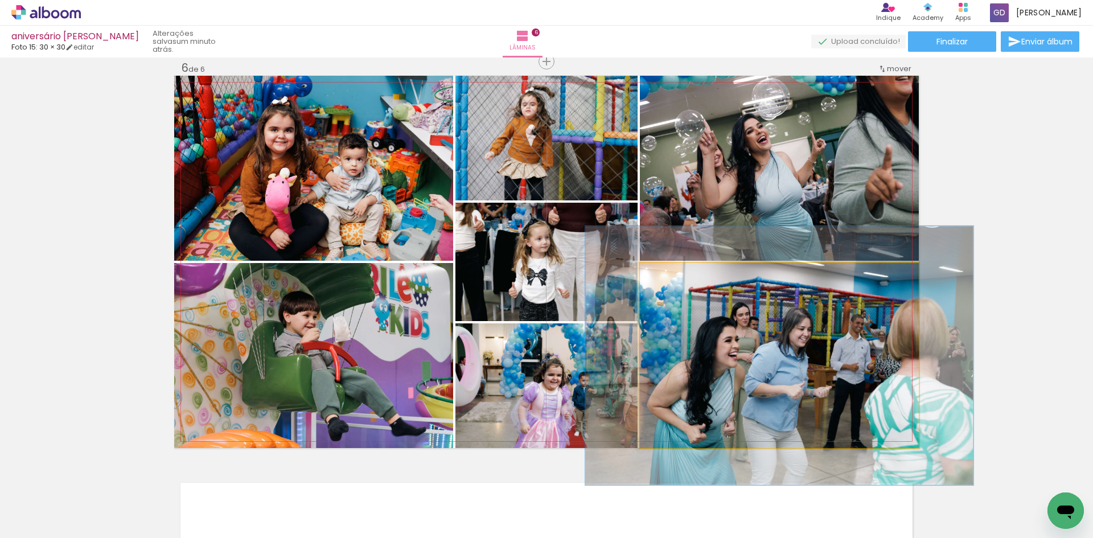
type paper-slider "137"
click at [680, 270] on div at bounding box center [689, 275] width 44 height 18
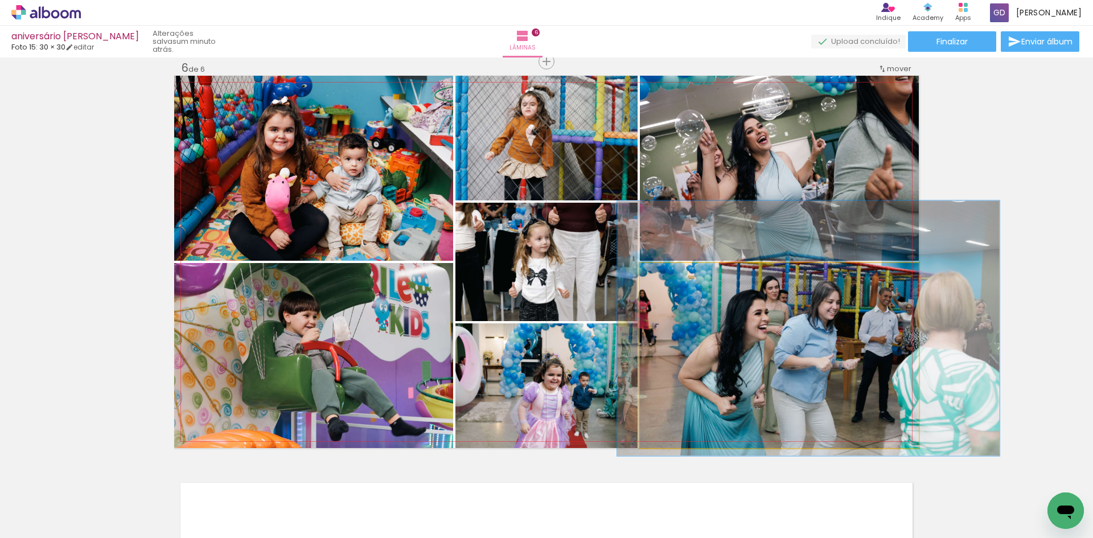
drag, startPoint x: 771, startPoint y: 355, endPoint x: 797, endPoint y: 328, distance: 37.8
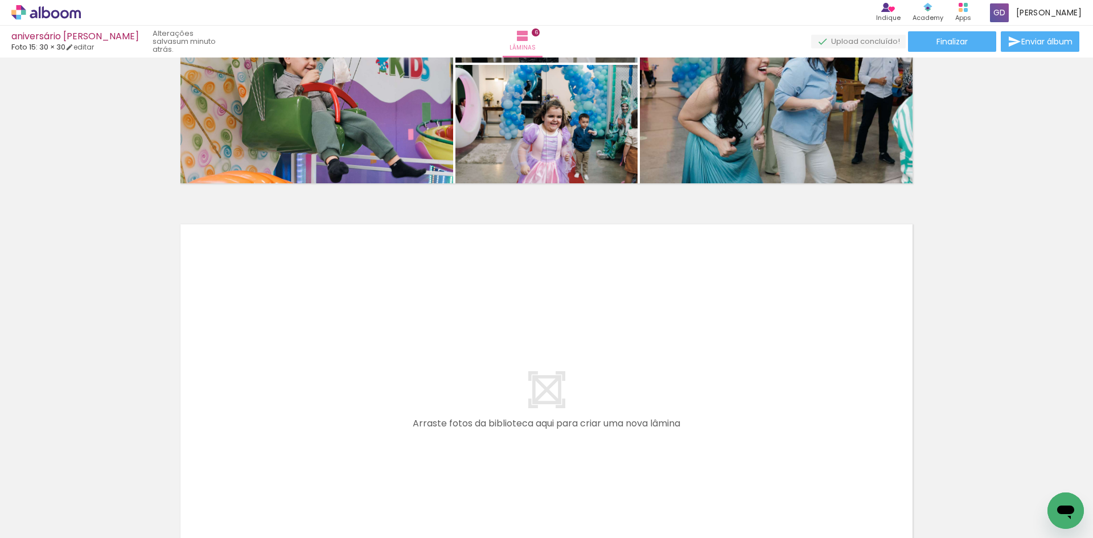
scroll to position [2299, 0]
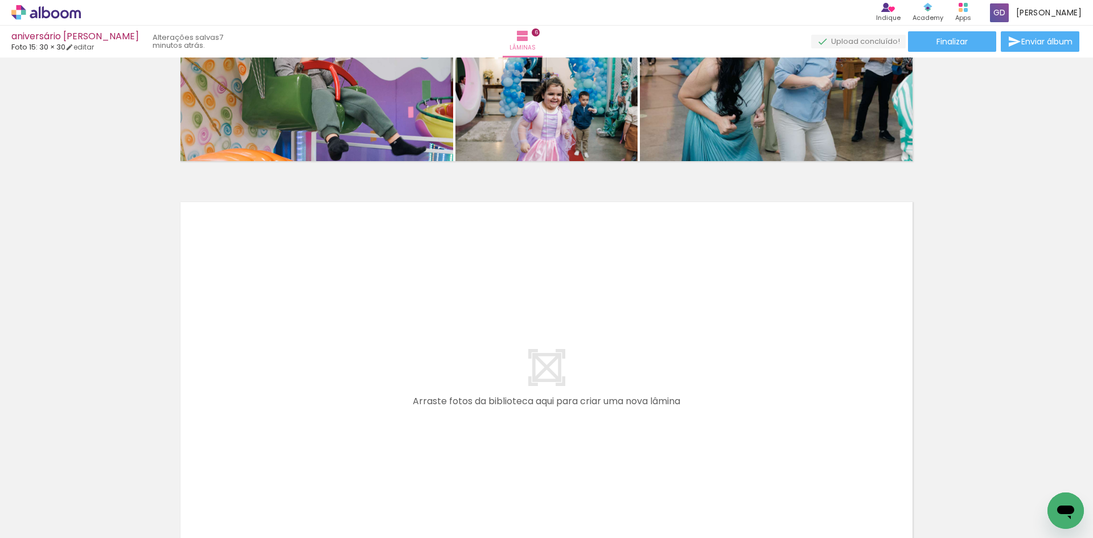
scroll to position [0, 3200]
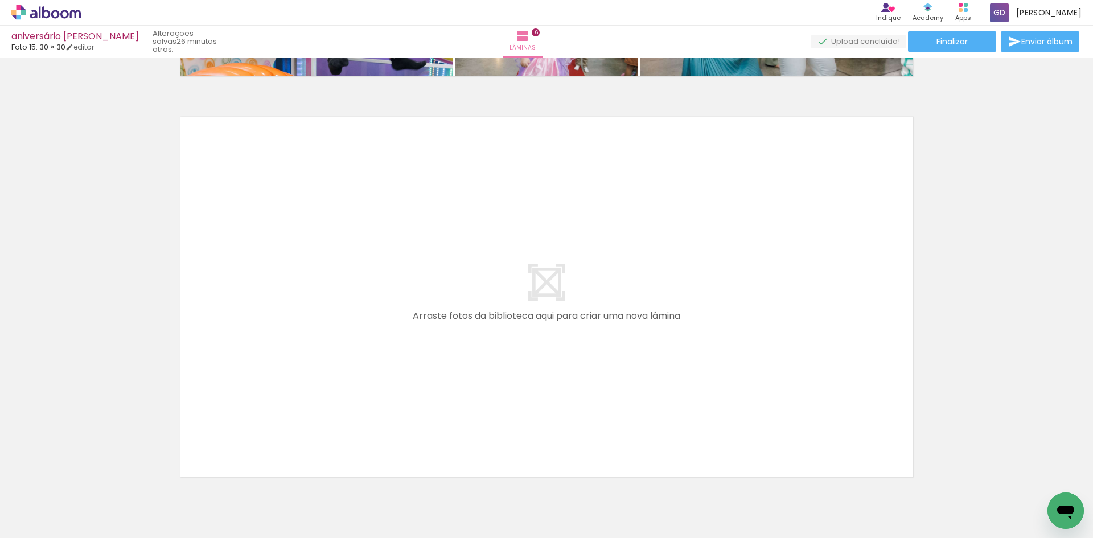
scroll to position [2413, 0]
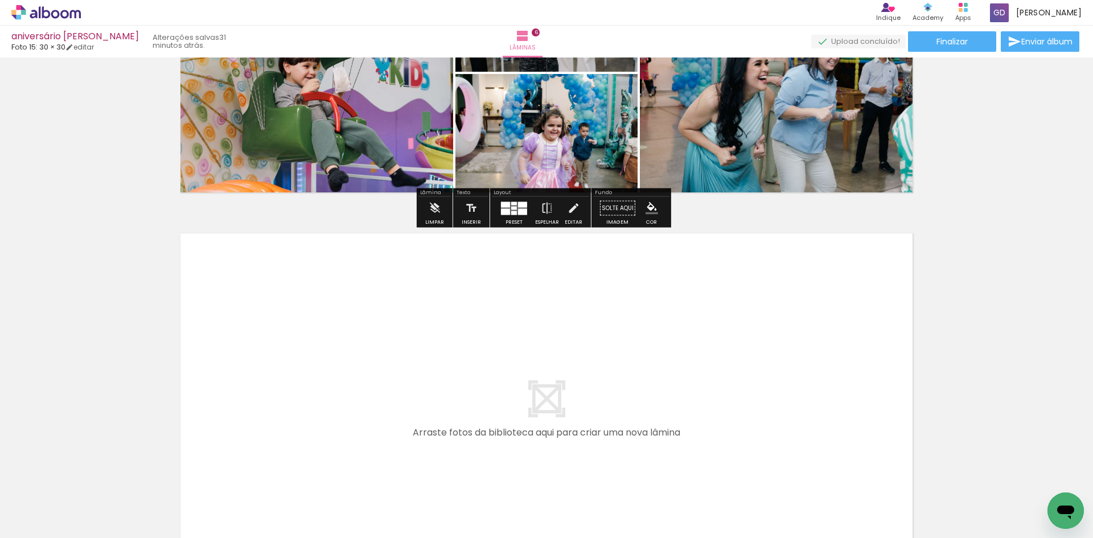
scroll to position [2299, 0]
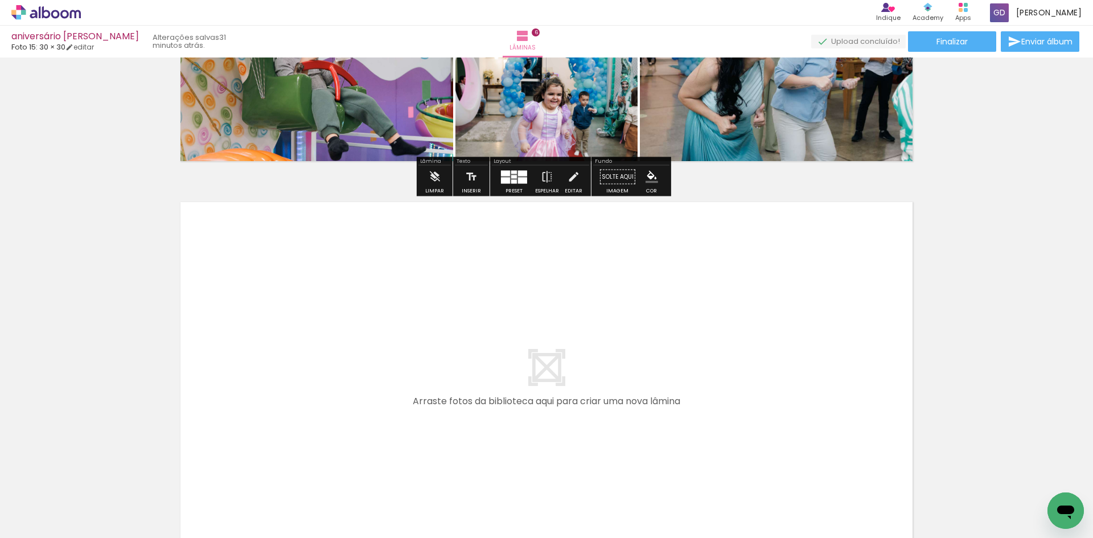
click at [650, 506] on div at bounding box center [675, 500] width 51 height 34
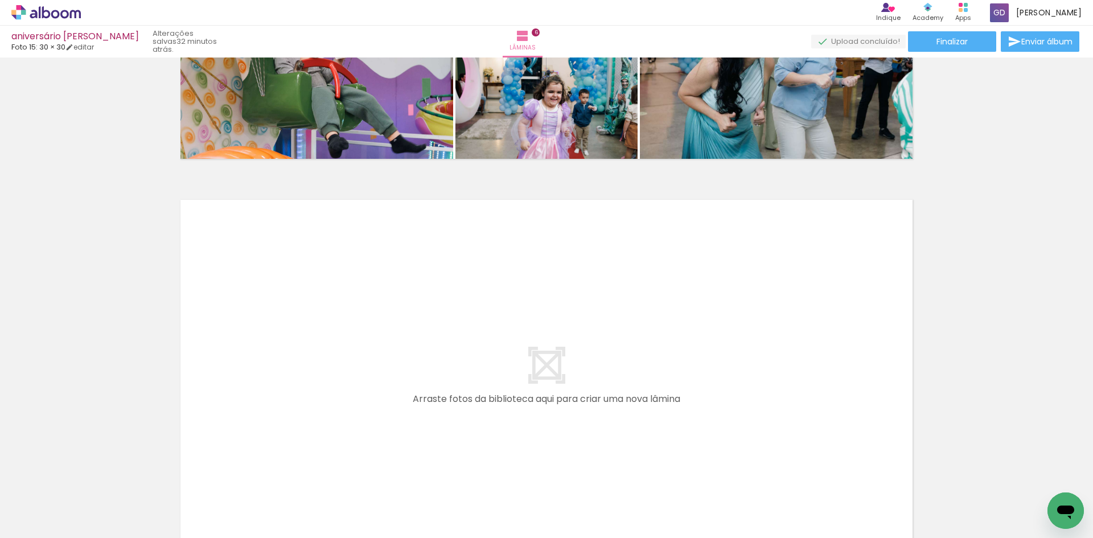
scroll to position [2397, 0]
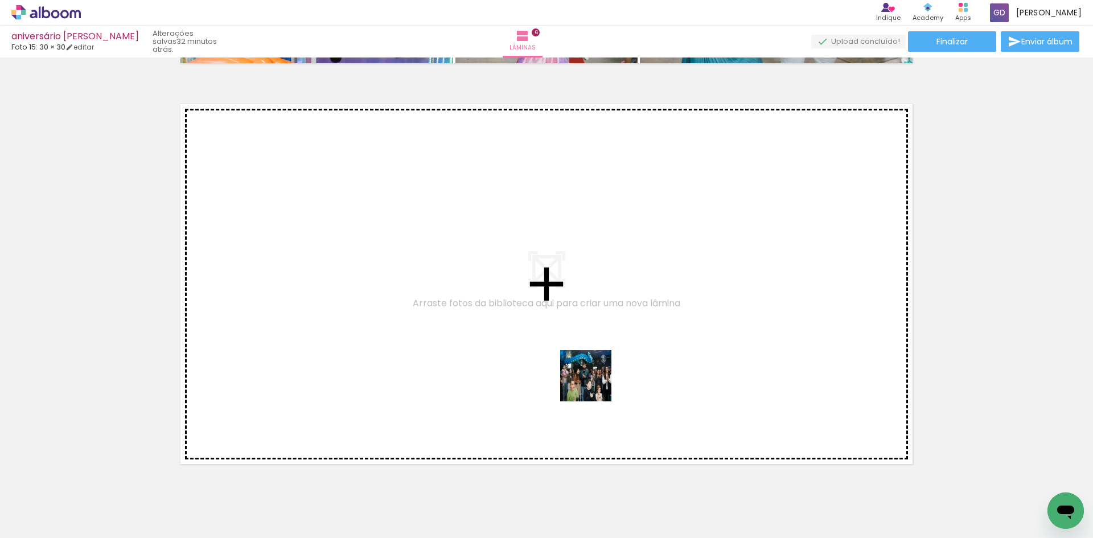
drag, startPoint x: 695, startPoint y: 505, endPoint x: 594, endPoint y: 383, distance: 158.1
click at [594, 383] on quentale-workspace at bounding box center [546, 269] width 1093 height 538
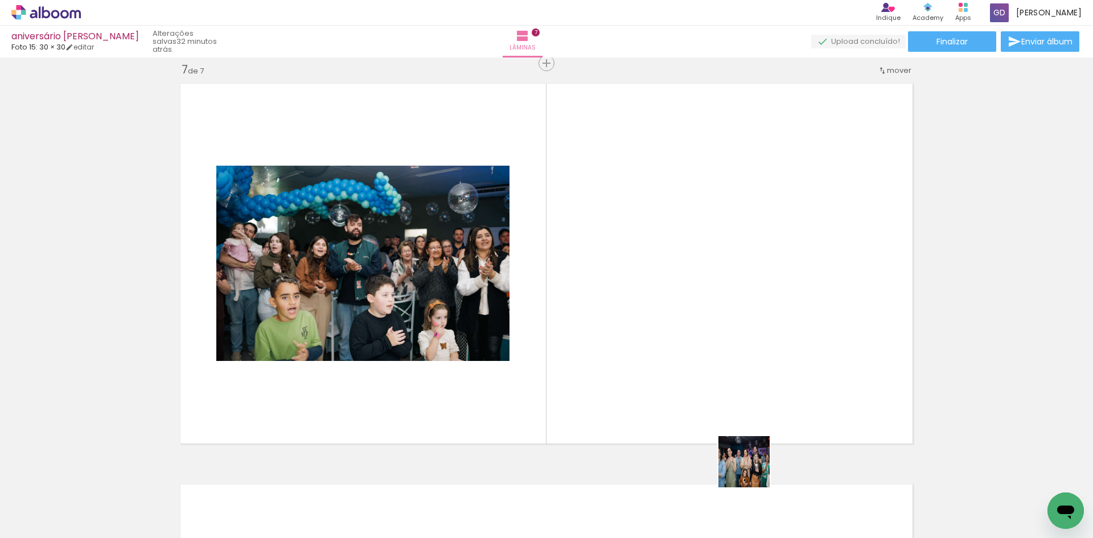
scroll to position [2419, 0]
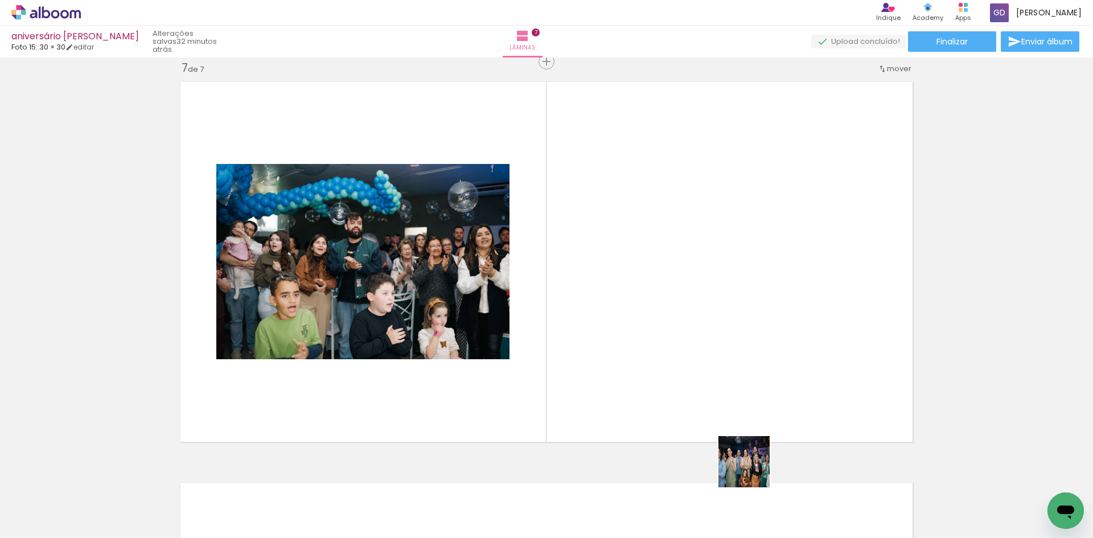
drag, startPoint x: 755, startPoint y: 500, endPoint x: 704, endPoint y: 369, distance: 140.1
click at [704, 369] on quentale-workspace at bounding box center [546, 269] width 1093 height 538
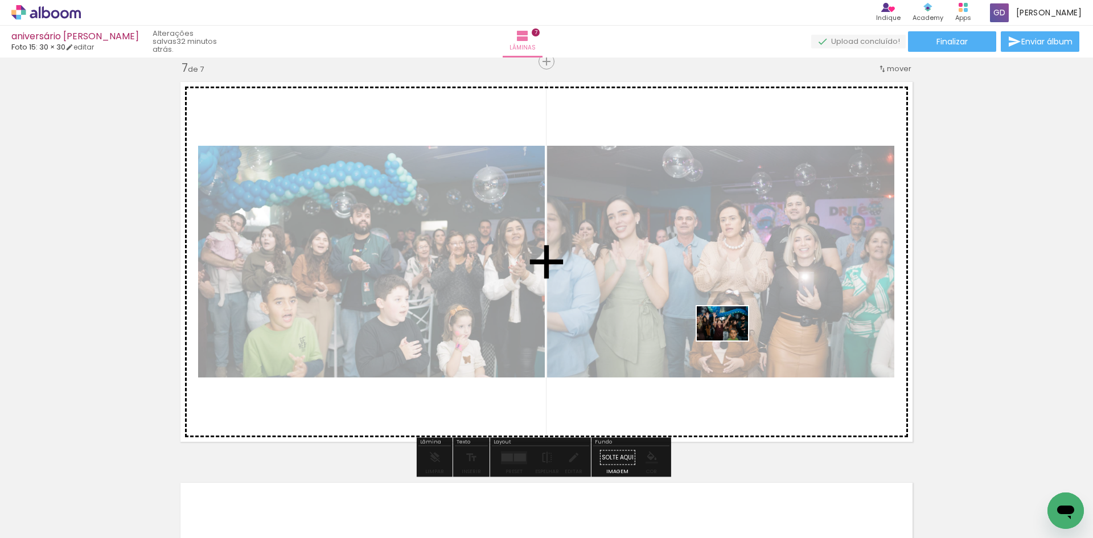
drag, startPoint x: 1024, startPoint y: 493, endPoint x: 731, endPoint y: 340, distance: 330.0
click at [731, 340] on quentale-workspace at bounding box center [546, 269] width 1093 height 538
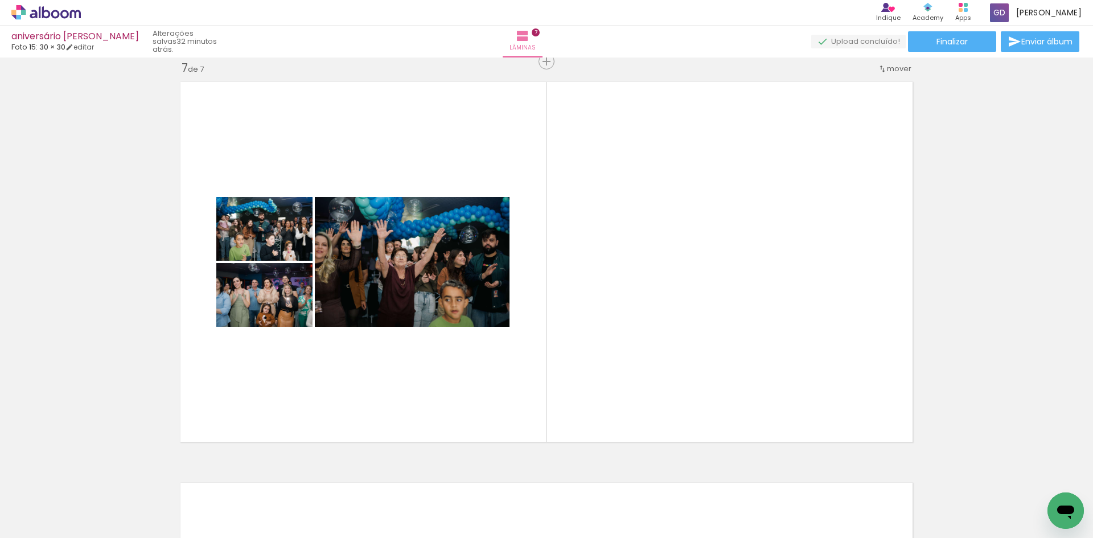
scroll to position [0, 3040]
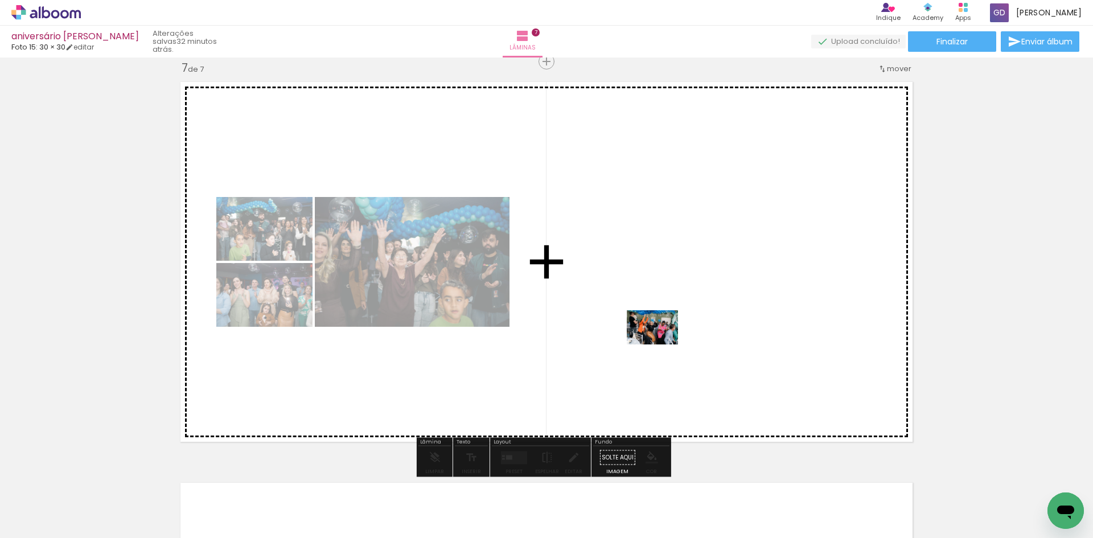
drag, startPoint x: 461, startPoint y: 509, endPoint x: 661, endPoint y: 344, distance: 259.6
click at [661, 344] on quentale-workspace at bounding box center [546, 269] width 1093 height 538
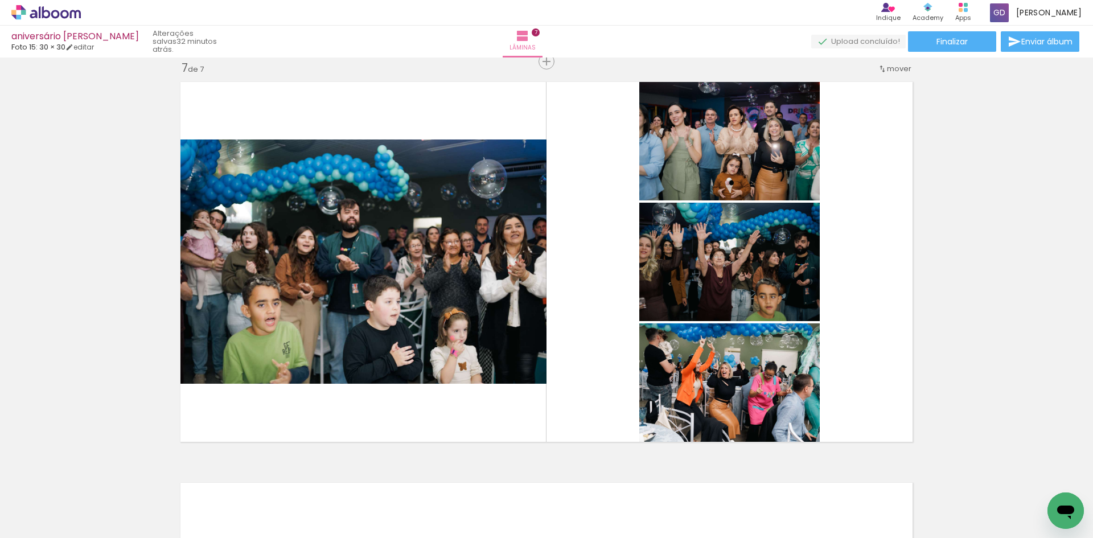
scroll to position [0, 1918]
drag, startPoint x: 494, startPoint y: 525, endPoint x: 482, endPoint y: 520, distance: 12.7
click at [482, 520] on quentale-thumb at bounding box center [491, 499] width 64 height 65
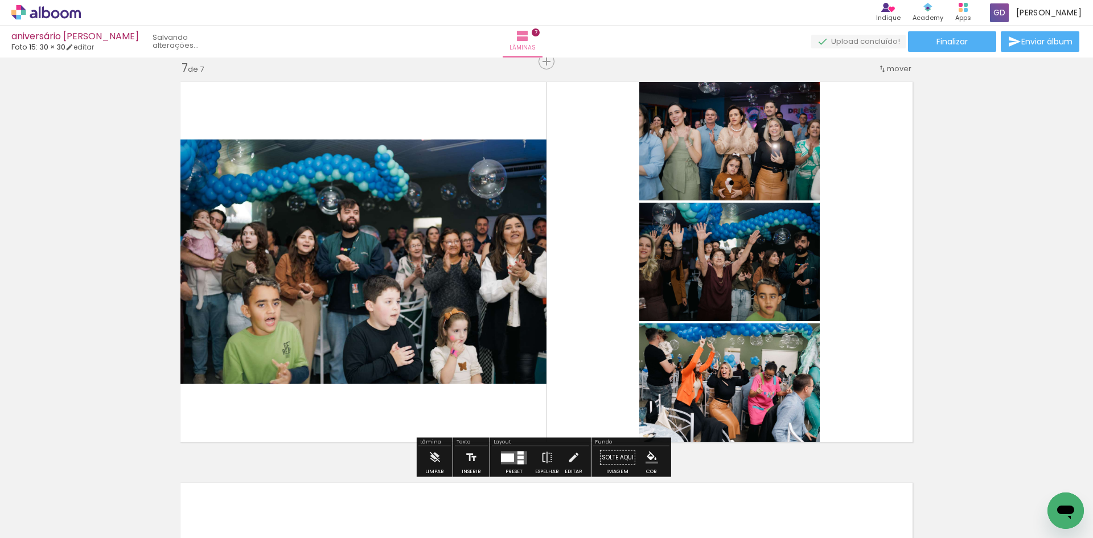
click at [509, 457] on div at bounding box center [507, 457] width 13 height 9
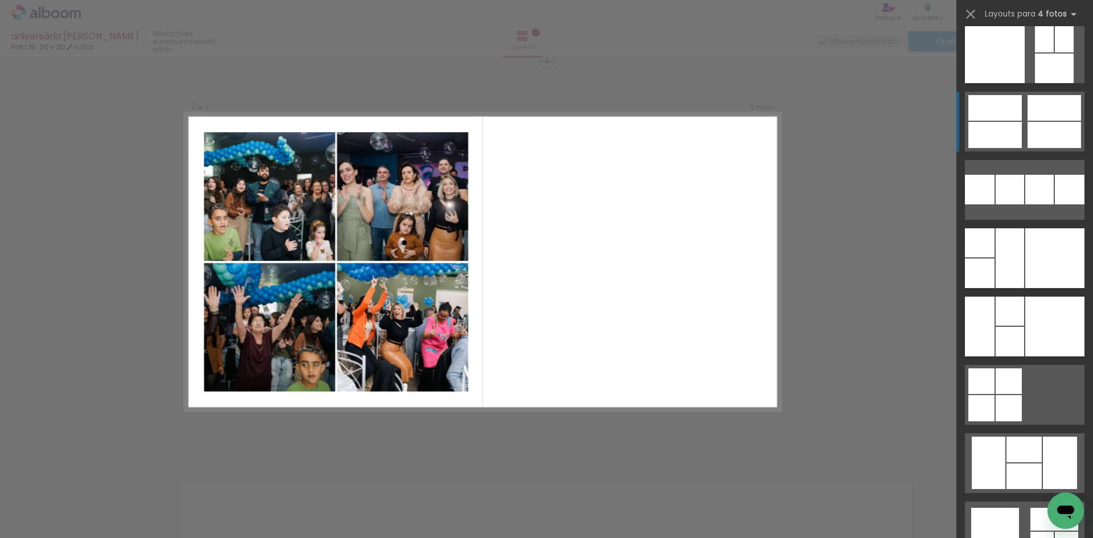
scroll to position [14056, 0]
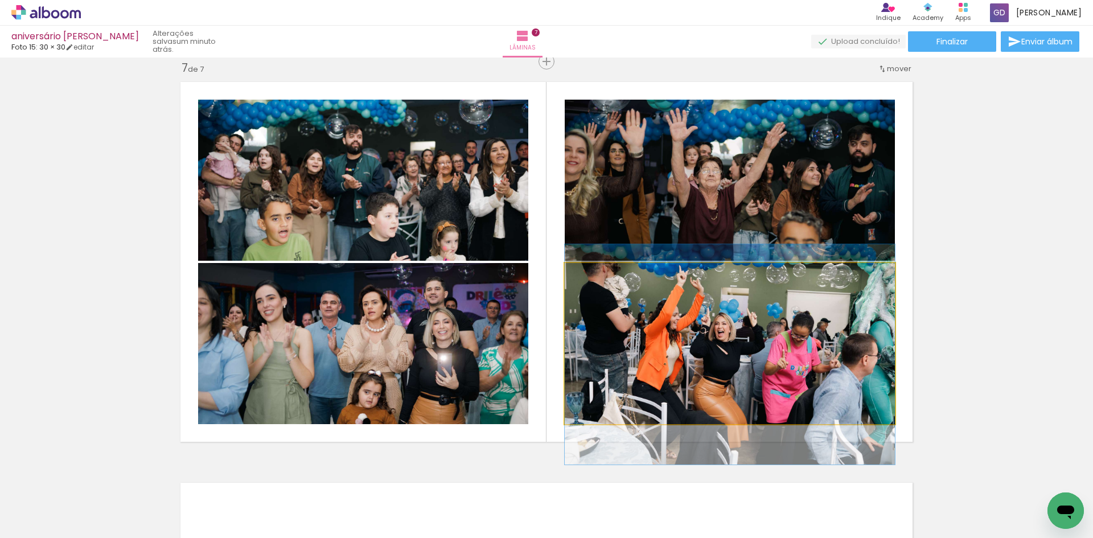
drag, startPoint x: 782, startPoint y: 365, endPoint x: 777, endPoint y: 376, distance: 11.7
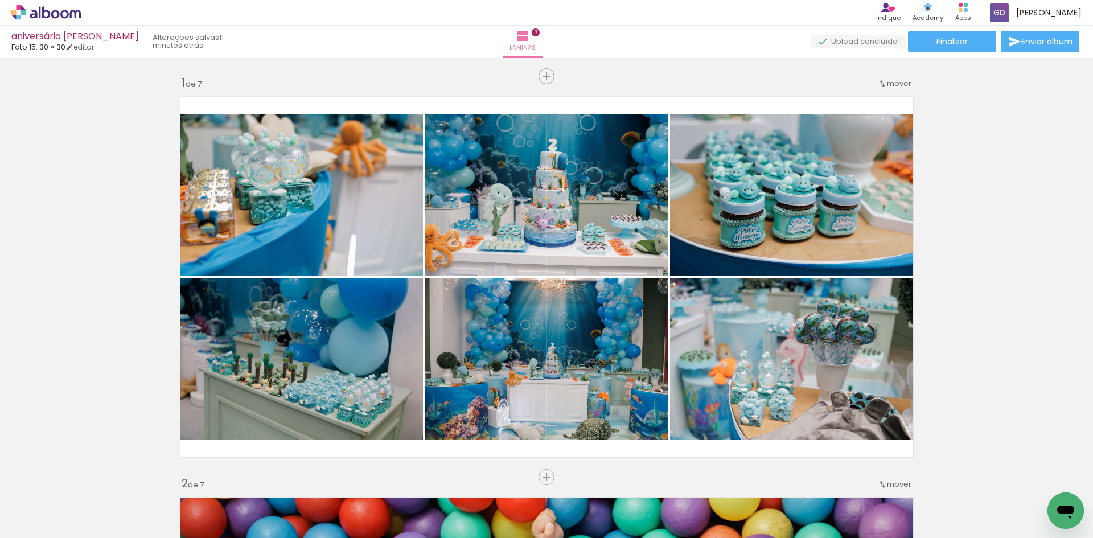
scroll to position [2419, 0]
